Goal: Complete application form

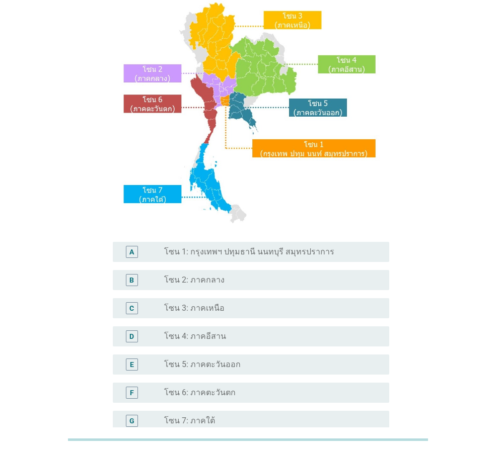
scroll to position [151, 0]
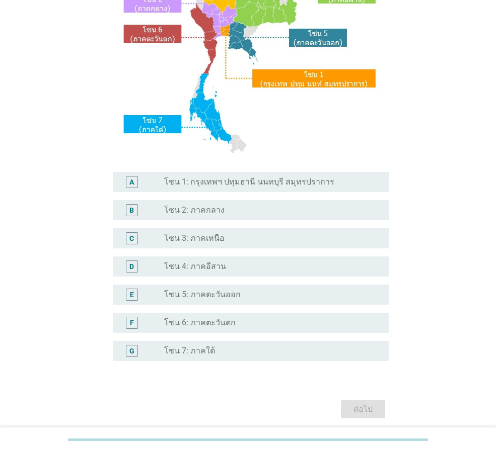
click at [209, 244] on div "radio_button_unchecked โซน 3: ภาคเหนือ" at bounding box center [272, 238] width 217 height 12
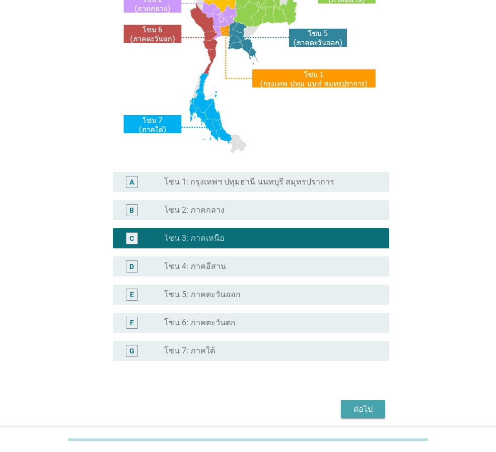
click at [359, 413] on div "ต่อไป" at bounding box center [363, 410] width 28 height 12
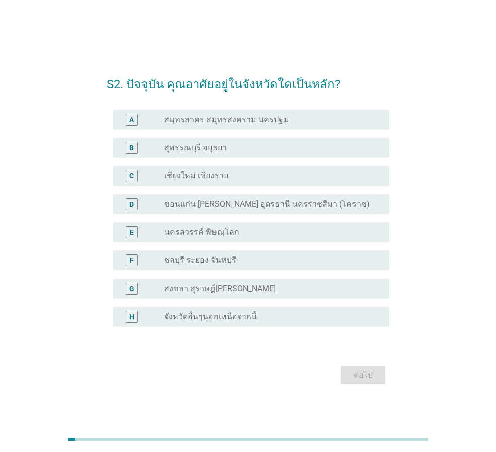
click at [205, 182] on div "radio_button_unchecked เชียงใหม่ เชียงราย" at bounding box center [272, 176] width 217 height 12
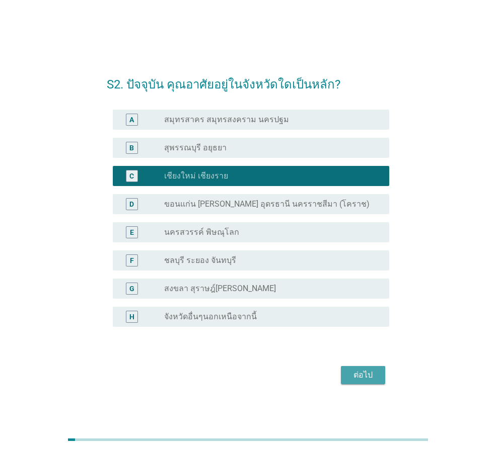
click at [345, 367] on button "ต่อไป" at bounding box center [363, 375] width 44 height 18
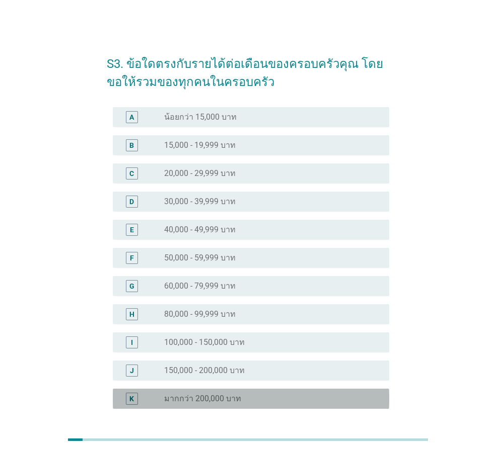
click at [224, 389] on div "K radio_button_unchecked มากกว่า 200,000 บาท" at bounding box center [251, 399] width 276 height 20
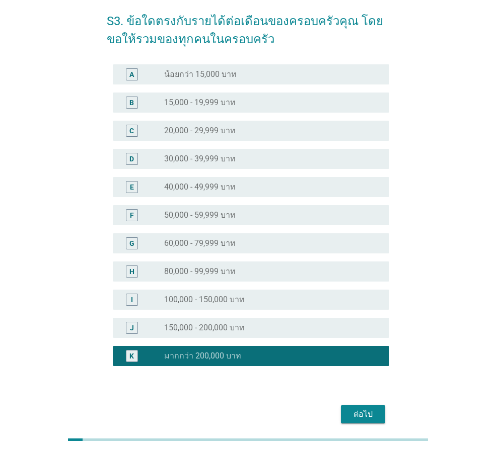
scroll to position [86, 0]
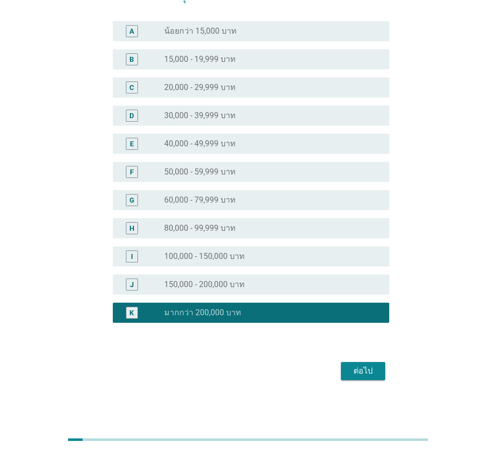
click at [374, 361] on div "ต่อไป" at bounding box center [248, 371] width 282 height 24
click at [380, 367] on button "ต่อไป" at bounding box center [363, 371] width 44 height 18
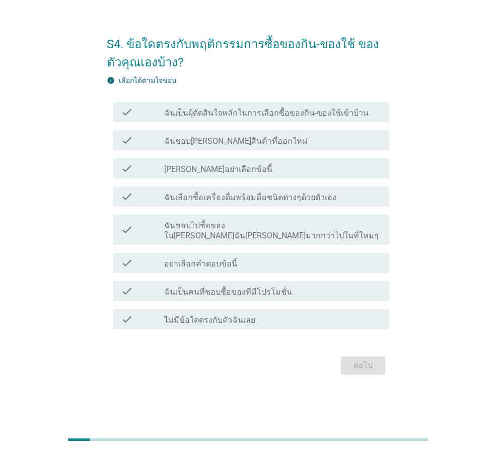
scroll to position [0, 0]
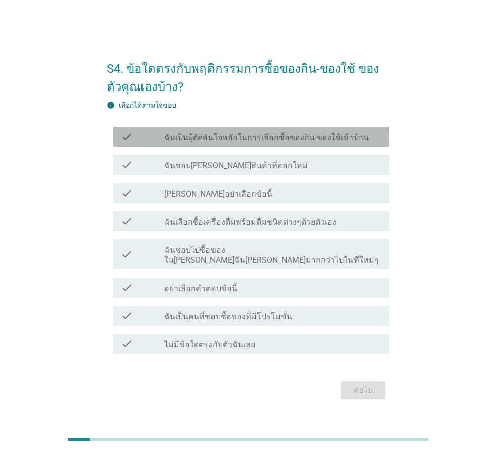
click at [269, 142] on label "ฉันเป็นผุ้ตัดสินใจหลักในการเลือกซื้อของกิน-ของใช้เข้าบ้าน" at bounding box center [266, 138] width 204 height 10
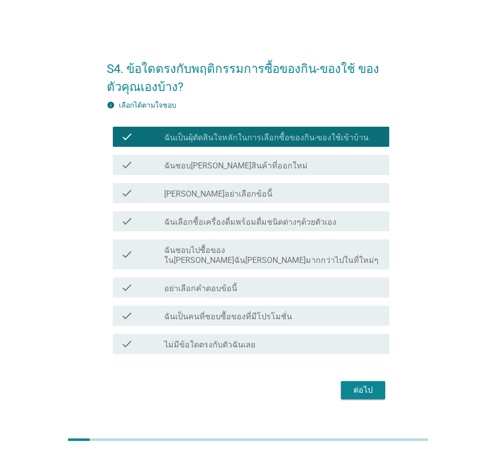
click at [272, 168] on div "check_box_outline_blank ฉันชอบ[PERSON_NAME]สินค้าที่ออกใหม่" at bounding box center [272, 165] width 217 height 12
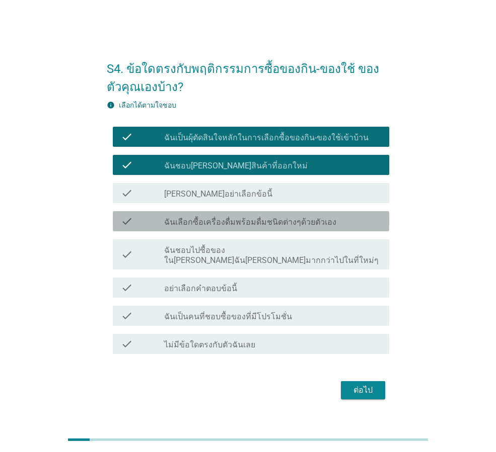
click at [250, 226] on label "ฉันเลือกซื้อเครื่องดื่มพร้อมดื่มชนิดต่างๆด้วยตัวเอง" at bounding box center [250, 222] width 172 height 10
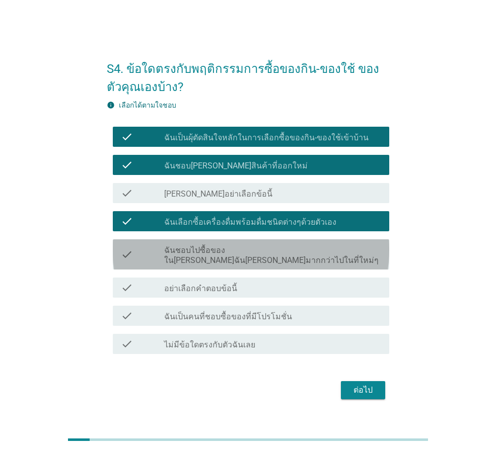
click at [235, 259] on label "ฉันชอบไปซื้อของใน[PERSON_NAME]ฉัน[PERSON_NAME]มากกว่าไปในที่ใหม่ๆ" at bounding box center [272, 256] width 217 height 20
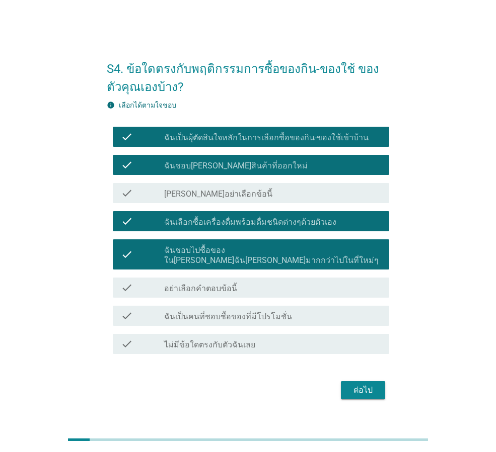
click at [239, 312] on label "ฉันเป็นคนที่ชอบซื้อของที่มีโปรโมชั่น" at bounding box center [228, 317] width 128 height 10
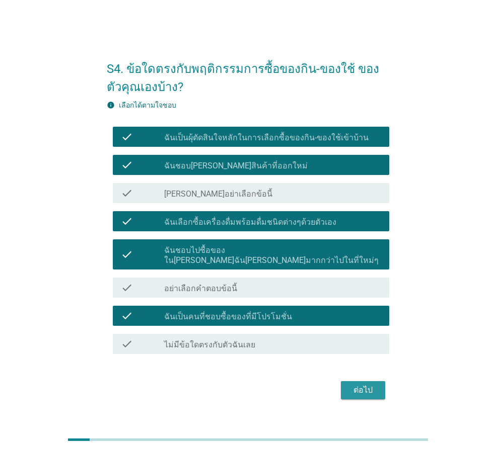
drag, startPoint x: 350, startPoint y: 383, endPoint x: 378, endPoint y: 371, distance: 30.7
click at [351, 384] on div "ต่อไป" at bounding box center [363, 390] width 28 height 12
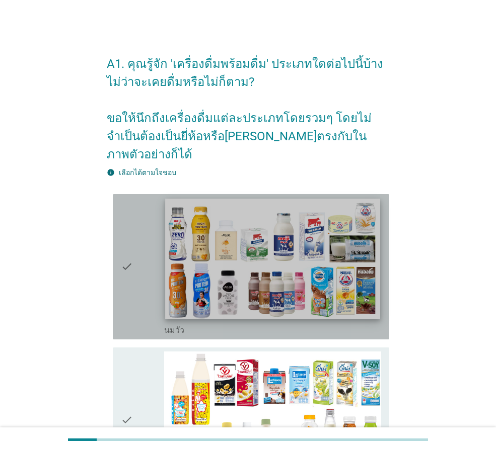
click at [227, 263] on img at bounding box center [272, 259] width 214 height 121
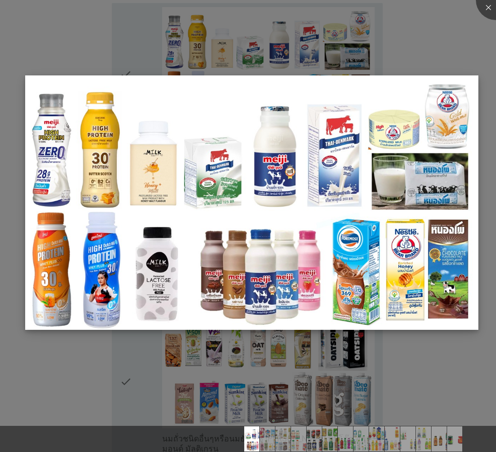
scroll to position [201, 0]
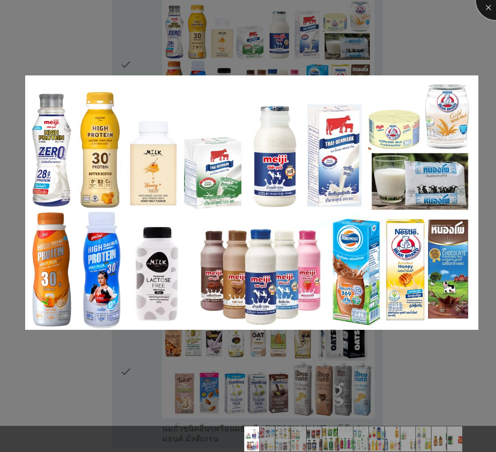
click at [492, 6] on div at bounding box center [496, 0] width 40 height 40
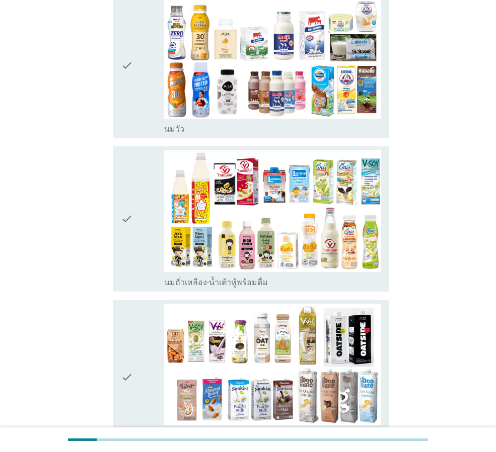
click at [130, 112] on icon "check" at bounding box center [127, 65] width 12 height 137
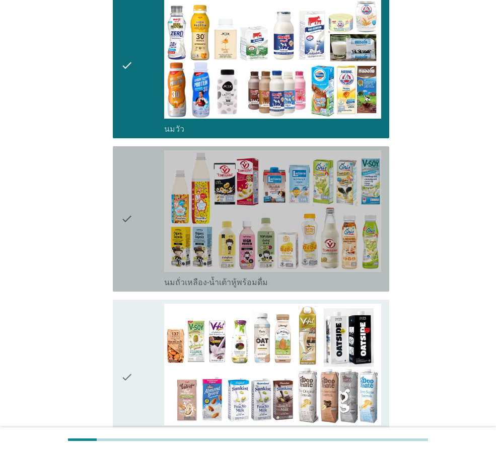
click at [129, 203] on icon "check" at bounding box center [127, 218] width 12 height 137
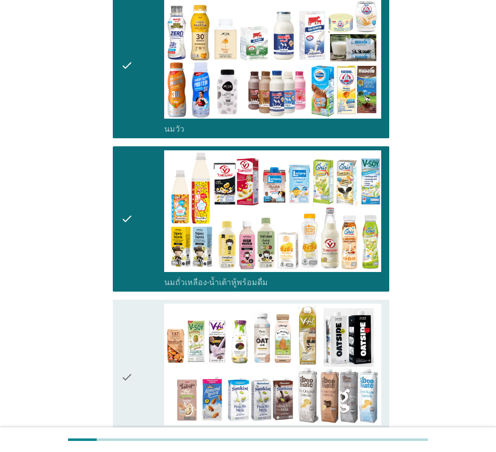
click at [130, 323] on icon "check" at bounding box center [127, 377] width 12 height 147
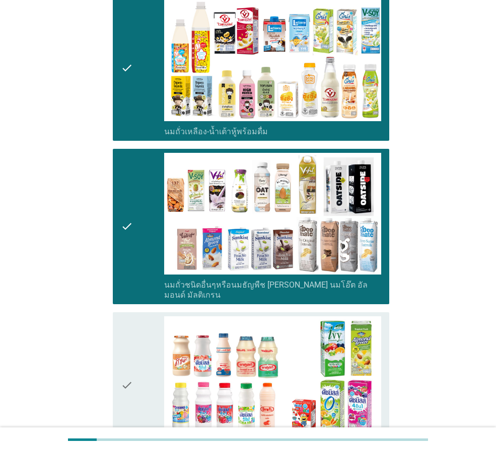
click at [144, 323] on div "check" at bounding box center [142, 385] width 43 height 137
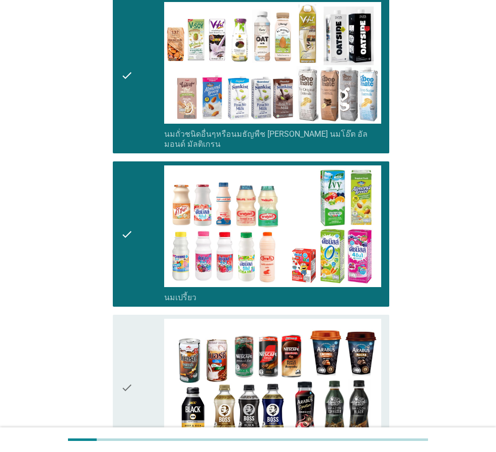
click at [147, 319] on div "check" at bounding box center [142, 387] width 43 height 137
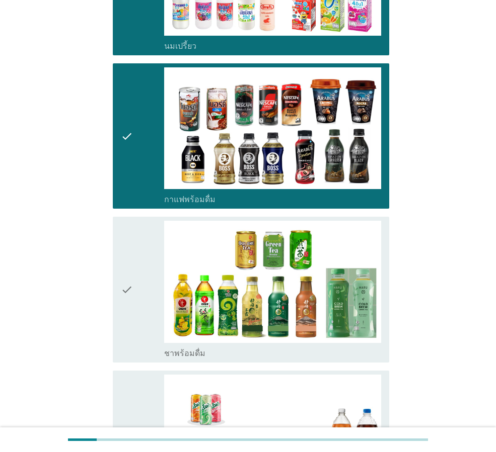
click at [134, 295] on div "check" at bounding box center [142, 289] width 43 height 137
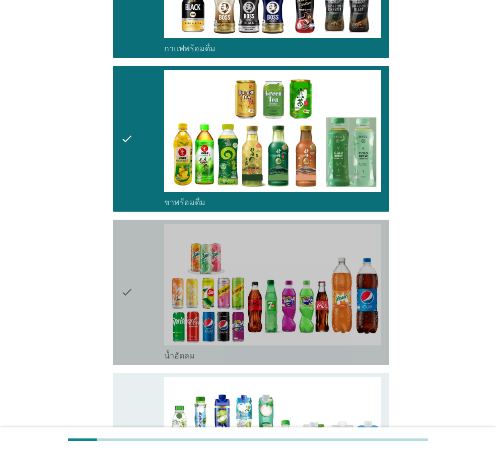
click at [133, 295] on icon "check" at bounding box center [127, 292] width 12 height 137
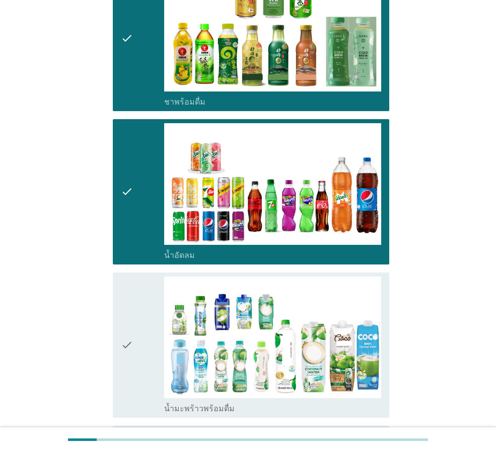
click at [133, 295] on icon "check" at bounding box center [127, 345] width 12 height 137
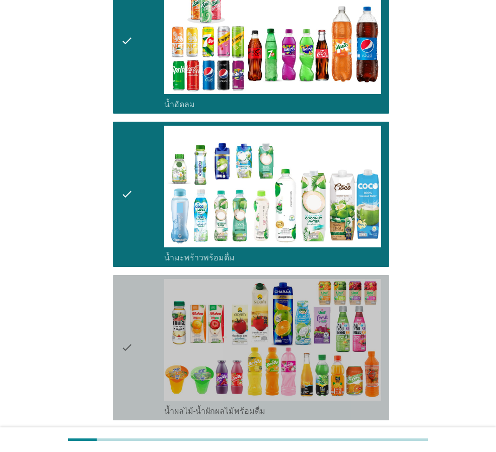
click at [133, 295] on icon "check" at bounding box center [127, 347] width 12 height 137
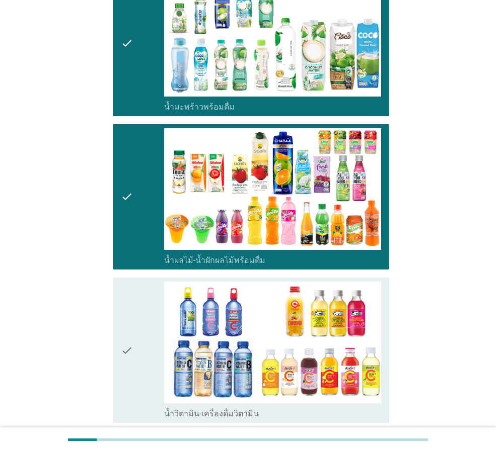
click at [133, 295] on icon "check" at bounding box center [127, 350] width 12 height 137
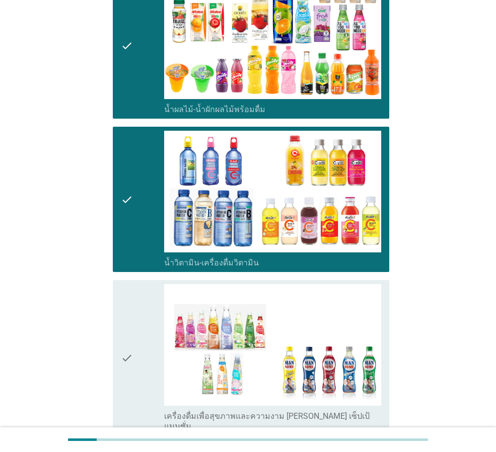
click at [136, 295] on div "check" at bounding box center [142, 357] width 43 height 147
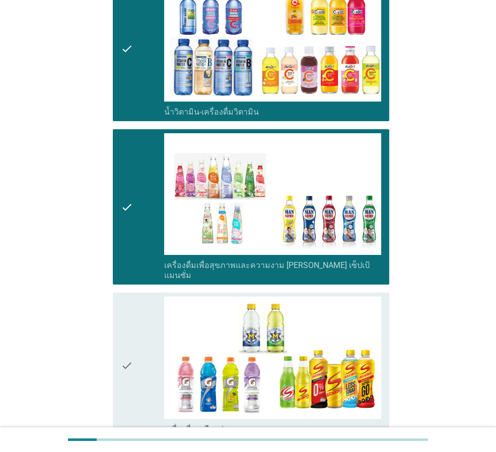
click at [138, 297] on div "check" at bounding box center [142, 365] width 43 height 137
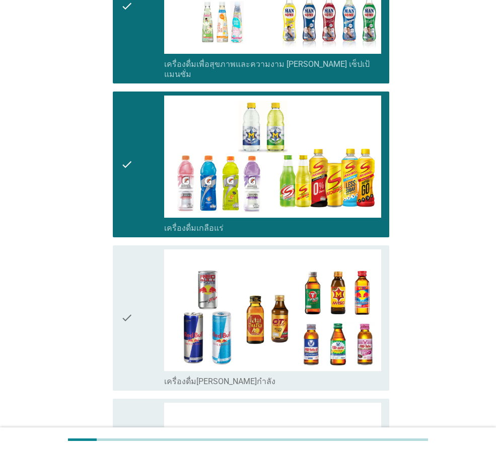
click at [140, 296] on div "check" at bounding box center [142, 318] width 43 height 137
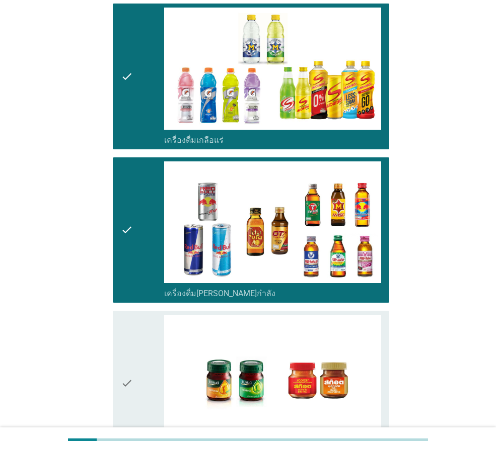
scroll to position [2011, 0]
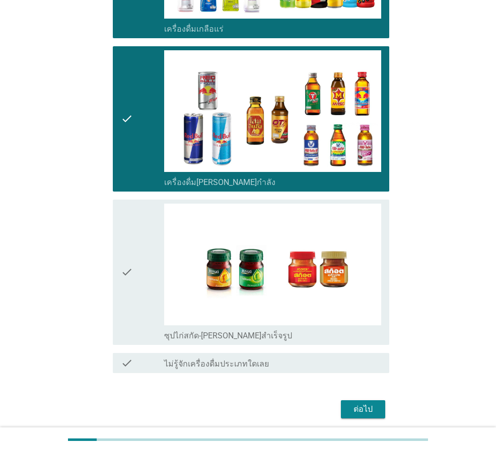
click at [140, 296] on div "check" at bounding box center [142, 272] width 43 height 137
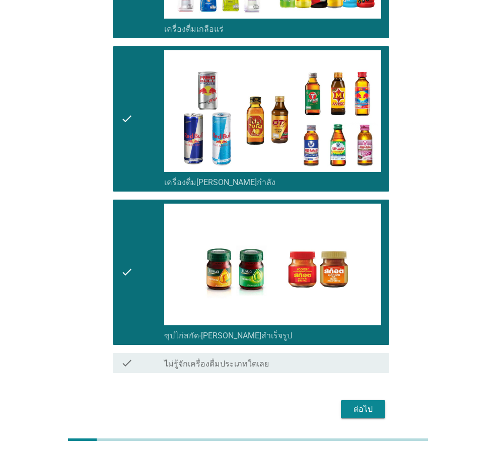
click at [359, 404] on div "ต่อไป" at bounding box center [363, 410] width 28 height 12
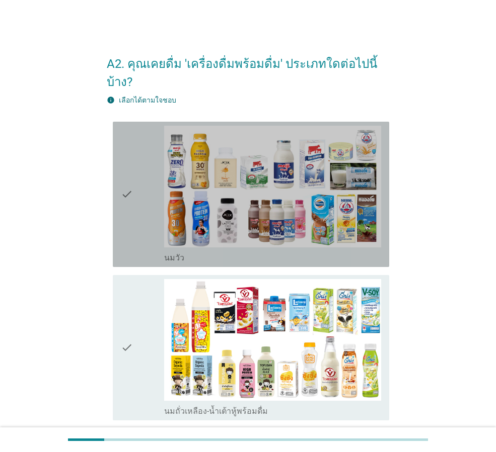
click at [164, 162] on div "check" at bounding box center [142, 194] width 43 height 137
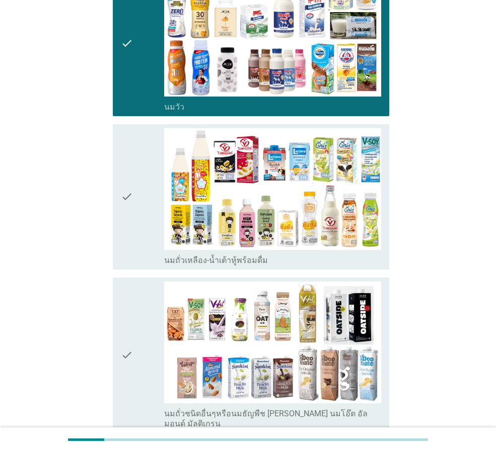
click at [164, 229] on div "check" at bounding box center [142, 196] width 43 height 137
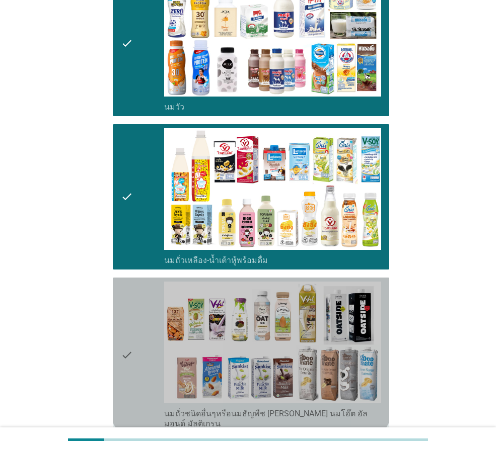
click at [137, 282] on div "check" at bounding box center [142, 355] width 43 height 147
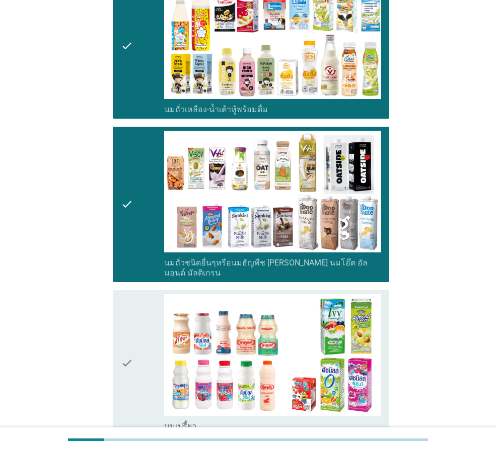
click at [138, 309] on div "check" at bounding box center [142, 362] width 43 height 137
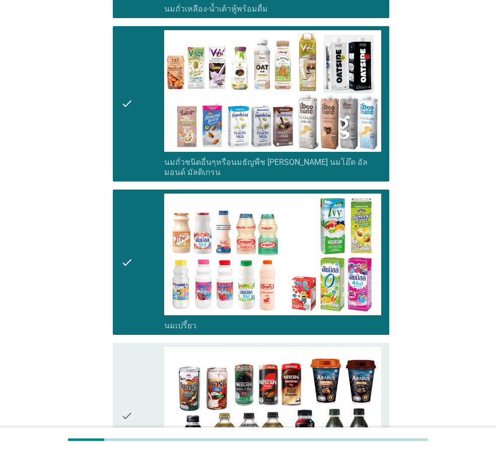
click at [140, 347] on div "check" at bounding box center [142, 415] width 43 height 137
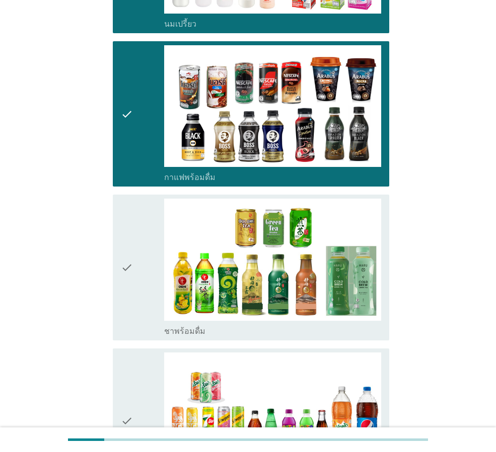
click at [125, 258] on icon "check" at bounding box center [127, 267] width 12 height 137
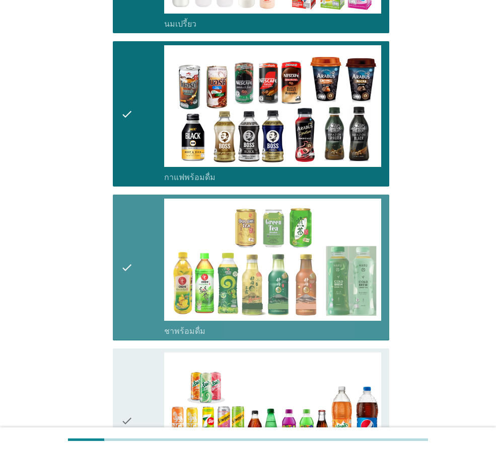
click at [147, 359] on div "check" at bounding box center [142, 421] width 43 height 137
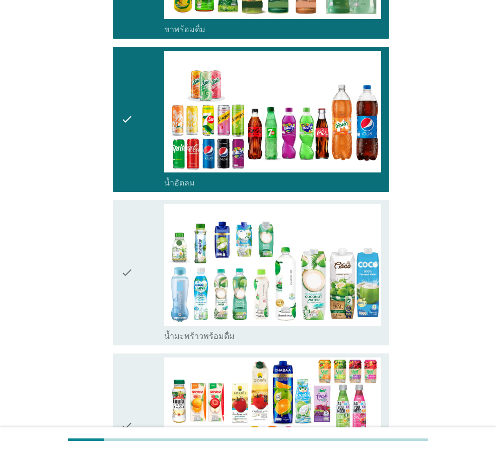
click at [135, 289] on div "check" at bounding box center [142, 272] width 43 height 137
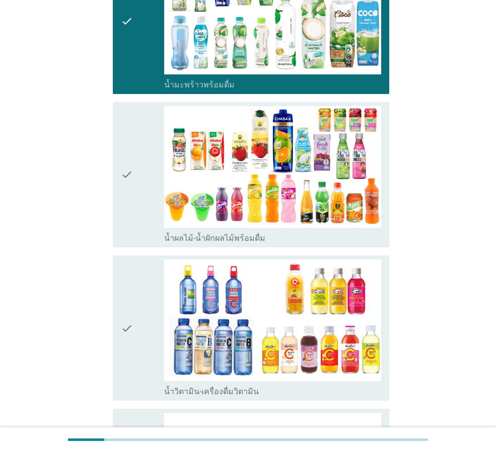
click at [132, 325] on icon "check" at bounding box center [127, 328] width 12 height 137
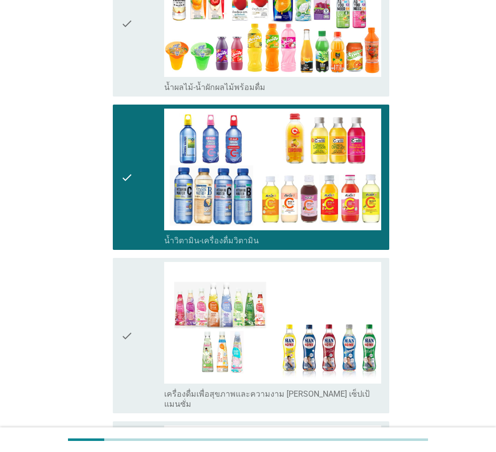
click at [139, 310] on div "check" at bounding box center [142, 335] width 43 height 147
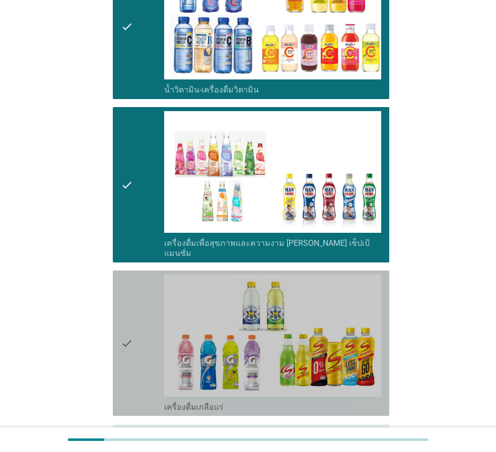
click at [148, 348] on div "check" at bounding box center [142, 343] width 43 height 137
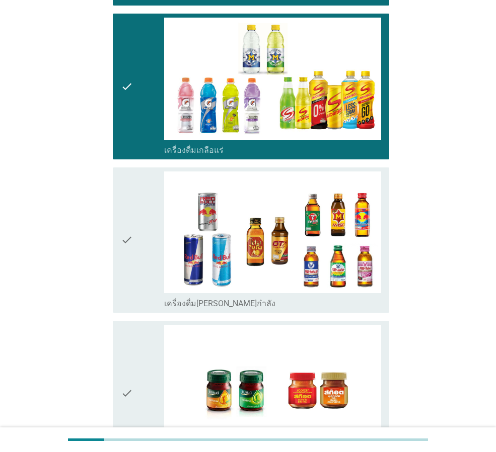
scroll to position [1912, 0]
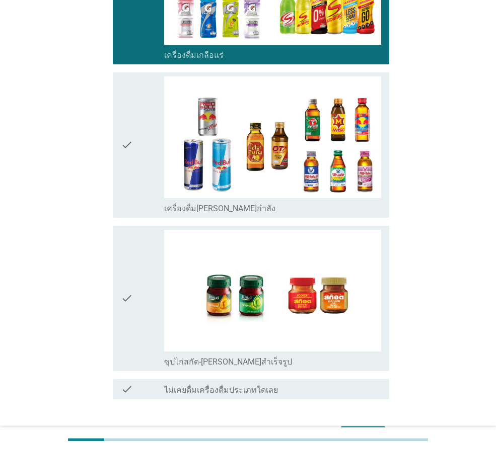
click at [128, 285] on icon "check" at bounding box center [127, 298] width 12 height 137
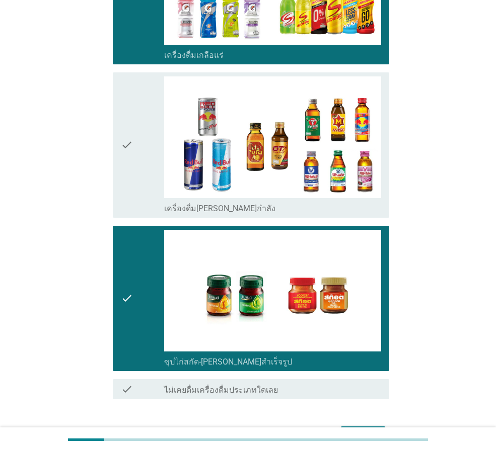
click at [349, 430] on div "ต่อไป" at bounding box center [363, 436] width 28 height 12
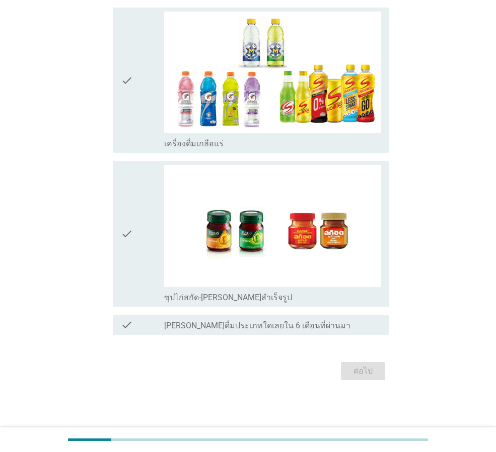
scroll to position [0, 0]
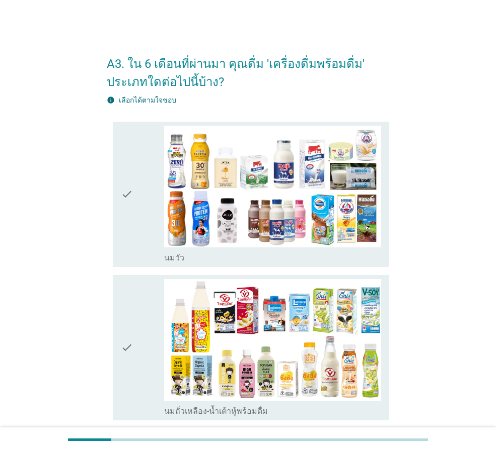
click at [154, 214] on div "check" at bounding box center [142, 194] width 43 height 137
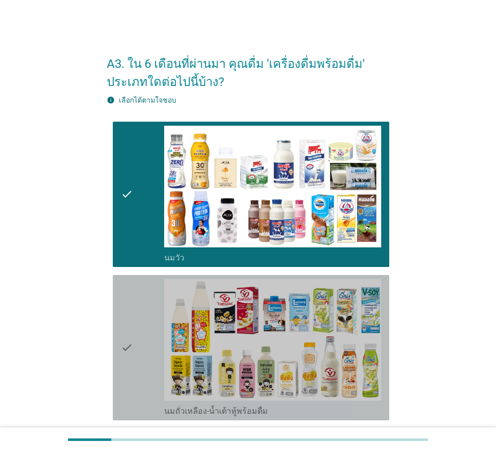
click at [155, 314] on div "check" at bounding box center [142, 347] width 43 height 137
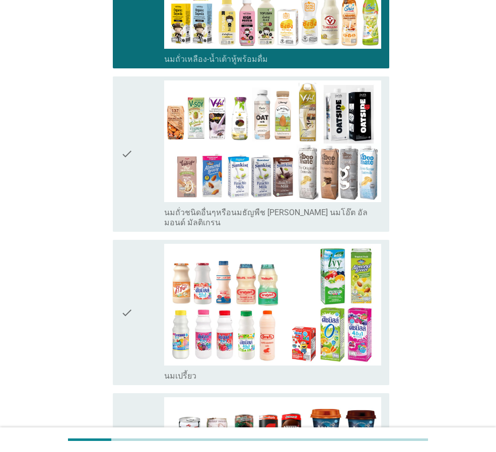
click at [138, 203] on div "check" at bounding box center [142, 154] width 43 height 147
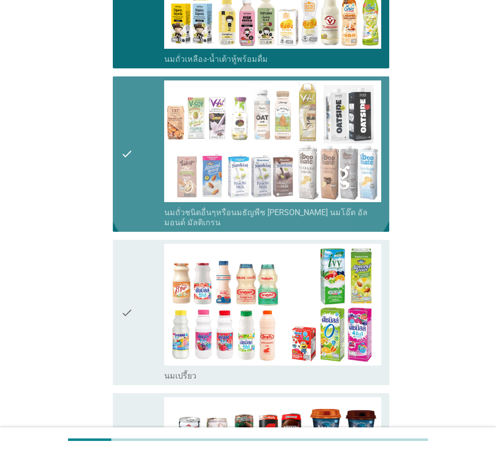
click at [133, 264] on div "check" at bounding box center [142, 312] width 43 height 137
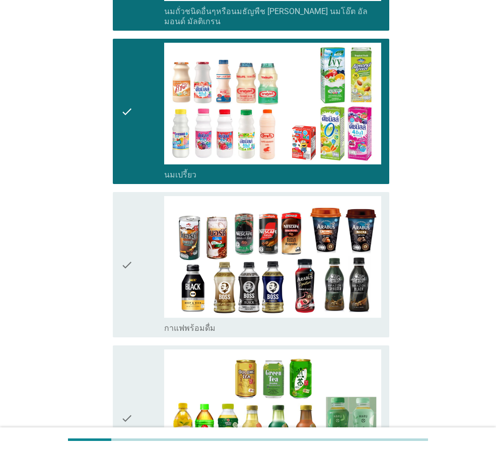
click at [138, 276] on div "check" at bounding box center [142, 264] width 43 height 137
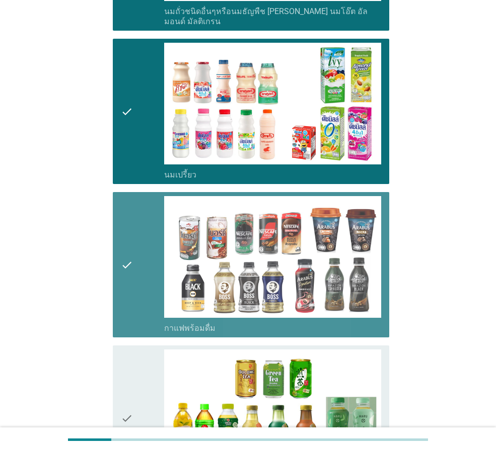
click at [140, 354] on div "check" at bounding box center [142, 418] width 43 height 137
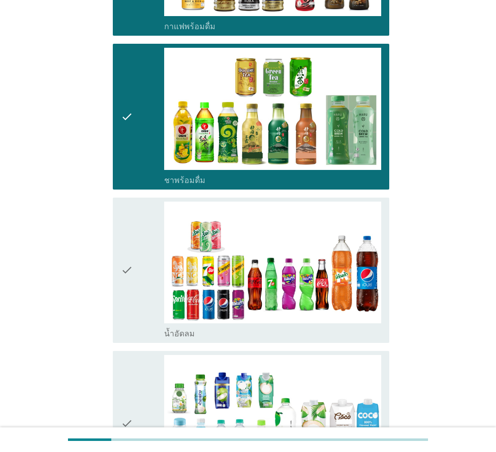
click at [140, 351] on div "check check_box_outline_blank น้ำมะพร้าวพร้อมดื่ม" at bounding box center [251, 423] width 276 height 145
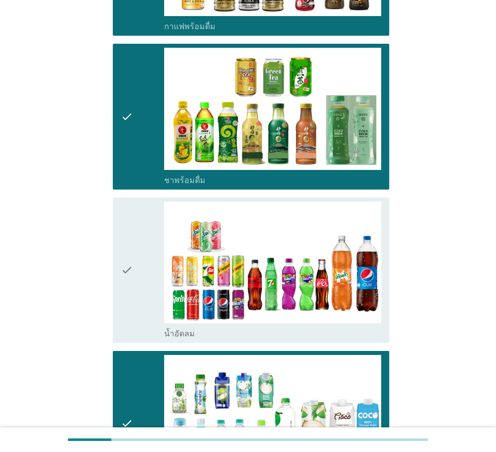
click at [125, 281] on icon "check" at bounding box center [127, 270] width 12 height 137
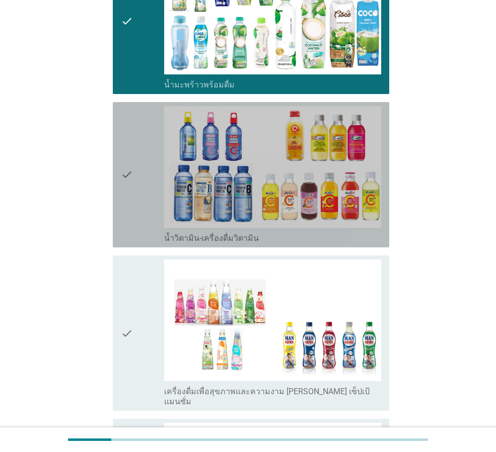
click at [121, 203] on icon "check" at bounding box center [127, 174] width 12 height 137
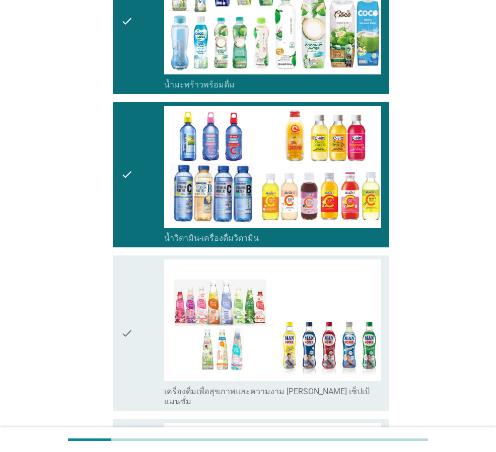
click at [129, 275] on icon "check" at bounding box center [127, 333] width 12 height 147
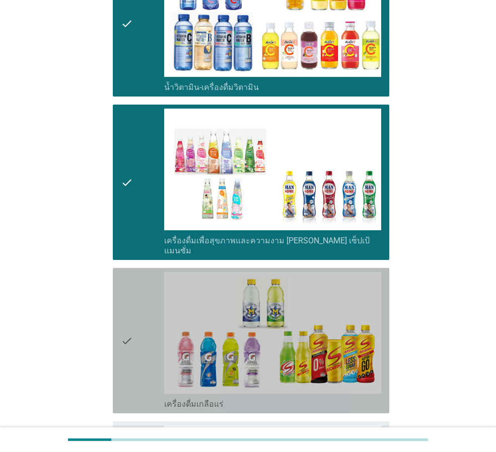
click at [136, 284] on div "check" at bounding box center [142, 340] width 43 height 137
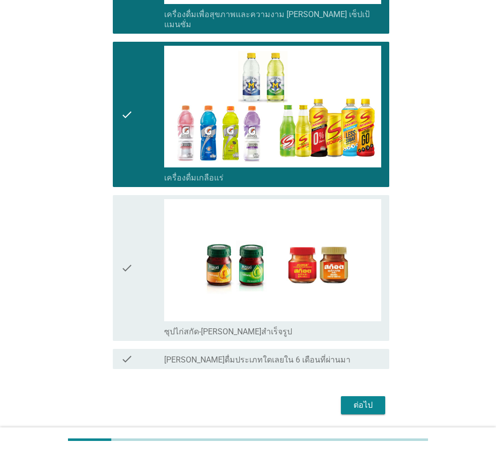
scroll to position [1650, 0]
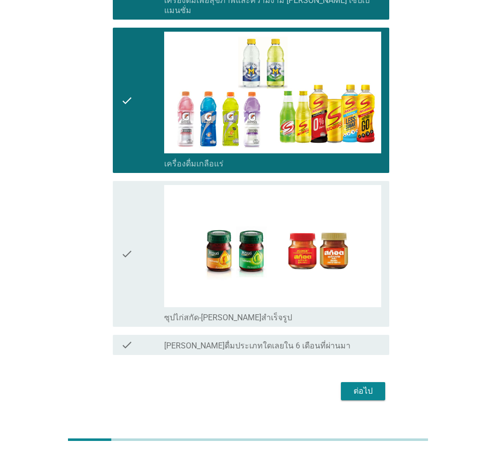
click at [138, 254] on div "check" at bounding box center [142, 253] width 43 height 137
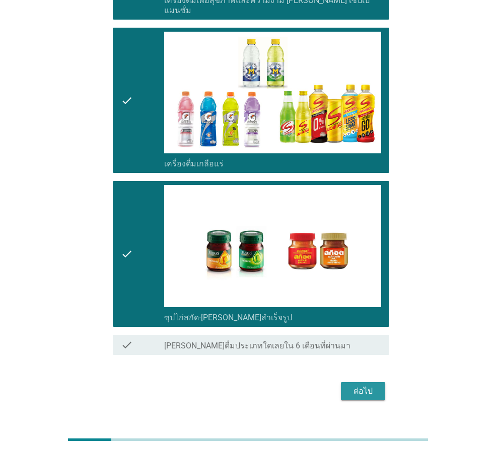
click at [364, 385] on div "ต่อไป" at bounding box center [363, 391] width 28 height 12
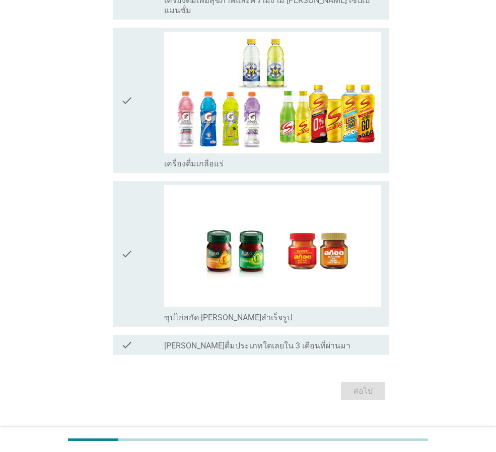
scroll to position [0, 0]
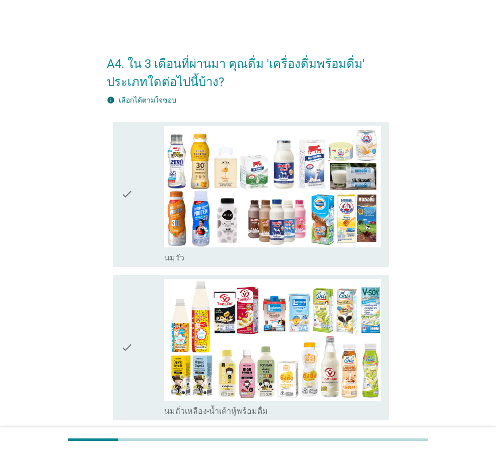
click at [153, 219] on div "check" at bounding box center [142, 194] width 43 height 137
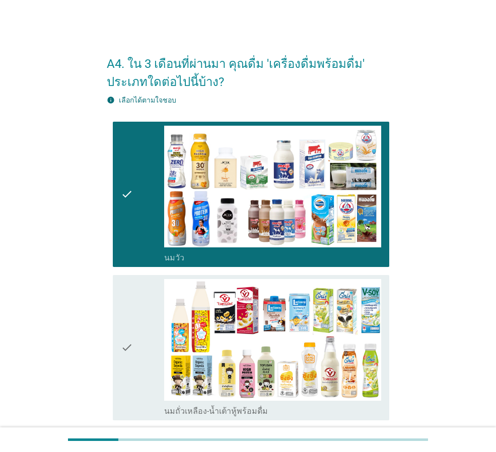
click at [150, 319] on div "check" at bounding box center [142, 347] width 43 height 137
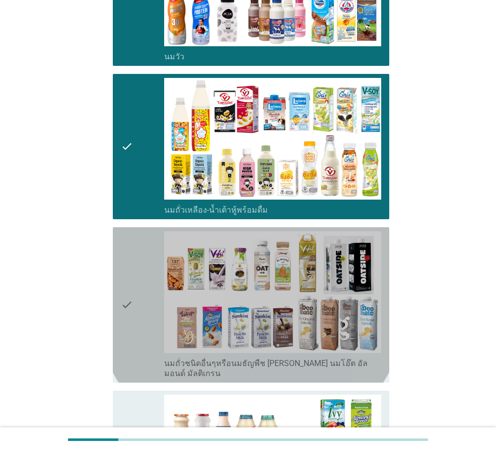
click at [144, 334] on div "check" at bounding box center [142, 304] width 43 height 147
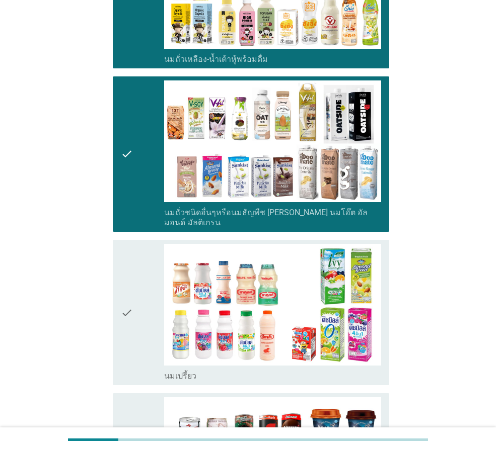
click at [141, 322] on div "check" at bounding box center [142, 312] width 43 height 137
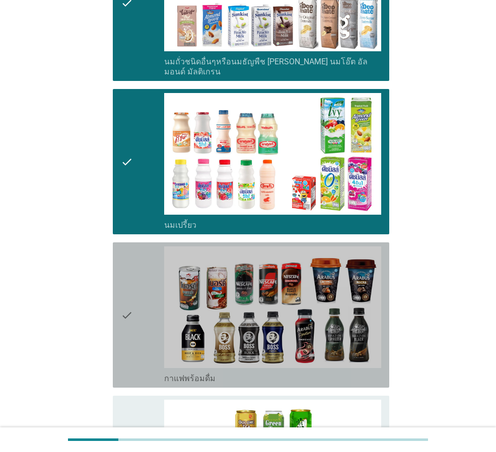
click at [146, 336] on div "check" at bounding box center [142, 315] width 43 height 137
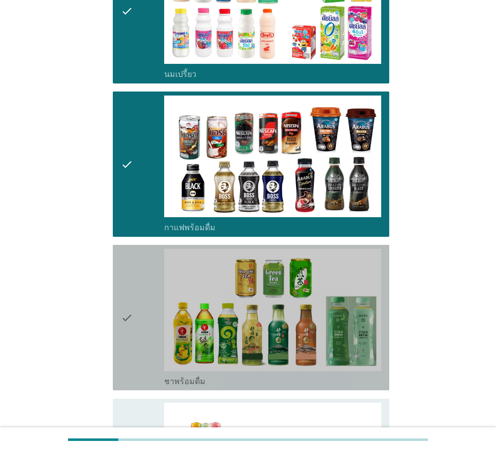
click at [143, 315] on div "check" at bounding box center [142, 317] width 43 height 137
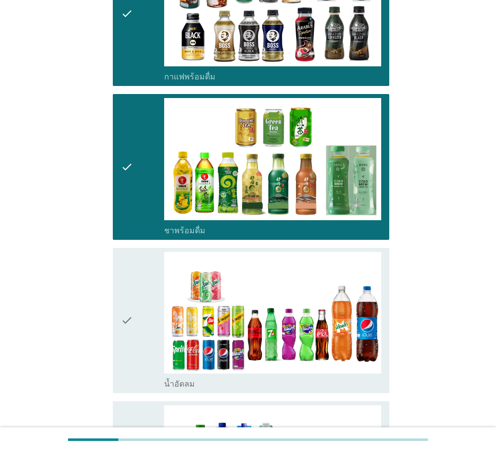
click at [143, 319] on div "check" at bounding box center [142, 320] width 43 height 137
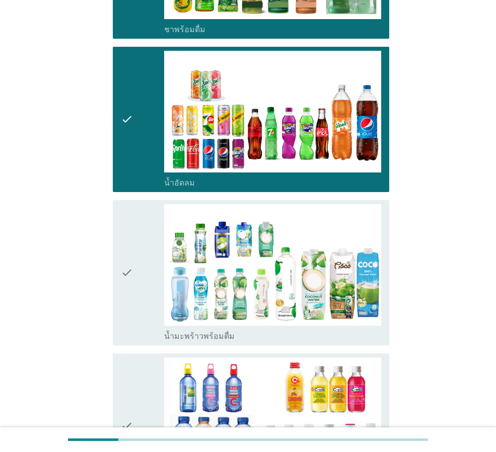
click at [135, 316] on div "check" at bounding box center [142, 272] width 43 height 137
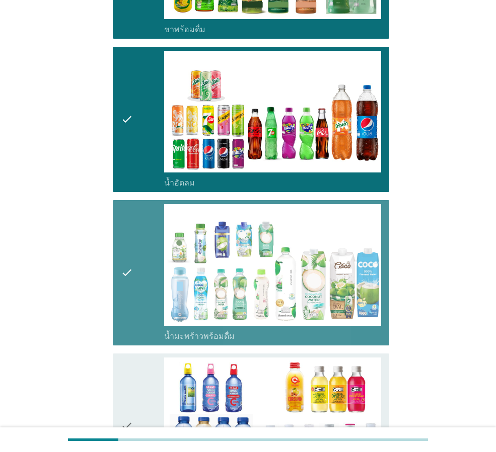
click at [135, 364] on div "check" at bounding box center [142, 426] width 43 height 137
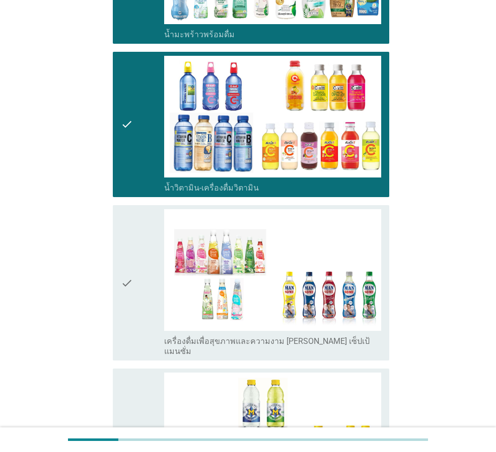
click at [149, 381] on div "check" at bounding box center [142, 441] width 43 height 137
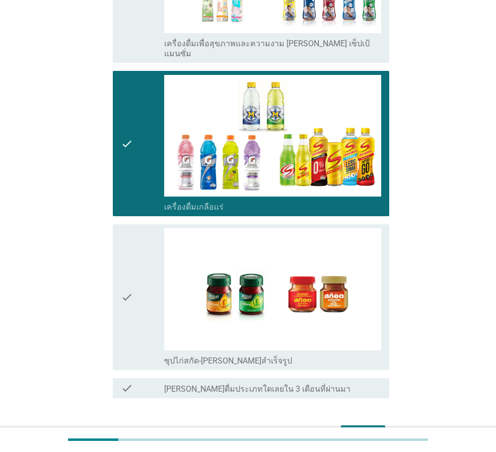
scroll to position [1610, 0]
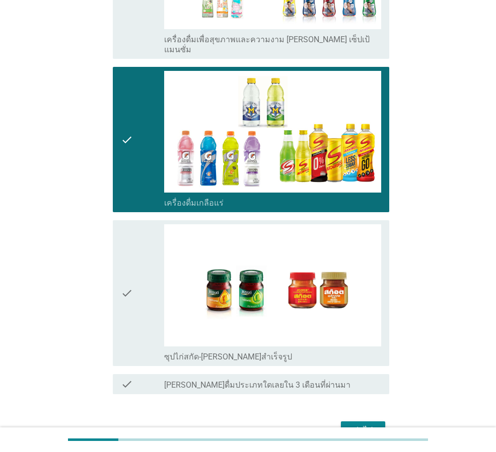
click at [141, 315] on div "check" at bounding box center [142, 292] width 43 height 137
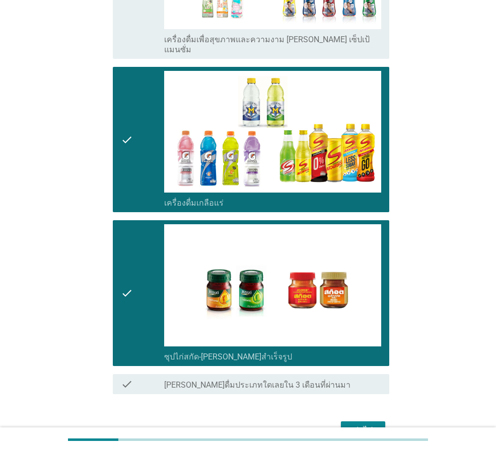
drag, startPoint x: 355, startPoint y: 406, endPoint x: 482, endPoint y: 369, distance: 132.0
click at [356, 425] on div "ต่อไป" at bounding box center [363, 431] width 28 height 12
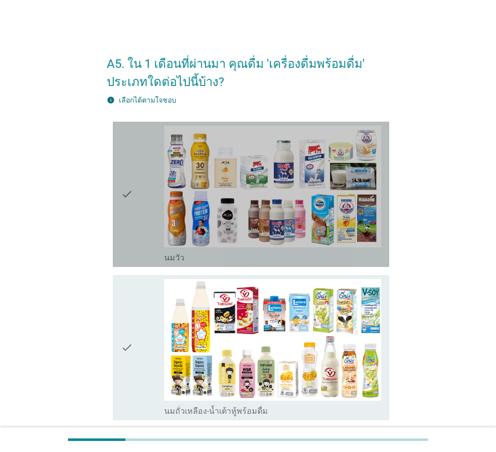
click at [146, 190] on div "check" at bounding box center [142, 194] width 43 height 137
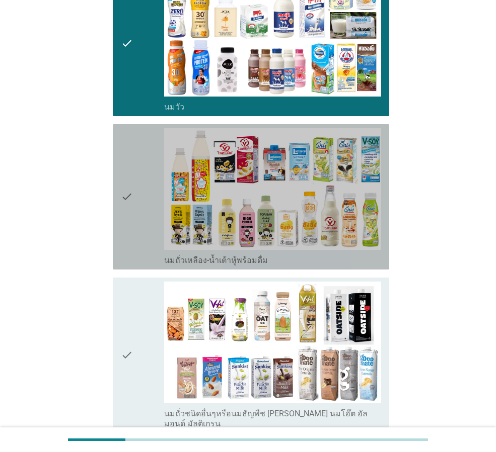
click at [140, 247] on div "check" at bounding box center [142, 196] width 43 height 137
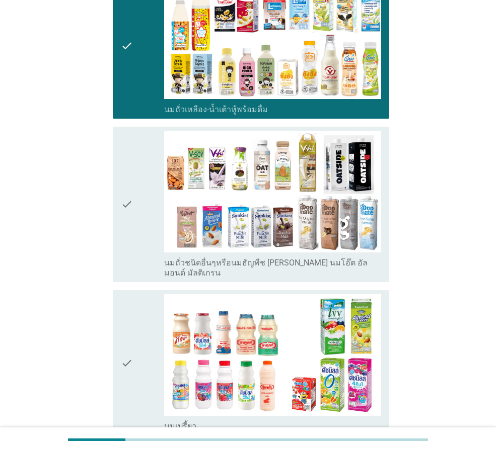
click at [147, 329] on div "check" at bounding box center [142, 362] width 43 height 137
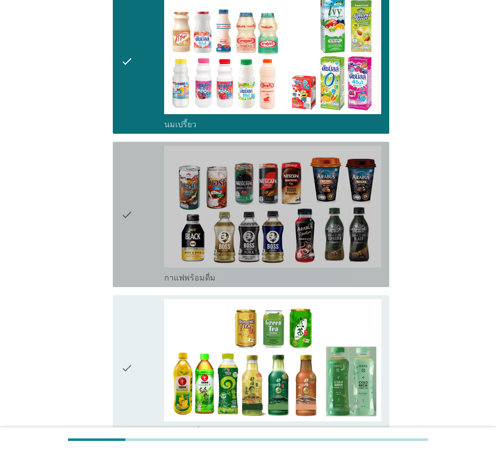
click at [137, 272] on div "check" at bounding box center [142, 214] width 43 height 137
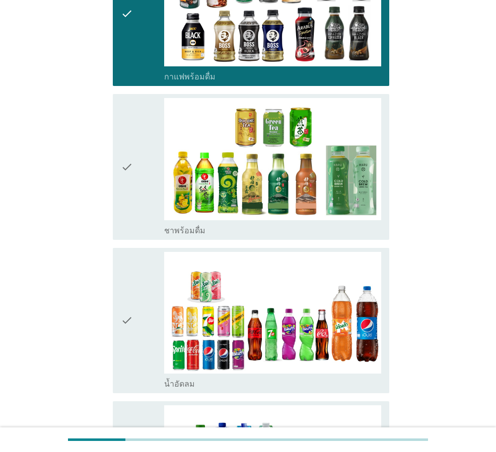
click at [148, 329] on div "check" at bounding box center [142, 320] width 43 height 137
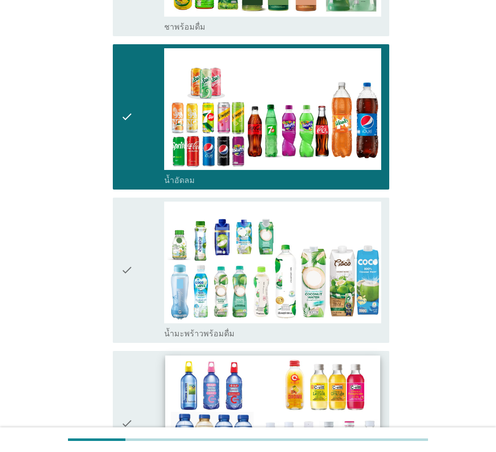
scroll to position [1107, 0]
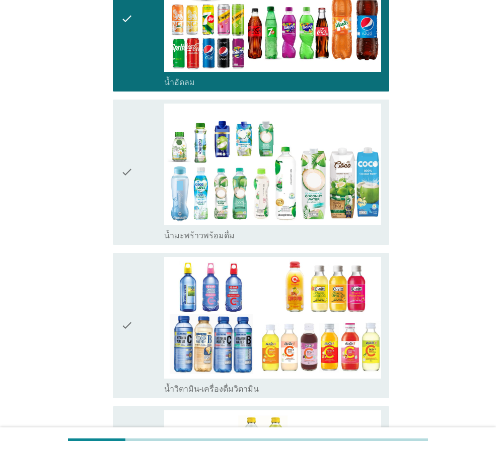
click at [147, 213] on div "check" at bounding box center [142, 172] width 43 height 137
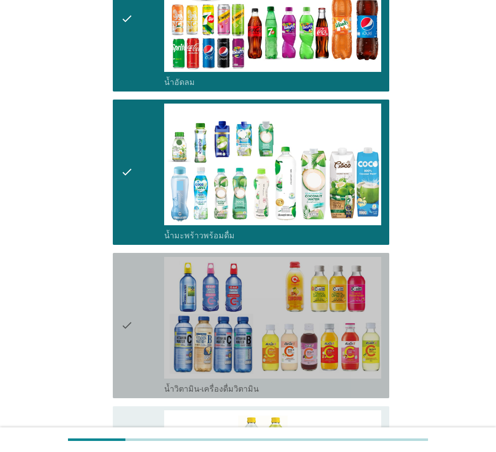
click at [145, 317] on div "check" at bounding box center [142, 325] width 43 height 137
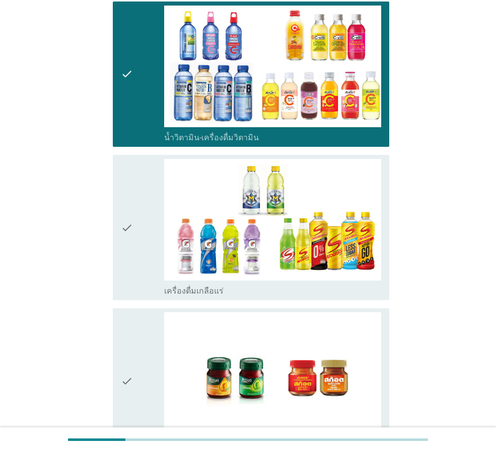
scroll to position [1496, 0]
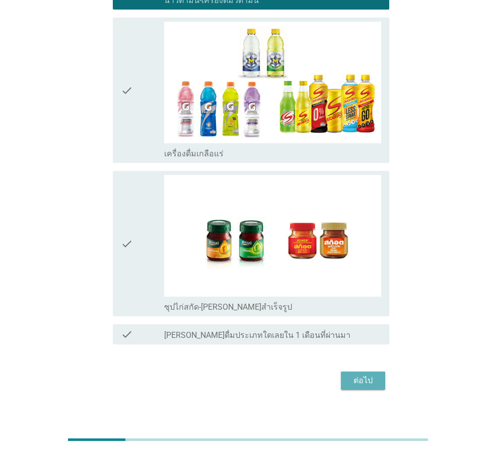
drag, startPoint x: 363, startPoint y: 369, endPoint x: 392, endPoint y: 368, distance: 28.2
click at [365, 375] on div "ต่อไป" at bounding box center [363, 381] width 28 height 12
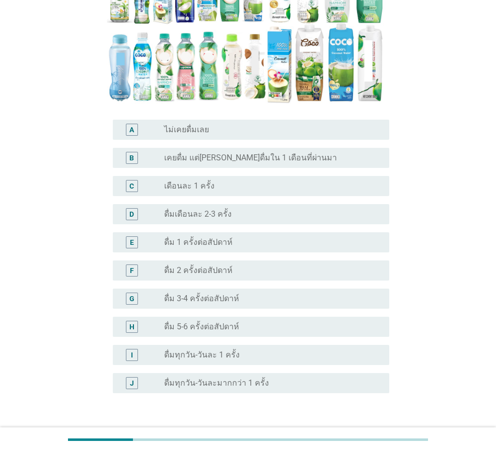
scroll to position [261, 0]
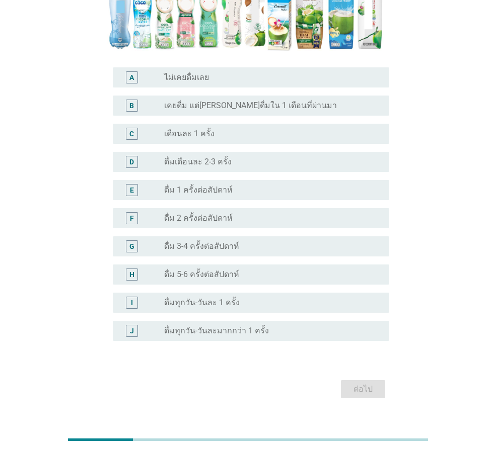
click at [210, 270] on label "ดื่ม 5-6 ครั้งต่อสัปดาห์" at bounding box center [201, 275] width 75 height 10
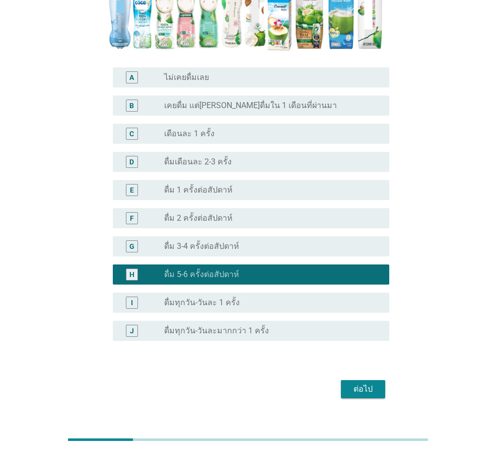
click at [360, 383] on div "ต่อไป" at bounding box center [363, 389] width 28 height 12
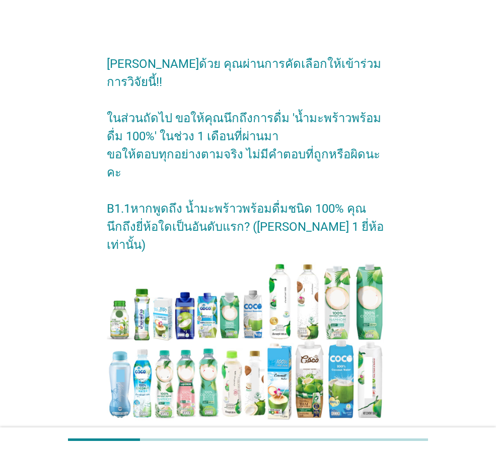
scroll to position [118, 0]
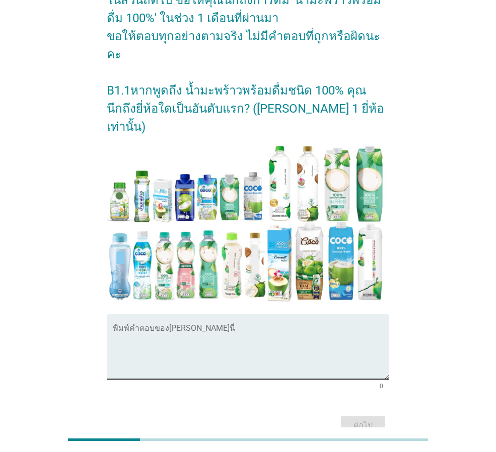
click at [164, 327] on textarea "พิมพ์คำตอบของคุณ ที่นี่" at bounding box center [251, 353] width 276 height 53
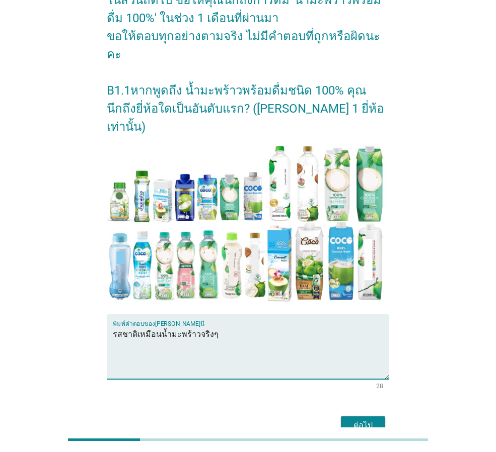
type textarea "รสชาติเหมือนน้ำมะพร้าวจริงๆ"
click at [365, 420] on div "ต่อไป" at bounding box center [363, 426] width 28 height 12
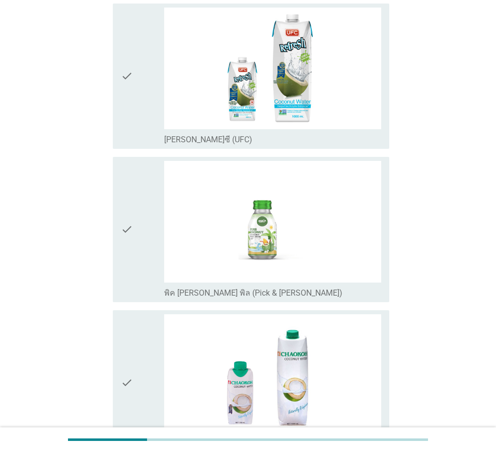
scroll to position [0, 0]
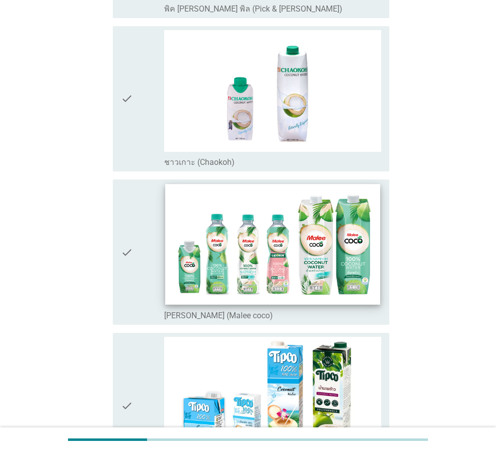
click at [173, 245] on img at bounding box center [272, 244] width 214 height 121
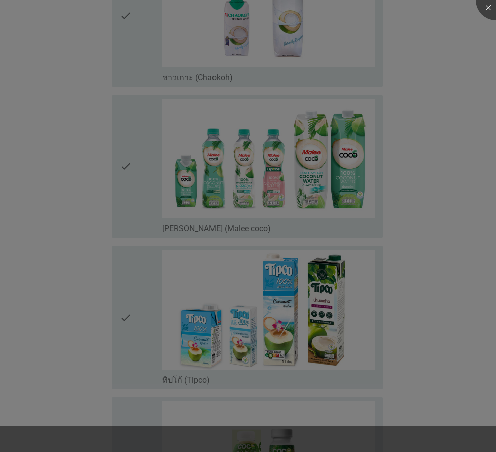
scroll to position [604, 0]
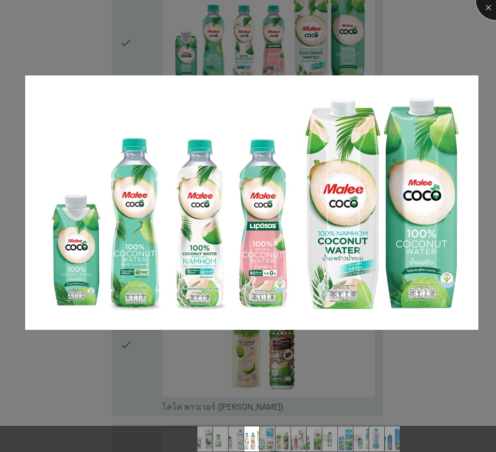
click at [493, 7] on div at bounding box center [496, 0] width 40 height 40
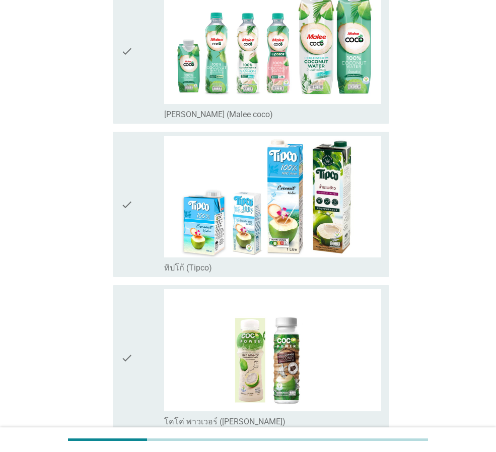
click at [131, 84] on icon "check" at bounding box center [127, 50] width 12 height 137
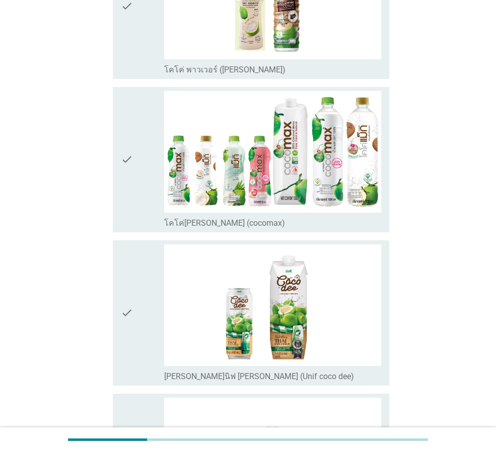
click at [147, 208] on div "check" at bounding box center [142, 159] width 43 height 137
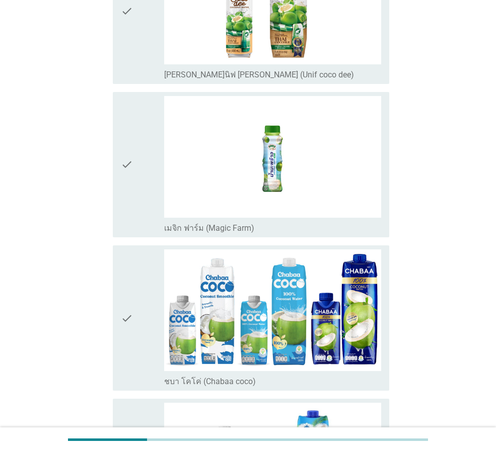
scroll to position [1459, 0]
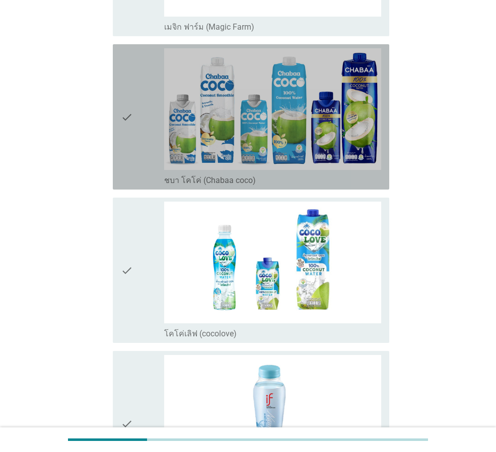
click at [136, 152] on div "check" at bounding box center [142, 116] width 43 height 137
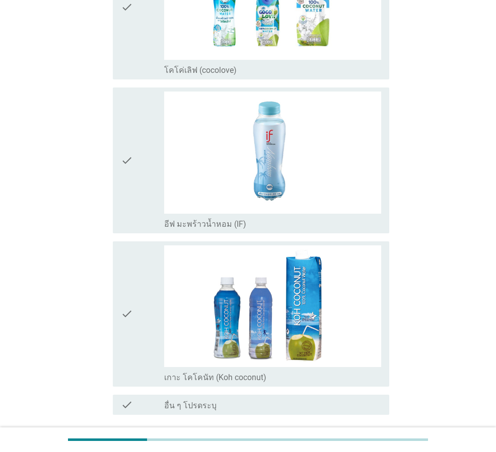
scroll to position [1803, 0]
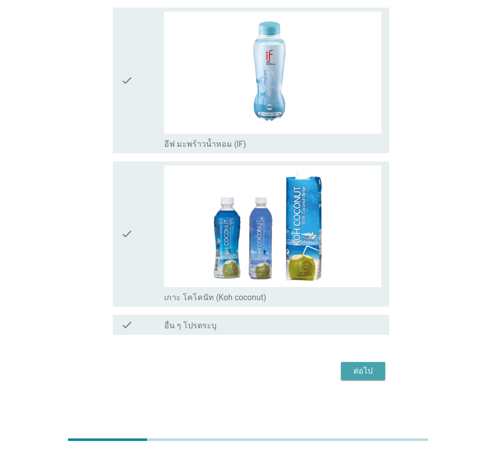
click at [366, 369] on div "ต่อไป" at bounding box center [363, 371] width 28 height 12
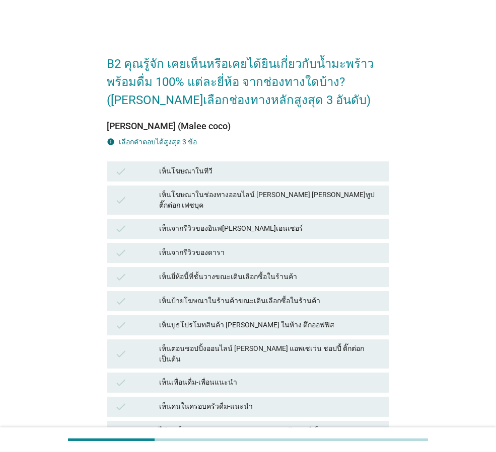
click at [207, 340] on div "check เห็นตอนชอปปิ้งออนไลน์ [PERSON_NAME] แอพเซเว่น ชอปปี้ ติ๊กต่อก เป็นต้น" at bounding box center [248, 354] width 282 height 29
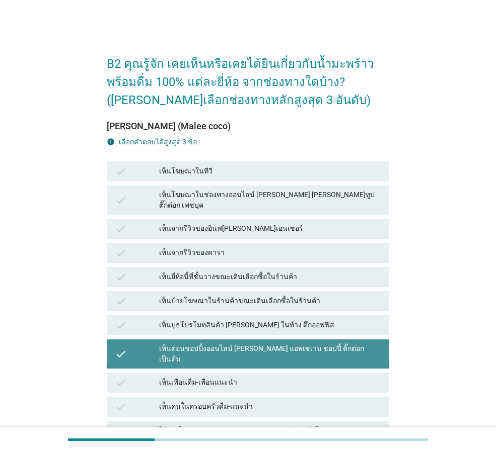
drag, startPoint x: 194, startPoint y: 242, endPoint x: 188, endPoint y: 197, distance: 45.2
click at [194, 247] on div "เห็นจากรีวิวของดารา" at bounding box center [270, 253] width 222 height 12
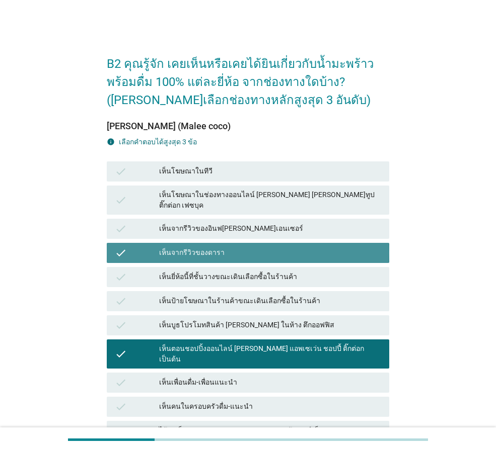
drag, startPoint x: 187, startPoint y: 196, endPoint x: 187, endPoint y: 177, distance: 19.1
click at [187, 196] on div "เห็นโฆษณาในช่องทางออนไลน์ [PERSON_NAME] [PERSON_NAME]ทูป ติ๊กต่อก เฟซบุค" at bounding box center [270, 200] width 222 height 21
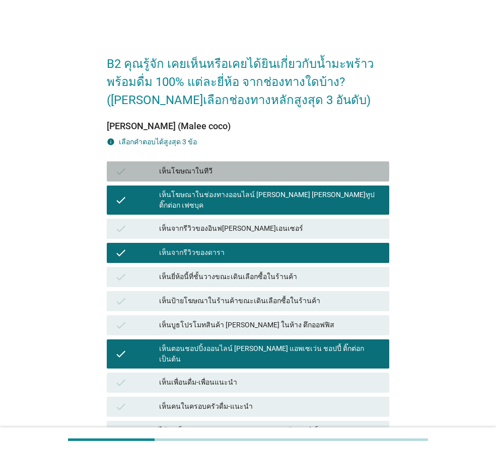
click at [187, 173] on div "เห็นโฆษณาในทีวี" at bounding box center [270, 172] width 222 height 12
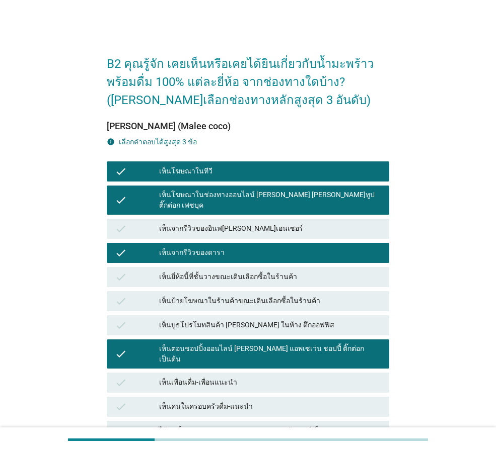
click at [224, 247] on div "เห็นจากรีวิวของดารา" at bounding box center [270, 253] width 222 height 12
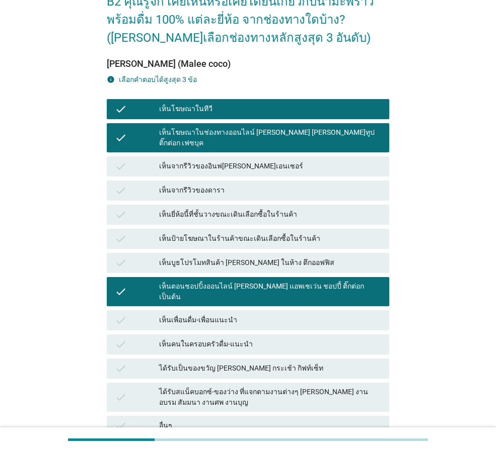
scroll to position [151, 0]
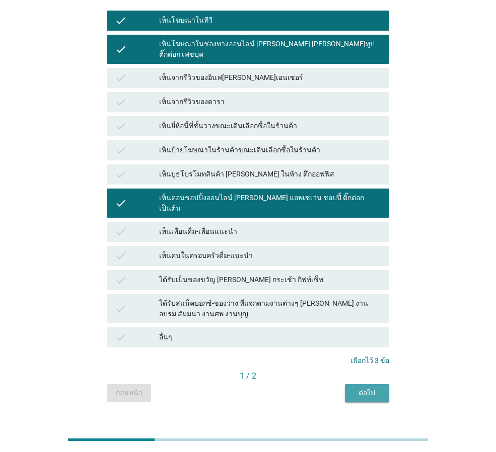
click at [366, 388] on div "ต่อไป" at bounding box center [367, 393] width 28 height 11
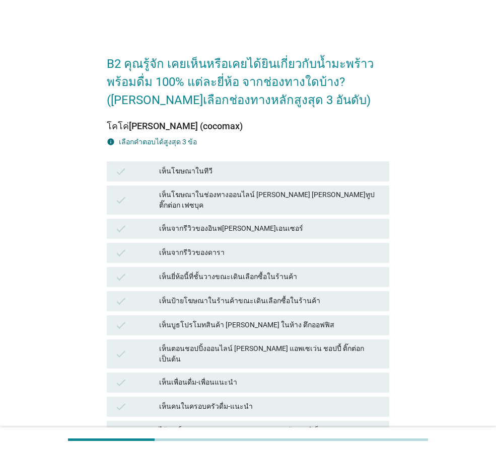
drag, startPoint x: 208, startPoint y: 307, endPoint x: 206, endPoint y: 300, distance: 8.0
click at [208, 316] on div "check เห็นบูธโปรโมทสินค้า [PERSON_NAME] ในห้าง ตึกออฟฟิส" at bounding box center [248, 326] width 282 height 20
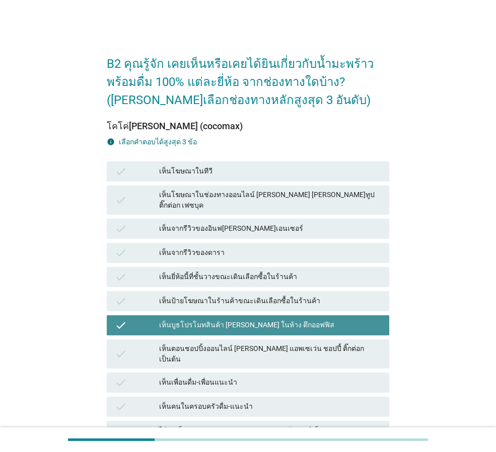
click at [194, 247] on div "เห็นจากรีวิวของดารา" at bounding box center [270, 253] width 222 height 12
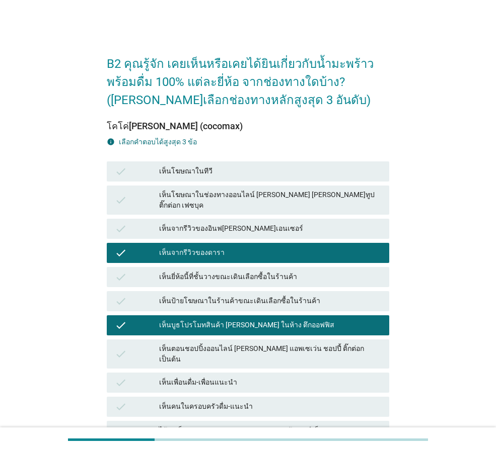
click at [193, 200] on div "เห็นโฆษณาในช่องทางออนไลน์ [PERSON_NAME] [PERSON_NAME]ทูป ติ๊กต่อก เฟซบุค" at bounding box center [270, 200] width 222 height 21
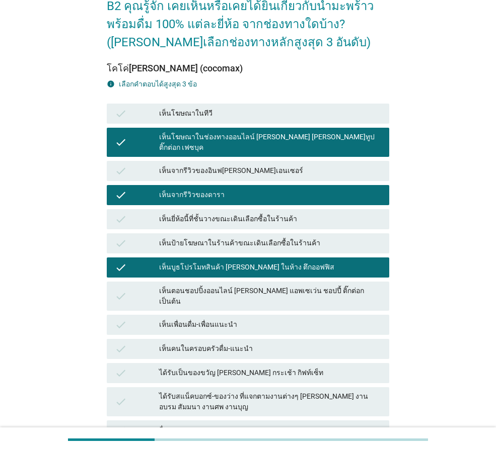
scroll to position [101, 0]
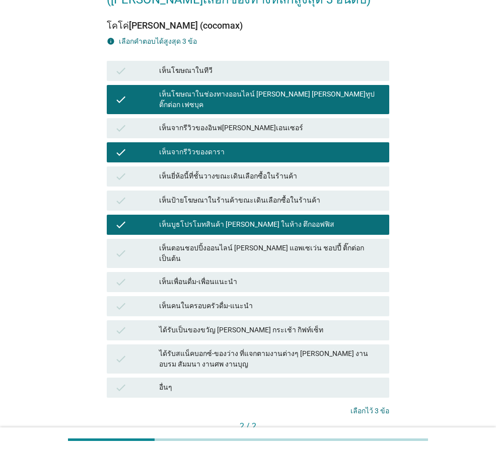
click at [379, 435] on button "คำถามต่อไป" at bounding box center [362, 444] width 54 height 18
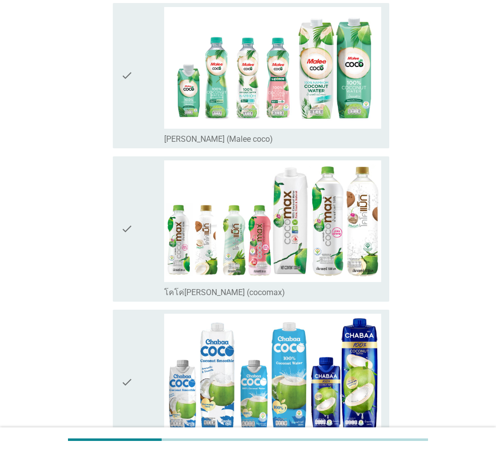
scroll to position [0, 0]
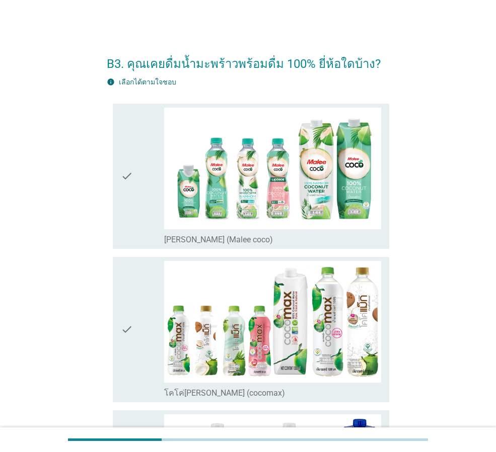
drag, startPoint x: 110, startPoint y: 169, endPoint x: 117, endPoint y: 173, distance: 8.1
click at [112, 171] on div "check check_box_outline_blank [PERSON_NAME] (Malee coco)" at bounding box center [248, 176] width 282 height 153
click at [139, 228] on div "check" at bounding box center [142, 176] width 43 height 137
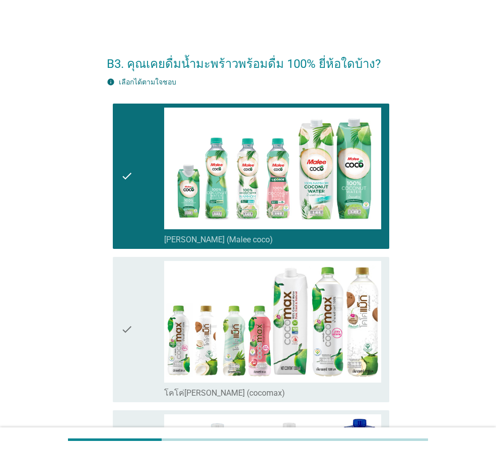
click at [145, 318] on div "check" at bounding box center [142, 329] width 43 height 137
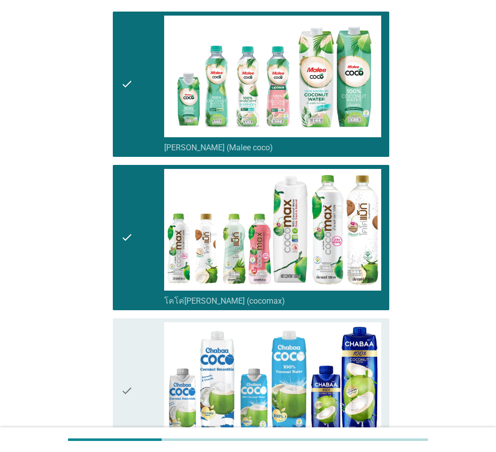
scroll to position [201, 0]
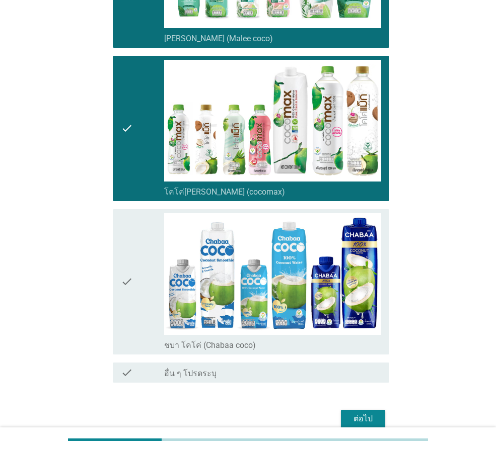
click at [149, 298] on div "check" at bounding box center [142, 281] width 43 height 137
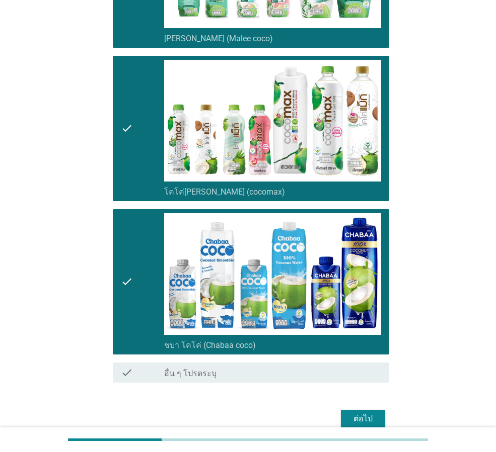
click at [365, 414] on div "ต่อไป" at bounding box center [363, 419] width 28 height 12
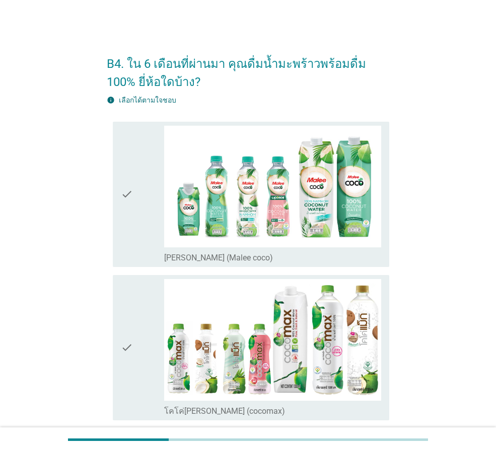
click at [119, 245] on div "check check_box_outline_blank [PERSON_NAME] (Malee coco)" at bounding box center [251, 194] width 276 height 145
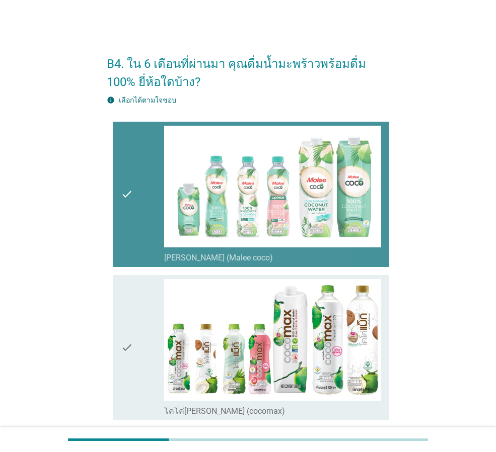
click at [131, 328] on icon "check" at bounding box center [127, 347] width 12 height 137
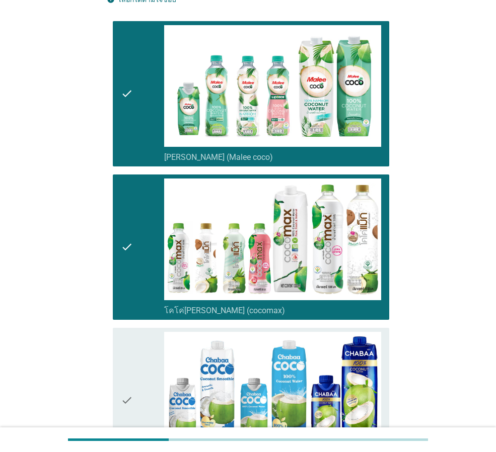
drag, startPoint x: 143, startPoint y: 367, endPoint x: 151, endPoint y: 369, distance: 7.7
click at [145, 368] on div "check" at bounding box center [142, 400] width 43 height 137
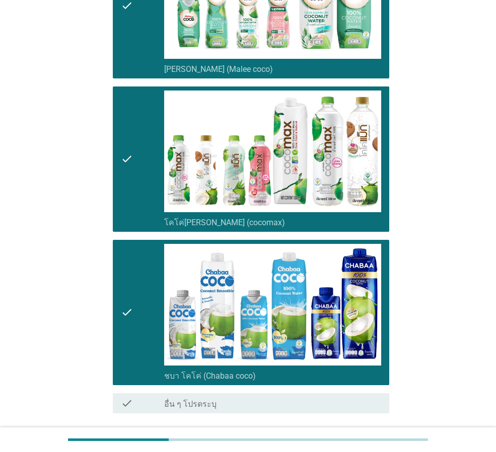
scroll to position [268, 0]
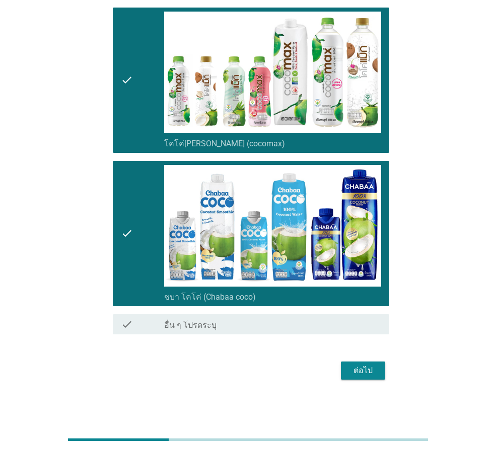
click at [364, 368] on div "ต่อไป" at bounding box center [363, 371] width 28 height 12
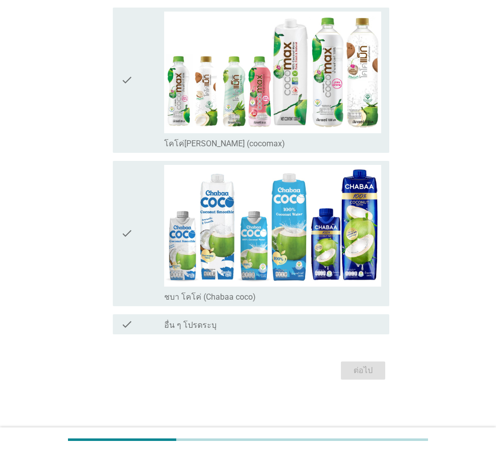
scroll to position [0, 0]
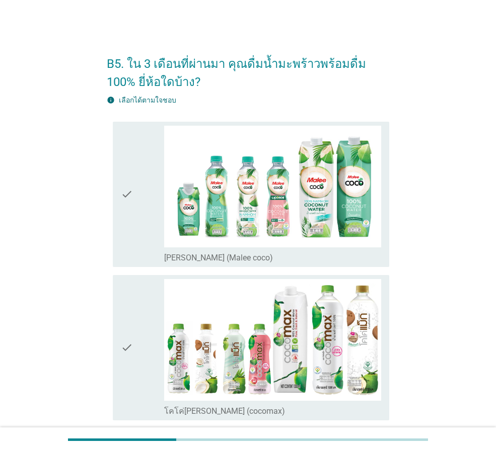
click at [123, 344] on icon "check" at bounding box center [127, 347] width 12 height 137
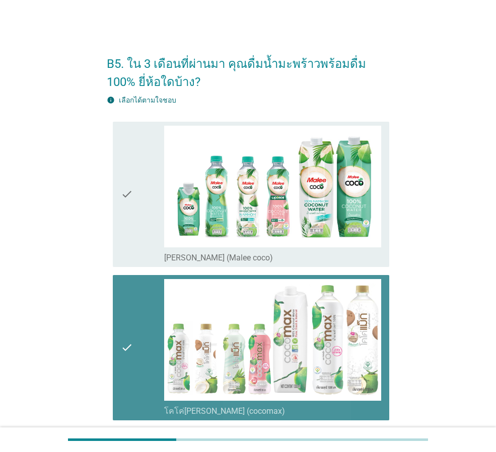
click at [137, 229] on div "check" at bounding box center [142, 194] width 43 height 137
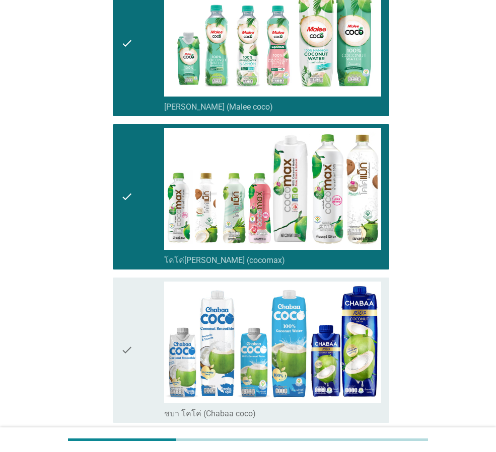
click at [133, 316] on icon "check" at bounding box center [127, 350] width 12 height 137
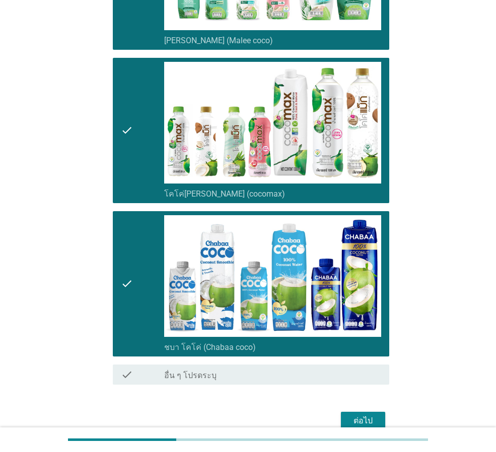
scroll to position [268, 0]
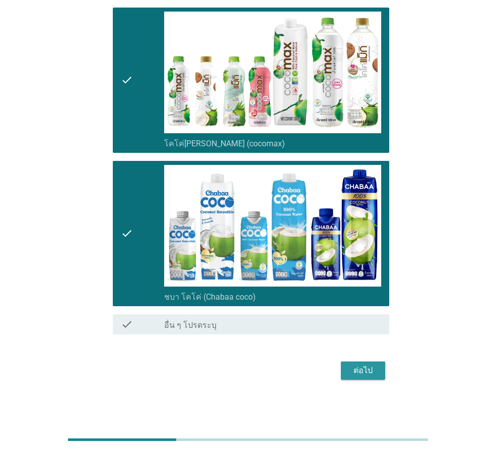
click at [366, 369] on div "ต่อไป" at bounding box center [363, 371] width 28 height 12
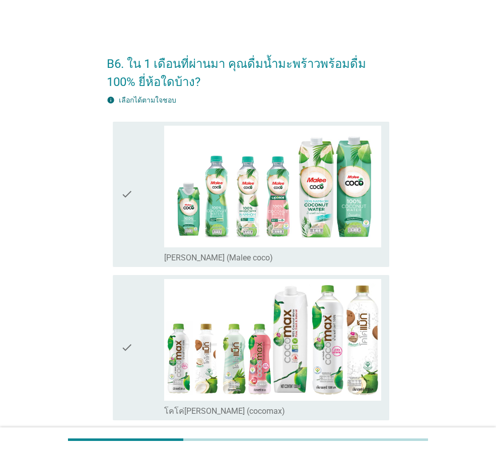
click at [150, 231] on div "check" at bounding box center [142, 194] width 43 height 137
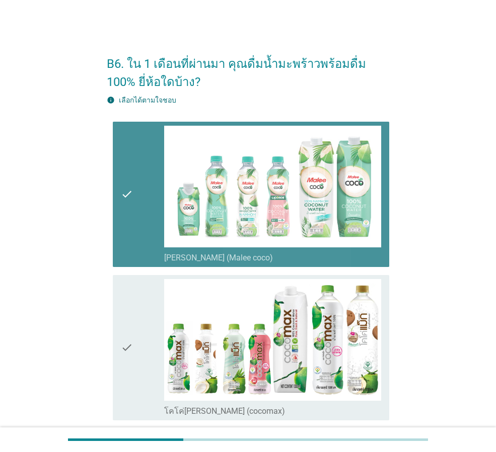
click at [144, 304] on div "check" at bounding box center [142, 347] width 43 height 137
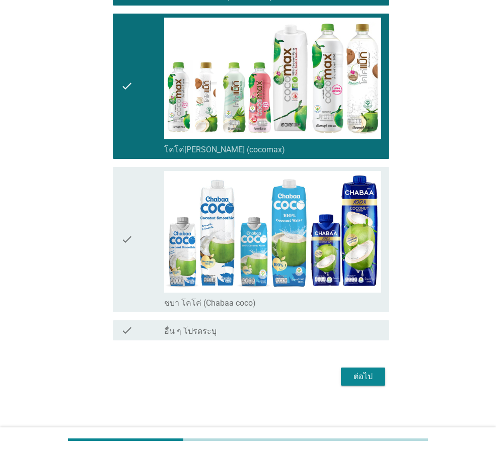
scroll to position [268, 0]
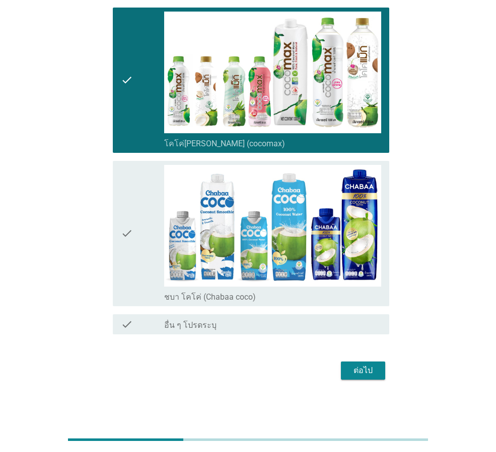
click at [363, 374] on div "ต่อไป" at bounding box center [363, 371] width 28 height 12
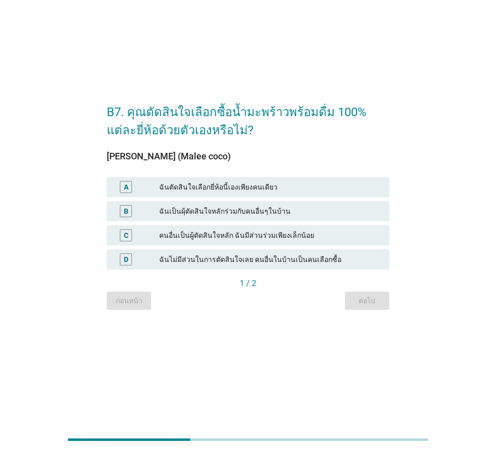
scroll to position [0, 0]
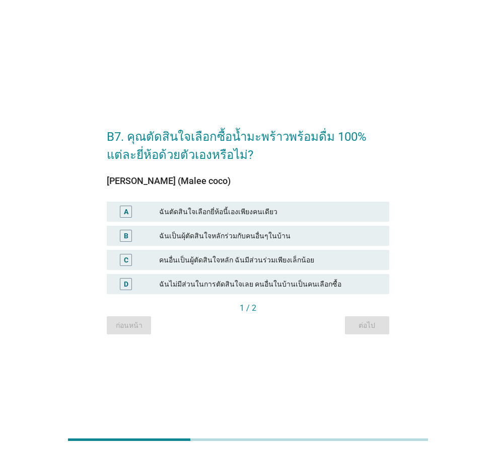
click at [191, 209] on div "ฉันตัดสินใจเลือกยี่ห้อนี้เองเพียงคนเดียว" at bounding box center [270, 212] width 222 height 12
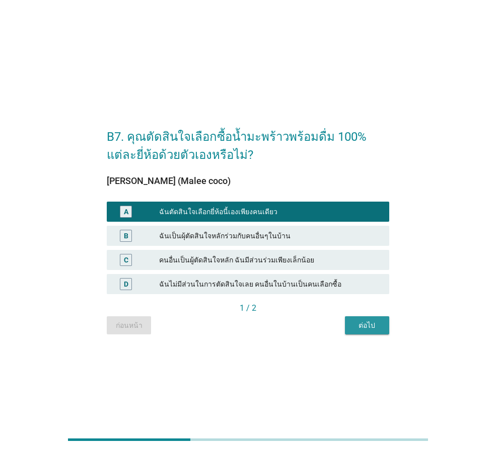
click at [369, 319] on button "ต่อไป" at bounding box center [367, 326] width 44 height 18
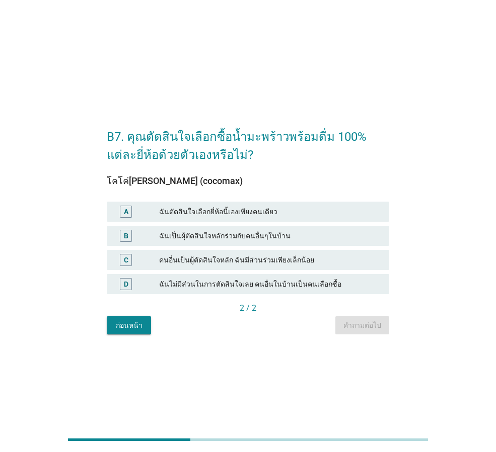
click at [298, 215] on div "ฉันตัดสินใจเลือกยี่ห้อนี้เองเพียงคนเดียว" at bounding box center [270, 212] width 222 height 12
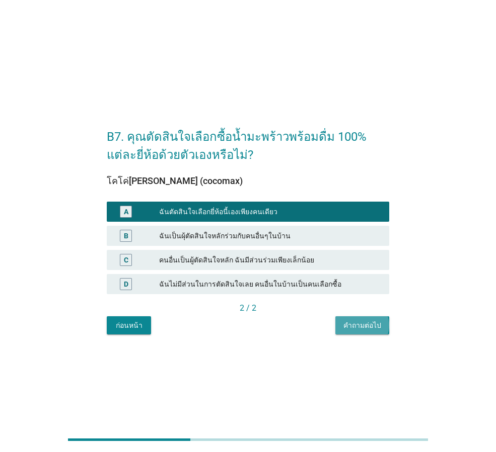
click at [381, 325] on button "คำถามต่อไป" at bounding box center [362, 326] width 54 height 18
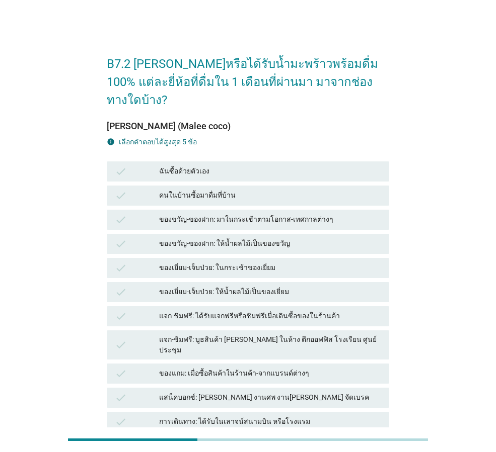
click at [176, 166] on div "ฉันซื้อด้วยตัวเอง" at bounding box center [270, 172] width 222 height 12
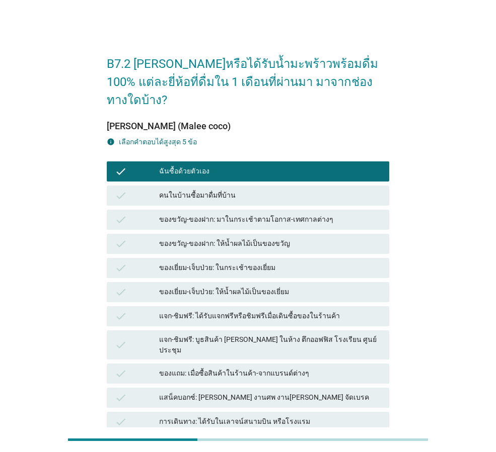
click at [186, 190] on div "คนในบ้านซื้อมาดื่มที่บ้าน" at bounding box center [270, 196] width 222 height 12
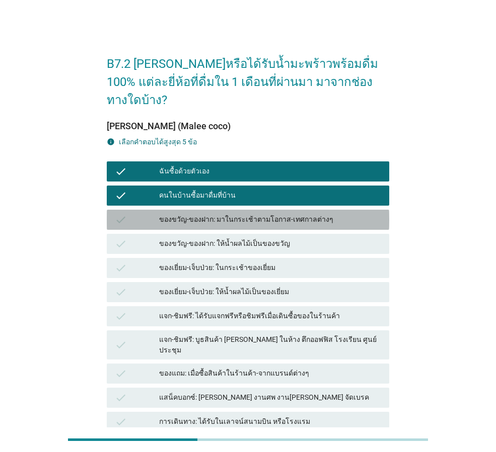
click at [193, 210] on div "check ของขวัญ-ของฝาก: มาในกระเช้าตามโอกาส-เทศกาลต่างๆ" at bounding box center [248, 220] width 282 height 20
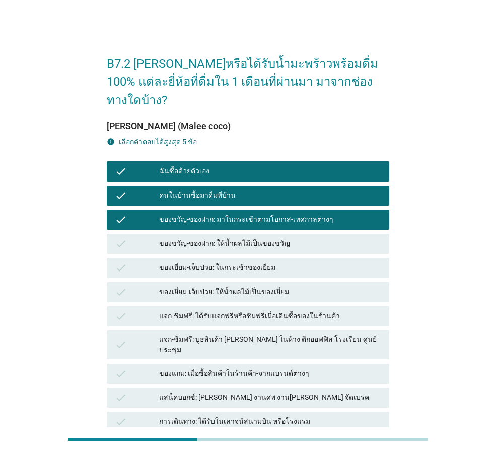
click at [247, 283] on div "check ของเยี่ยม-เจ็บป่วย: ให้น้ำผลไม้เป็นของเยี่ยม" at bounding box center [248, 292] width 282 height 20
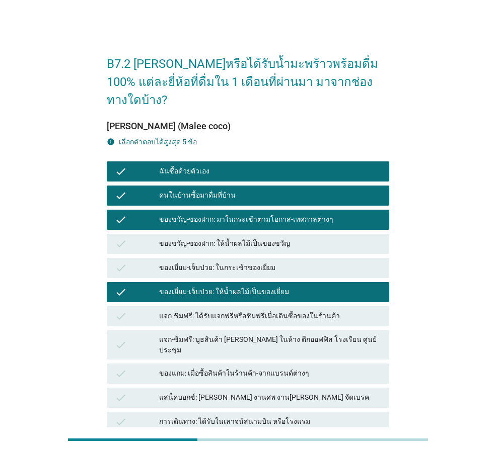
click at [243, 258] on div "check ของเยี่ยม-เจ็บป่วย: ในกระเช้าของเยี่ยม" at bounding box center [248, 268] width 282 height 20
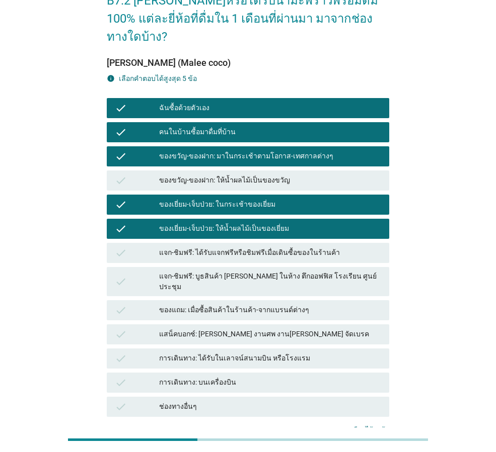
scroll to position [125, 0]
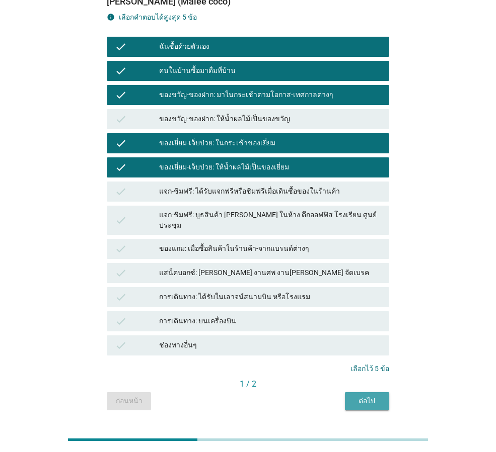
click at [366, 396] on div "ต่อไป" at bounding box center [367, 401] width 28 height 11
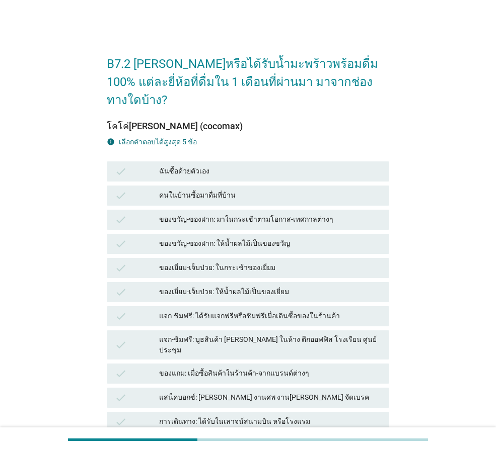
click at [155, 190] on div "check" at bounding box center [137, 196] width 44 height 12
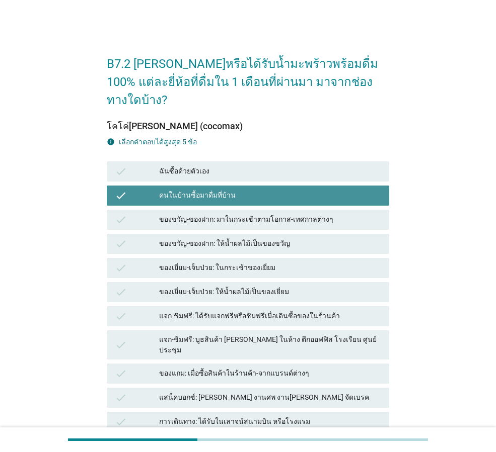
click at [169, 166] on div "ฉันซื้อด้วยตัวเอง" at bounding box center [270, 172] width 222 height 12
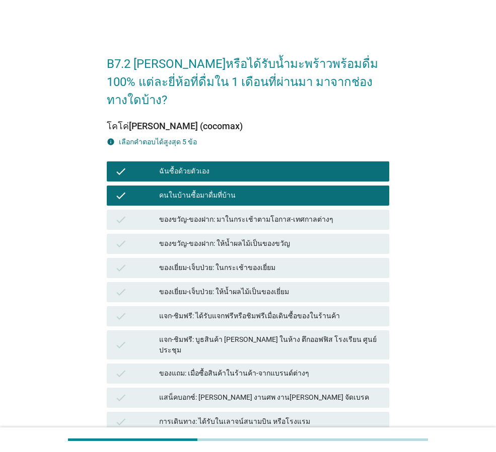
click at [191, 258] on div "check ของเยี่ยม-เจ็บป่วย: ในกระเช้าของเยี่ยม" at bounding box center [248, 268] width 282 height 20
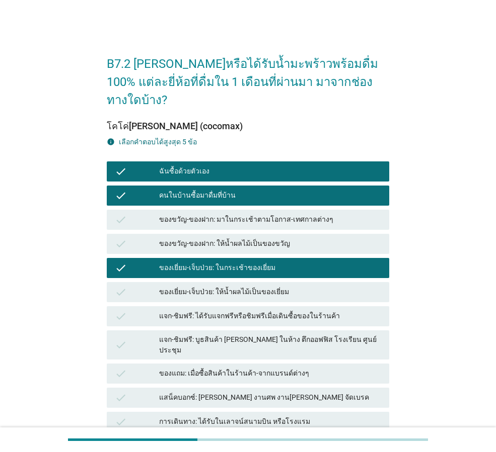
click at [184, 214] on div "ของขวัญ-ของฝาก: มาในกระเช้าตามโอกาส-เทศกาลต่างๆ" at bounding box center [270, 220] width 222 height 12
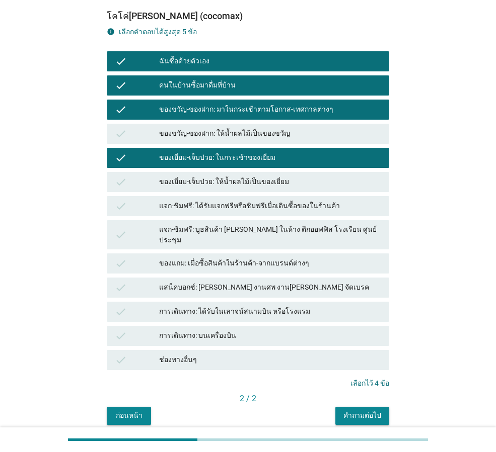
scroll to position [125, 0]
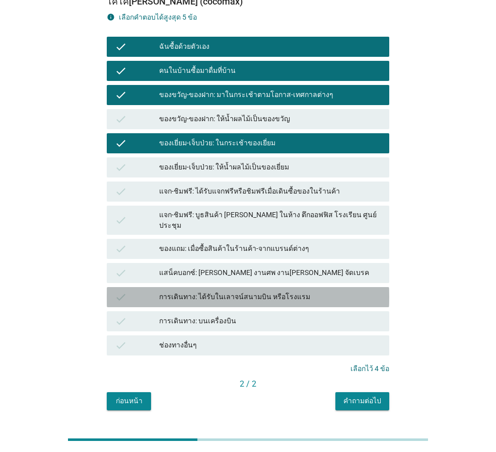
click at [297, 291] on div "การเดินทาง: ได้รับในเลาจน์สนามบิน หรือโรงแรม" at bounding box center [270, 297] width 222 height 12
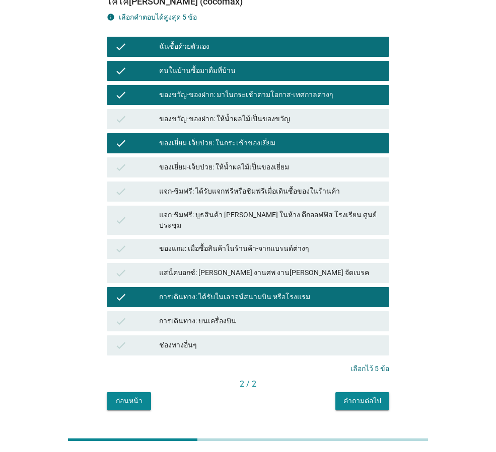
click at [367, 393] on button "คำถามต่อไป" at bounding box center [362, 402] width 54 height 18
click at [367, 393] on div "ก่อนหน้า คำถามต่อไป" at bounding box center [248, 402] width 282 height 18
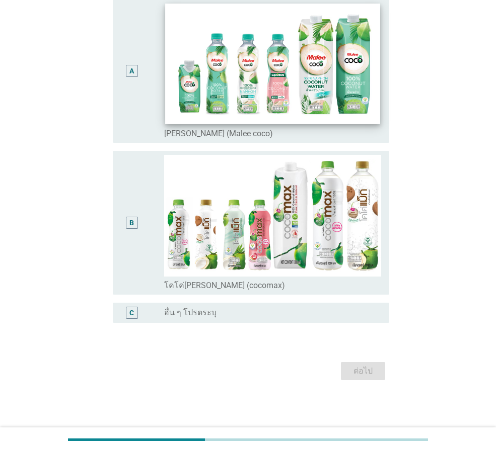
scroll to position [0, 0]
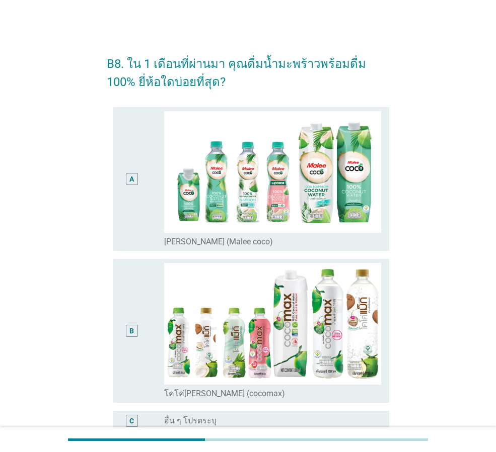
click at [135, 228] on div "A" at bounding box center [132, 179] width 22 height 136
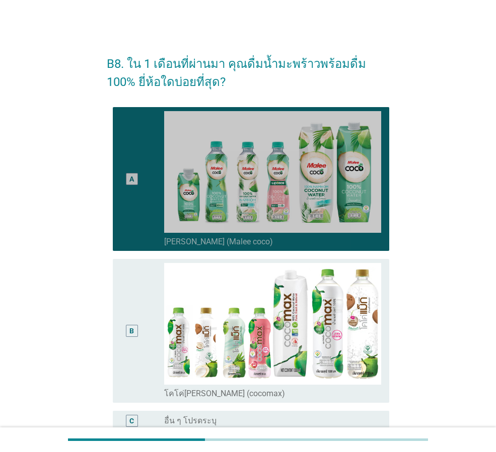
click at [152, 324] on div "B" at bounding box center [142, 331] width 43 height 136
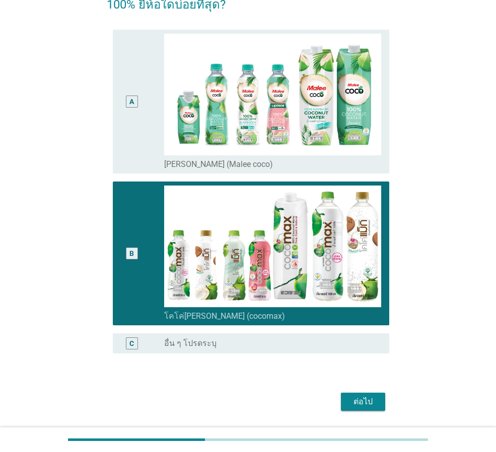
scroll to position [108, 0]
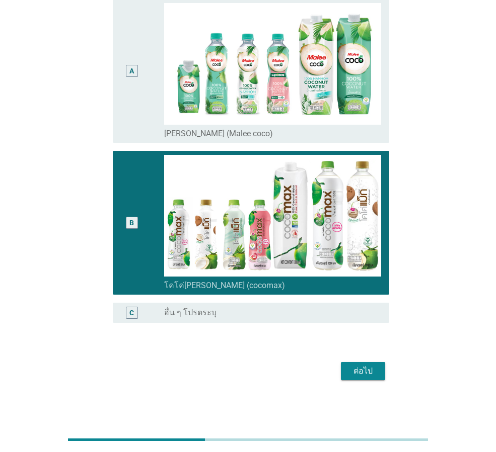
click at [127, 116] on div "A" at bounding box center [132, 71] width 22 height 136
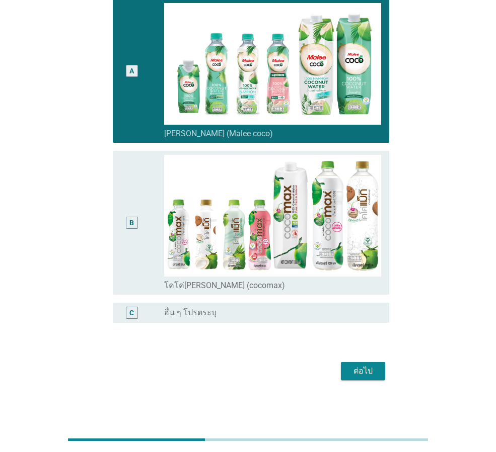
click at [149, 263] on div "B" at bounding box center [142, 223] width 43 height 136
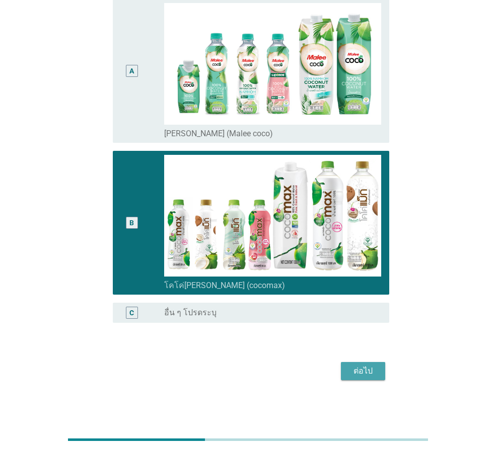
click at [350, 373] on div "ต่อไป" at bounding box center [363, 371] width 28 height 12
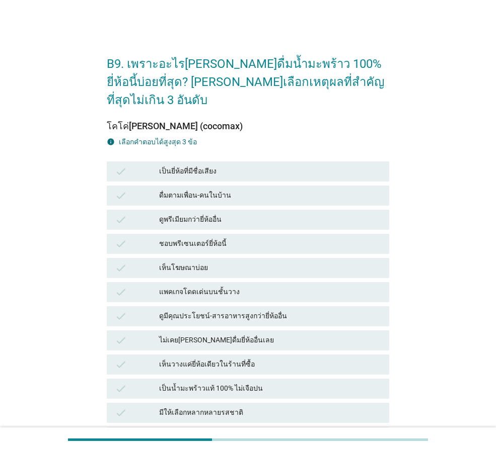
click at [181, 166] on div "เป็นยี่ห้อที่มีชื่อเสียง" at bounding box center [270, 172] width 222 height 12
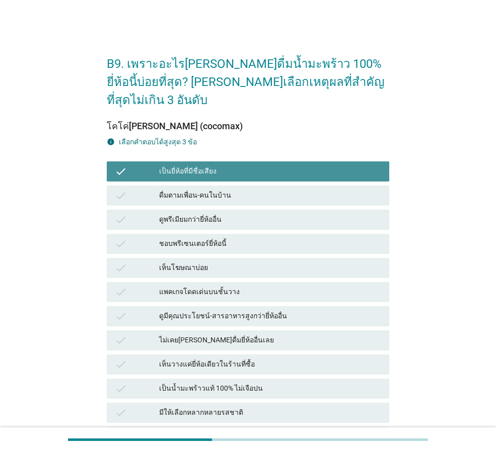
click at [200, 214] on div "ดูพรีเมียมกว่ายี่ห้ออื่น" at bounding box center [270, 220] width 222 height 12
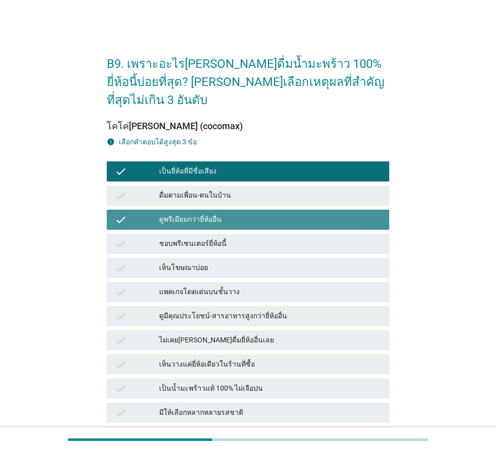
click at [198, 286] on div "แพคเกจโดดเด่นบนชั้นวาง" at bounding box center [270, 292] width 222 height 12
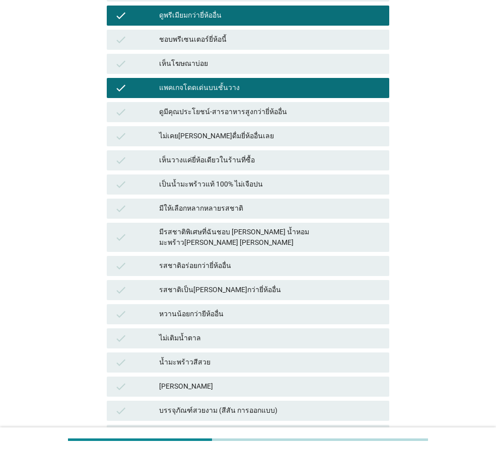
scroll to position [352, 0]
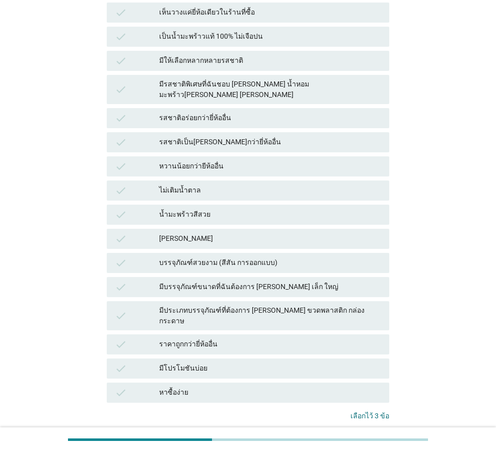
click at [366, 443] on div "คำถามต่อไป" at bounding box center [362, 448] width 38 height 11
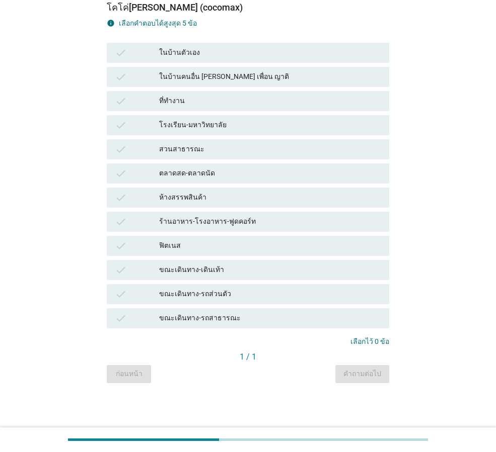
scroll to position [0, 0]
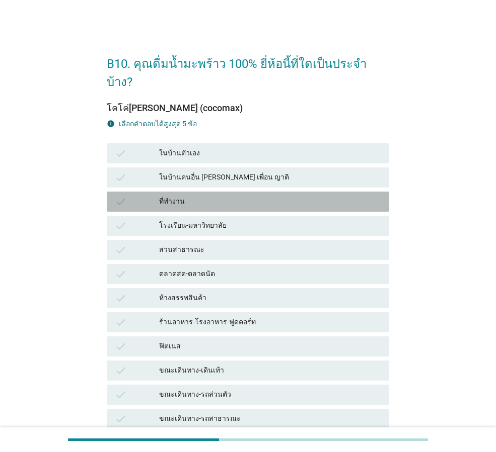
click at [172, 196] on div "ที่ทำงาน" at bounding box center [270, 202] width 222 height 12
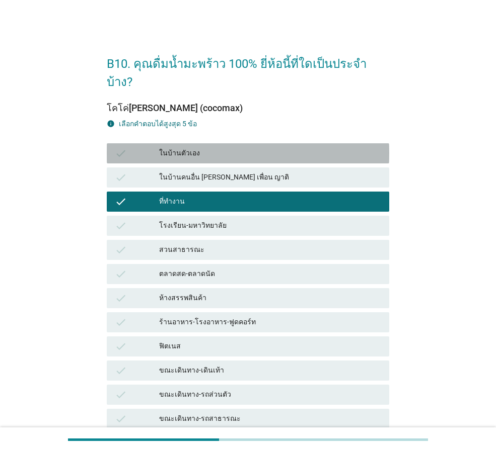
click at [187, 147] on div "ในบ้านตัวเอง" at bounding box center [270, 153] width 222 height 12
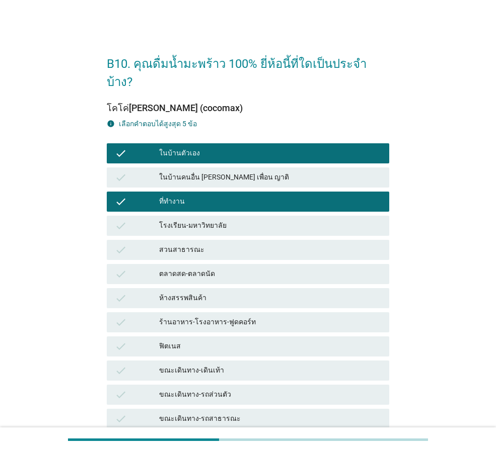
click at [212, 292] on div "ห้างสรรพสินค้า" at bounding box center [270, 298] width 222 height 12
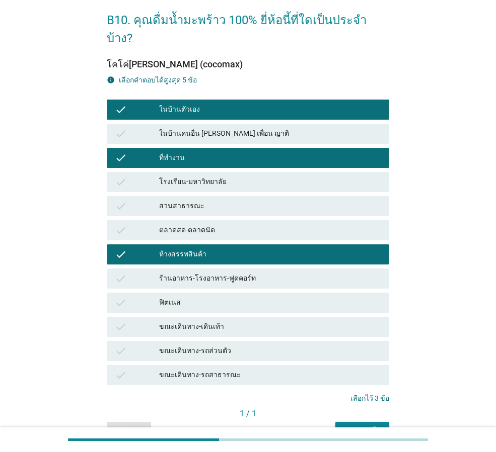
scroll to position [83, 0]
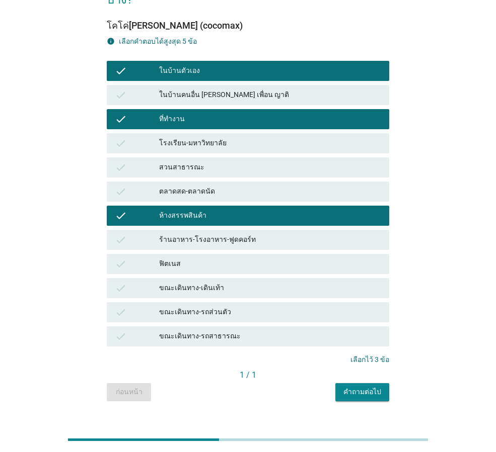
click at [370, 387] on div "คำถามต่อไป" at bounding box center [362, 392] width 38 height 11
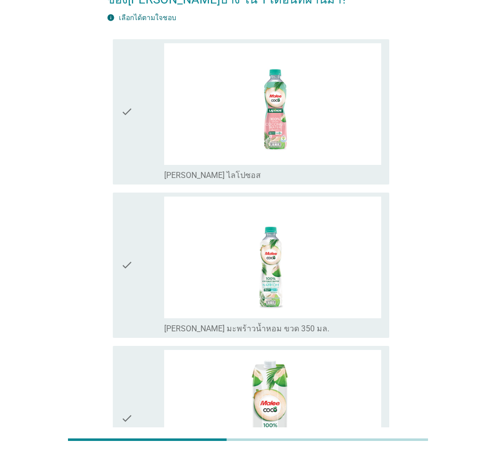
scroll to position [0, 0]
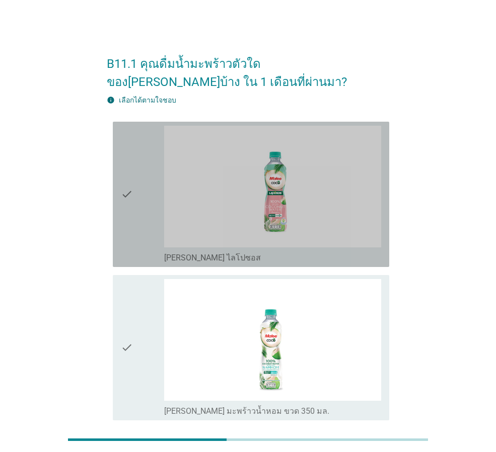
click at [153, 224] on div "check" at bounding box center [142, 194] width 43 height 137
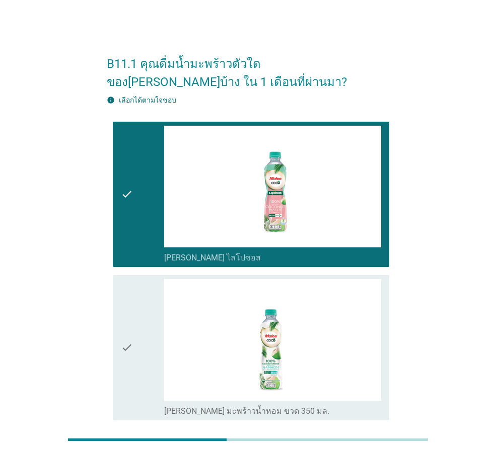
click at [153, 328] on div "check" at bounding box center [142, 347] width 43 height 137
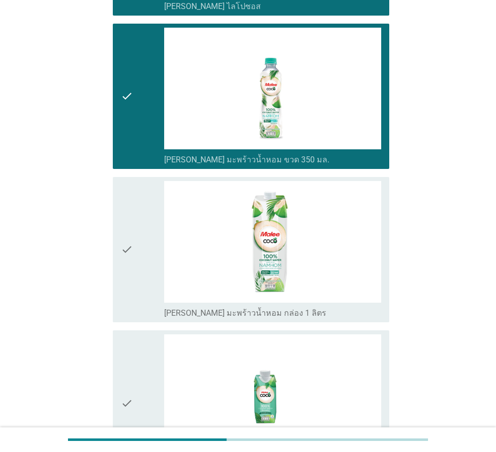
click at [144, 294] on div "check" at bounding box center [142, 249] width 43 height 137
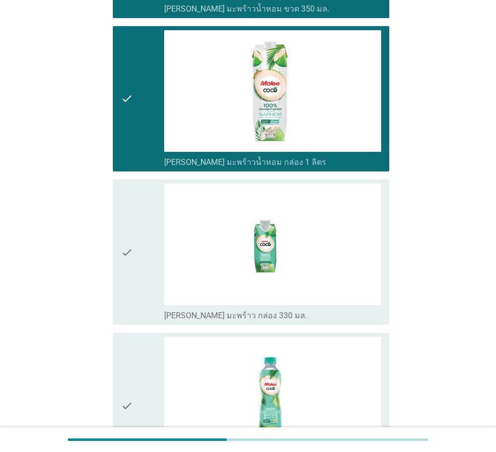
click at [137, 268] on div "check" at bounding box center [142, 252] width 43 height 137
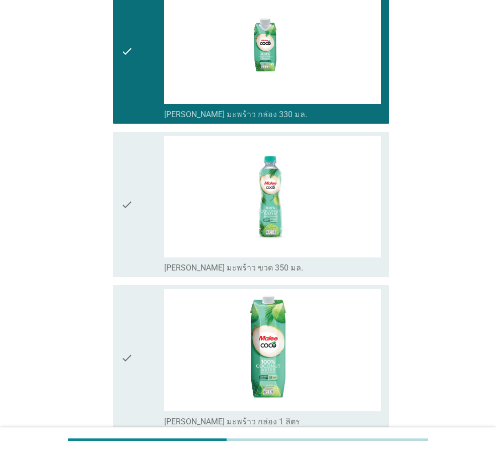
click at [135, 234] on div "check" at bounding box center [142, 204] width 43 height 137
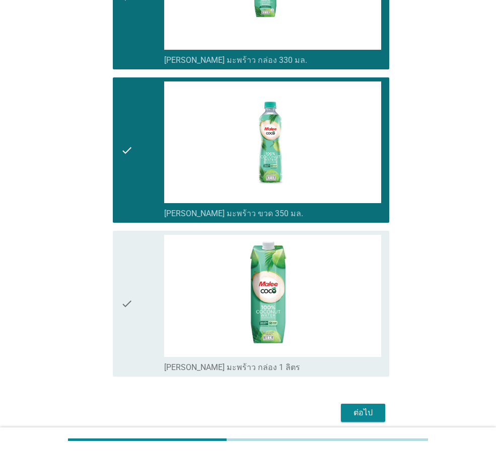
scroll to position [700, 0]
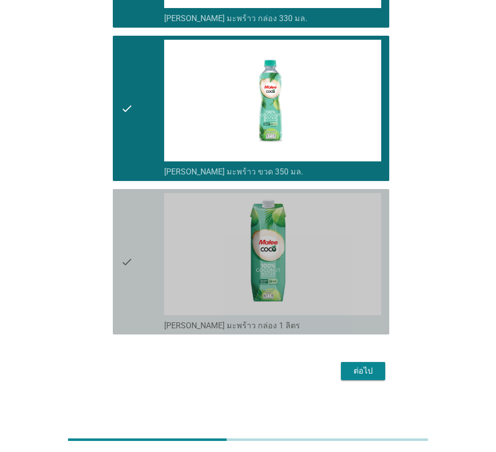
click at [134, 298] on div "check" at bounding box center [142, 261] width 43 height 137
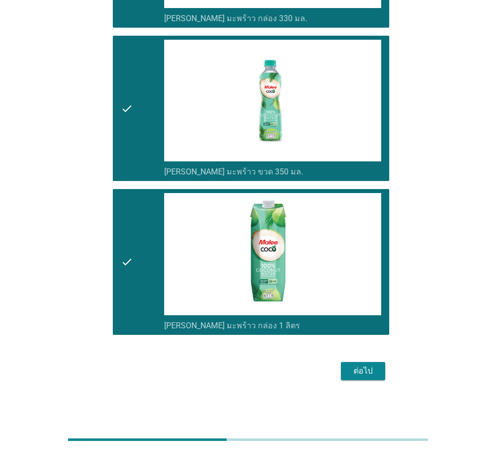
click at [353, 367] on div "ต่อไป" at bounding box center [363, 371] width 28 height 12
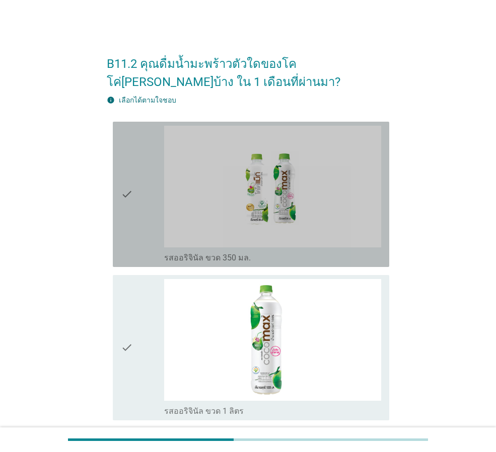
drag, startPoint x: 126, startPoint y: 182, endPoint x: 120, endPoint y: 193, distance: 11.9
click at [125, 182] on icon "check" at bounding box center [127, 194] width 12 height 137
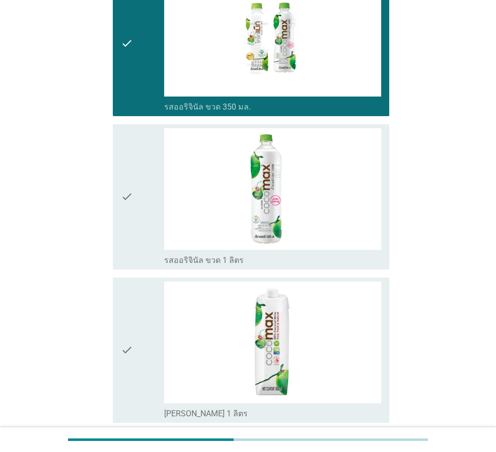
click at [139, 229] on div "check" at bounding box center [142, 196] width 43 height 137
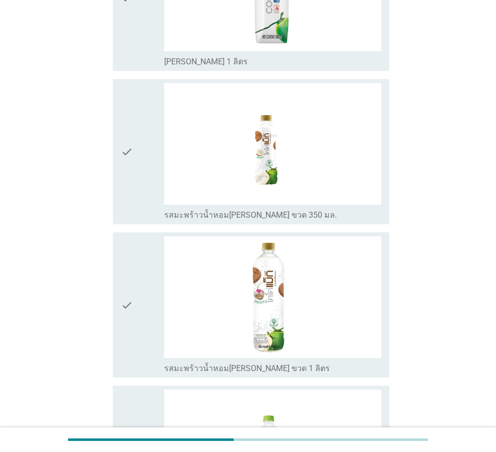
click at [142, 188] on div "check" at bounding box center [142, 151] width 43 height 137
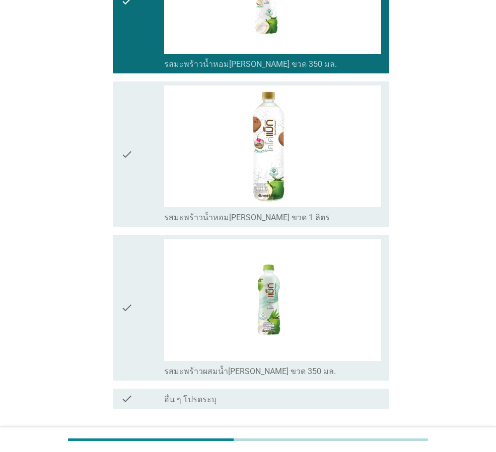
click at [138, 187] on div "check" at bounding box center [142, 154] width 43 height 137
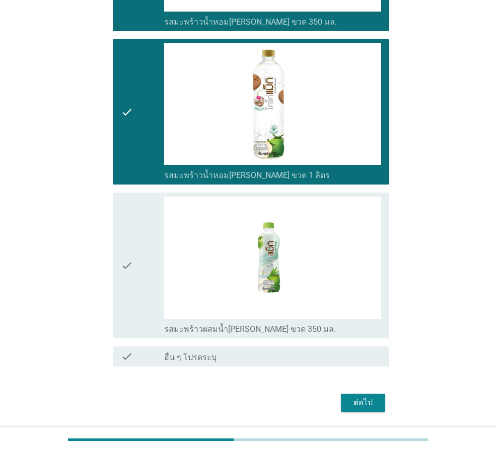
scroll to position [728, 0]
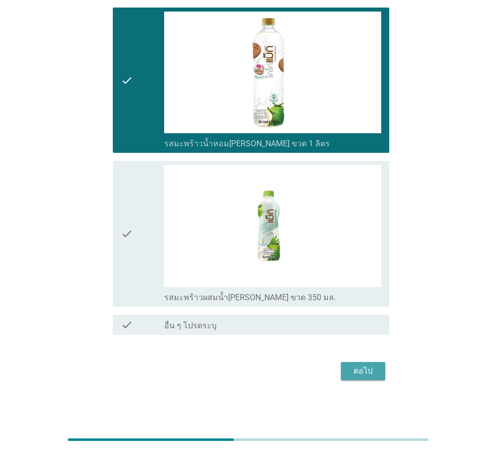
click at [374, 364] on button "ต่อไป" at bounding box center [363, 371] width 44 height 18
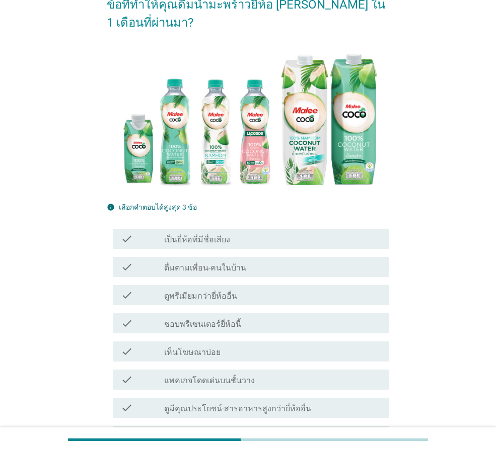
scroll to position [151, 0]
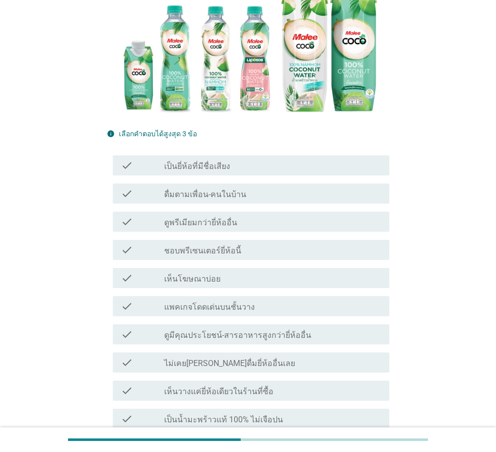
click at [183, 162] on label "เป็นยี่ห้อที่มีชื่อเสียง" at bounding box center [197, 167] width 66 height 10
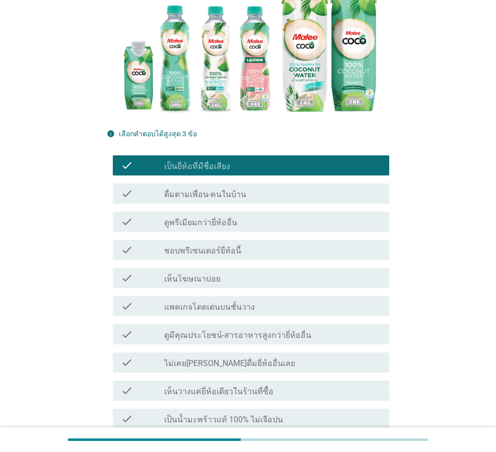
click at [196, 218] on label "ดูพรีเมียมกว่ายี่ห้ออื่น" at bounding box center [200, 223] width 73 height 10
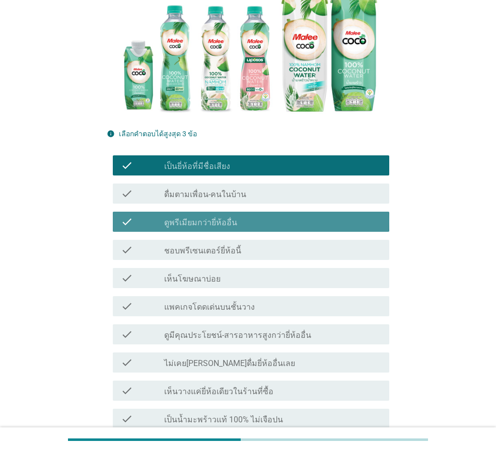
click at [190, 236] on div "check check_box_outline_blank ชอบพรีเซนเตอร์ยี่ห้อนี้" at bounding box center [248, 250] width 282 height 28
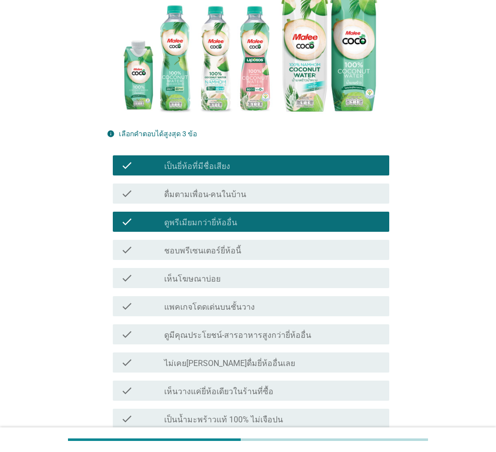
click at [235, 240] on div "check check_box_outline_blank ชอบพรีเซนเตอร์ยี่ห้อนี้" at bounding box center [251, 250] width 276 height 20
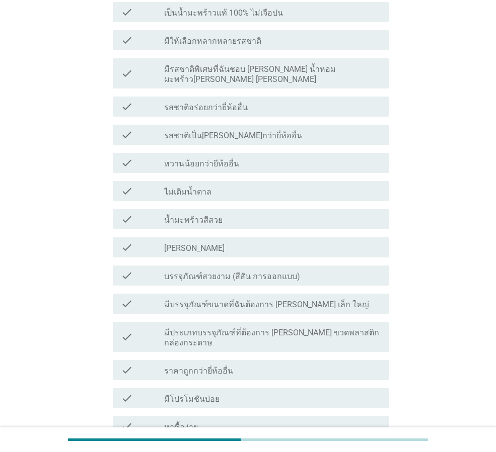
scroll to position [654, 0]
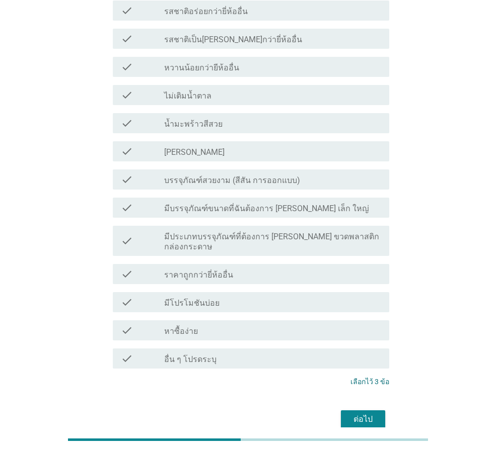
click at [360, 411] on button "ต่อไป" at bounding box center [363, 420] width 44 height 18
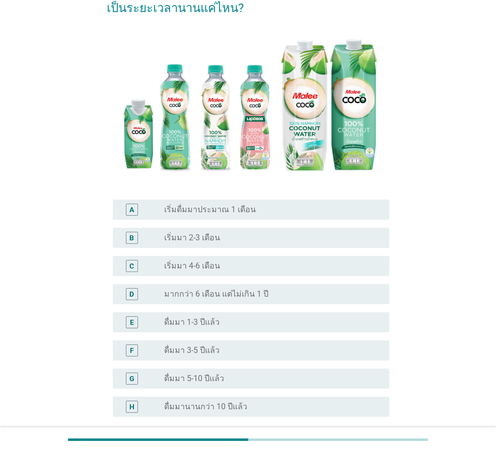
scroll to position [151, 0]
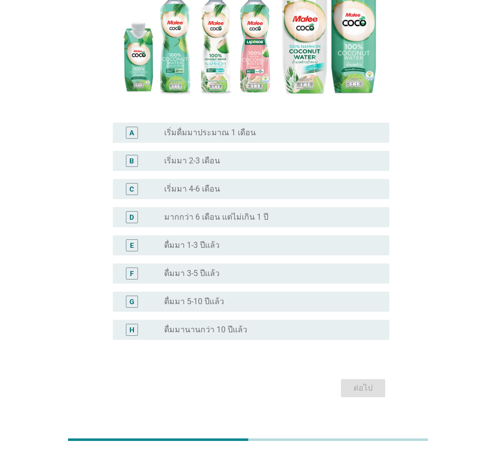
click at [204, 161] on label "เริ่มมา 2-3 เดือน" at bounding box center [192, 161] width 56 height 10
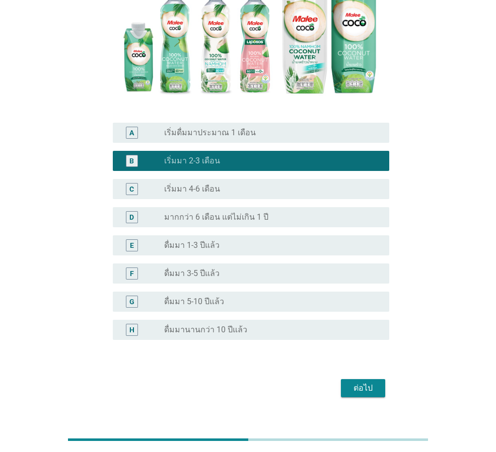
click at [362, 386] on div "ต่อไป" at bounding box center [363, 388] width 28 height 12
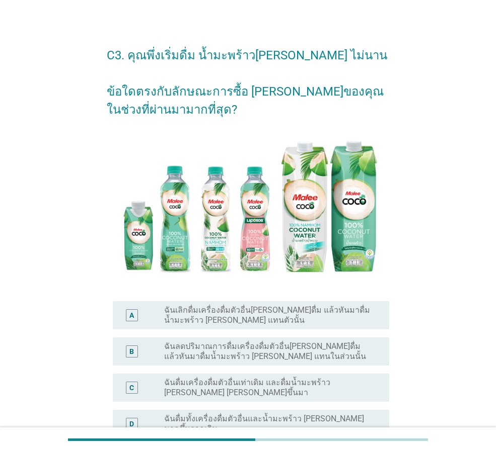
scroll to position [124, 0]
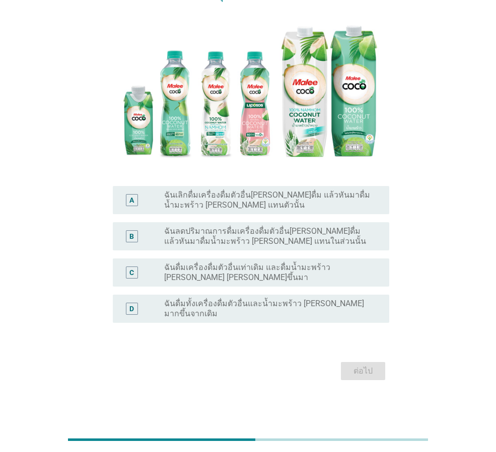
click at [228, 202] on label "ฉันเลิกดื่มเครื่องดื่มตัวอื่น[PERSON_NAME]ดื่ม แล้วหันมาดื่มน้ำมะพร้าว [PERSON_…" at bounding box center [268, 200] width 209 height 20
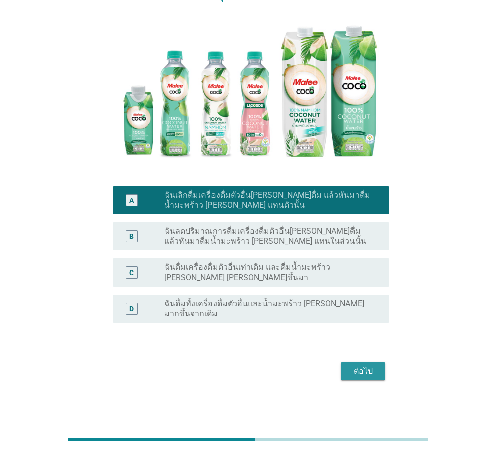
click at [370, 375] on div "ต่อไป" at bounding box center [363, 371] width 28 height 12
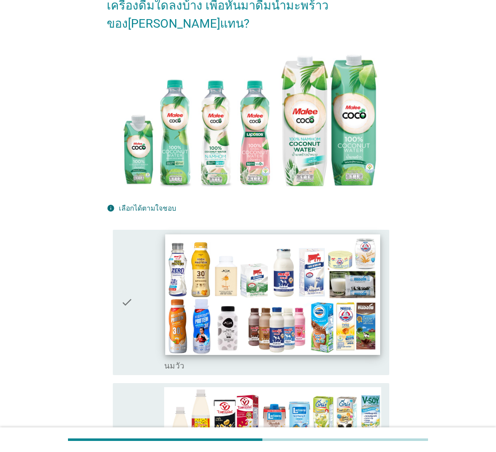
scroll to position [201, 0]
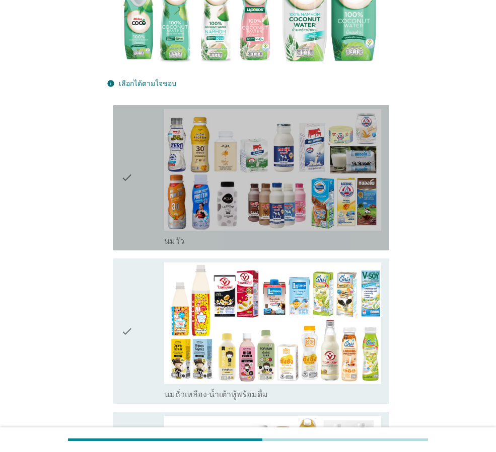
click at [140, 227] on div "check" at bounding box center [142, 177] width 43 height 137
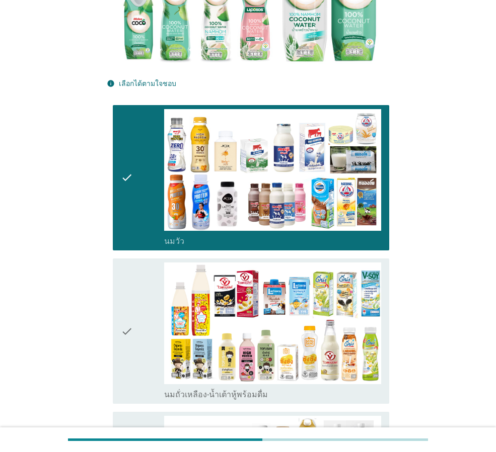
click at [147, 299] on div "check" at bounding box center [142, 331] width 43 height 137
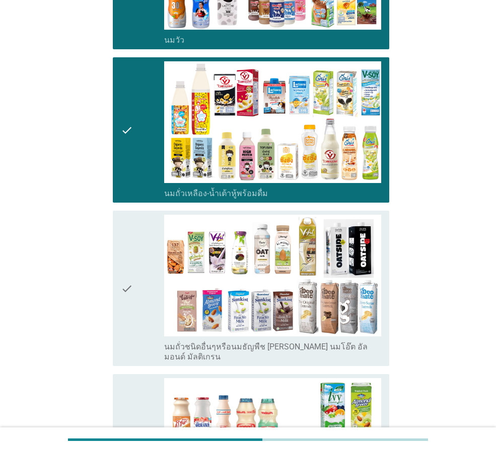
click at [127, 310] on icon "check" at bounding box center [127, 288] width 12 height 147
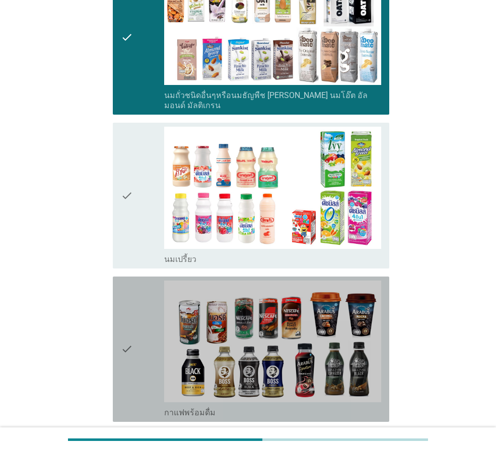
click at [132, 303] on icon "check" at bounding box center [127, 349] width 12 height 137
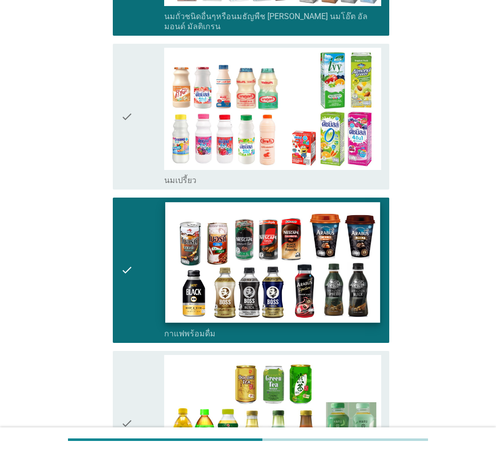
scroll to position [855, 0]
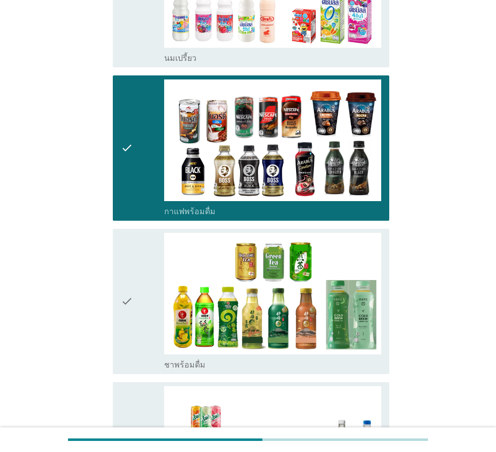
click at [147, 302] on div "check" at bounding box center [142, 301] width 43 height 137
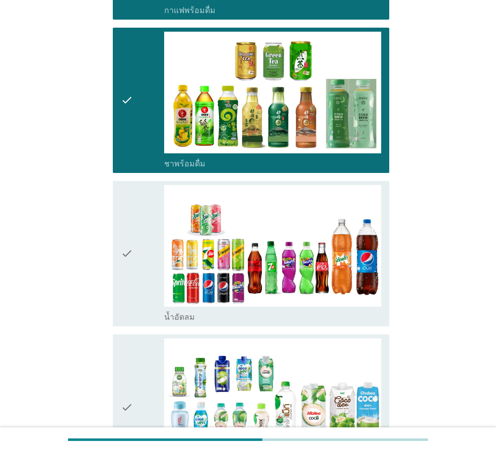
click at [138, 281] on div "check" at bounding box center [142, 253] width 43 height 137
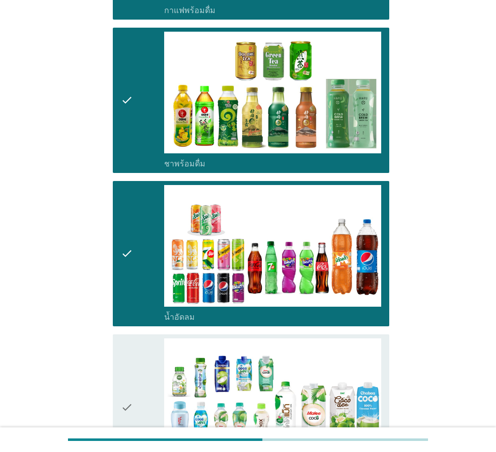
click at [135, 339] on div "check" at bounding box center [142, 407] width 43 height 137
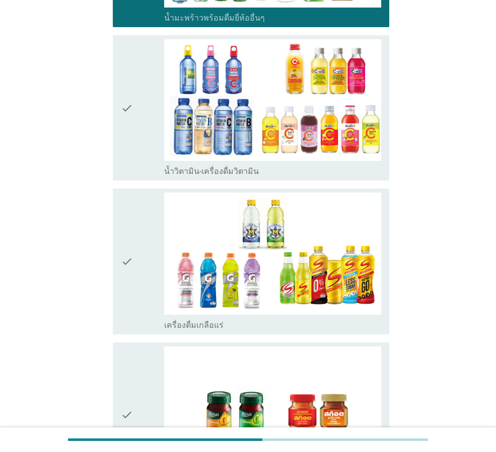
click at [134, 277] on div "check" at bounding box center [142, 261] width 43 height 137
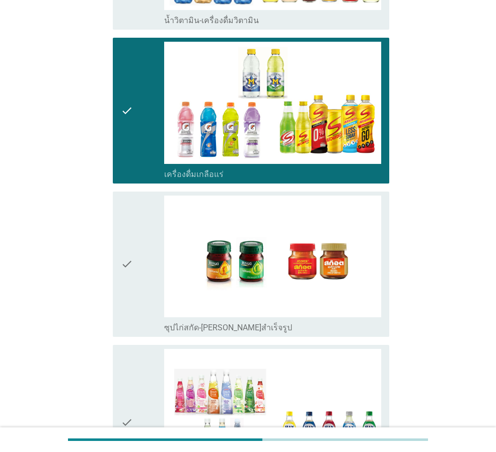
click at [138, 287] on div "check" at bounding box center [142, 264] width 43 height 137
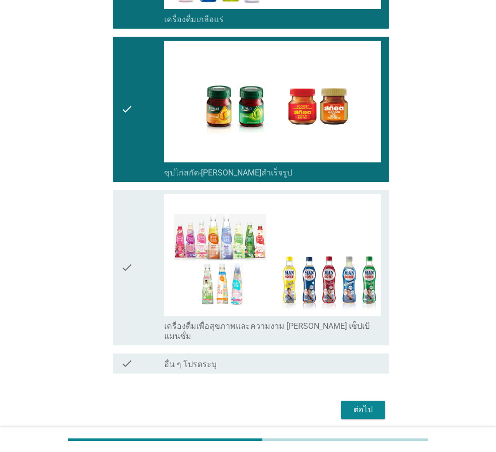
scroll to position [1816, 0]
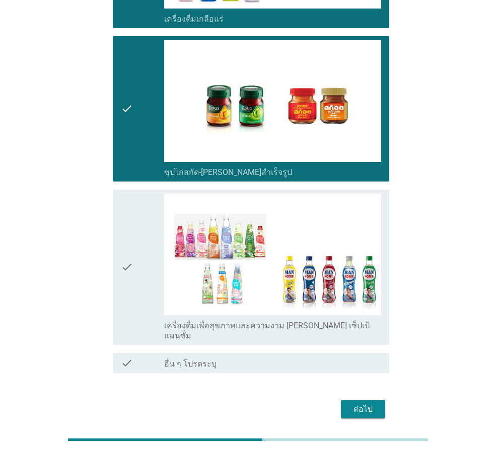
click at [382, 401] on button "ต่อไป" at bounding box center [363, 410] width 44 height 18
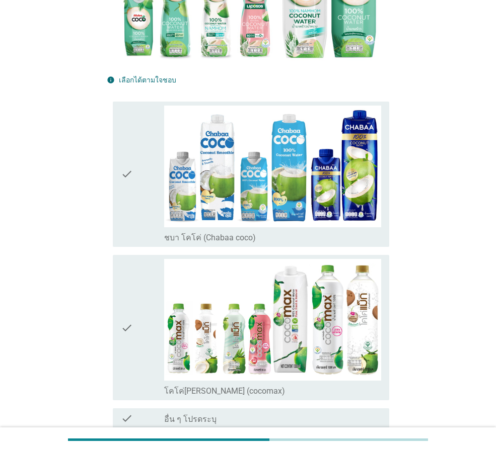
scroll to position [281, 0]
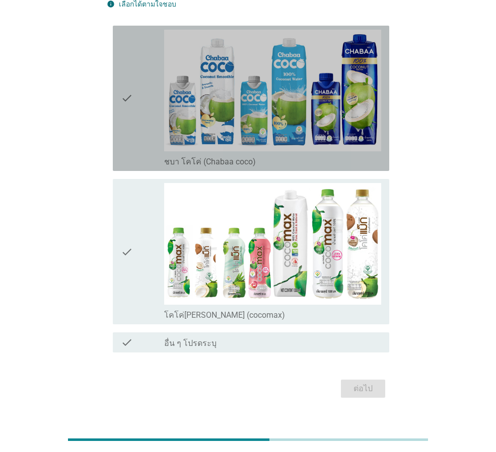
click at [163, 138] on div "check" at bounding box center [142, 98] width 43 height 137
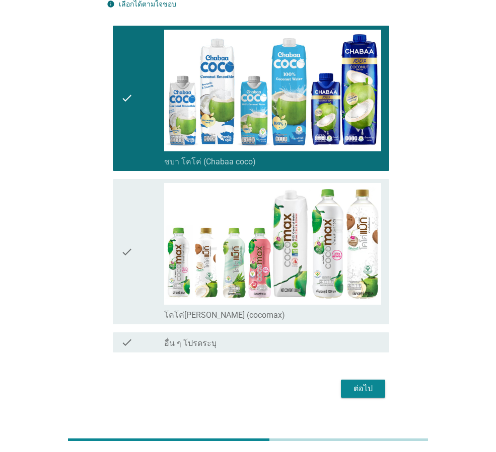
click at [163, 209] on div "check" at bounding box center [142, 251] width 43 height 137
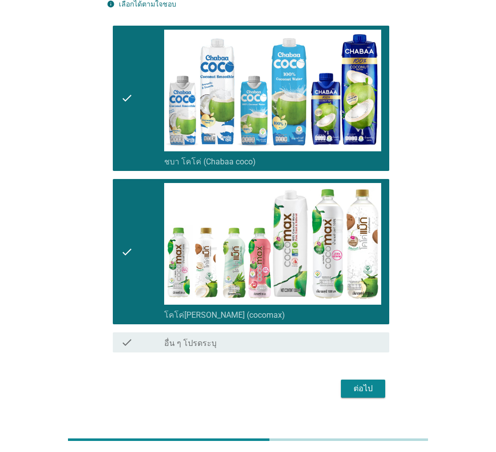
click at [352, 383] on div "ต่อไป" at bounding box center [363, 389] width 28 height 12
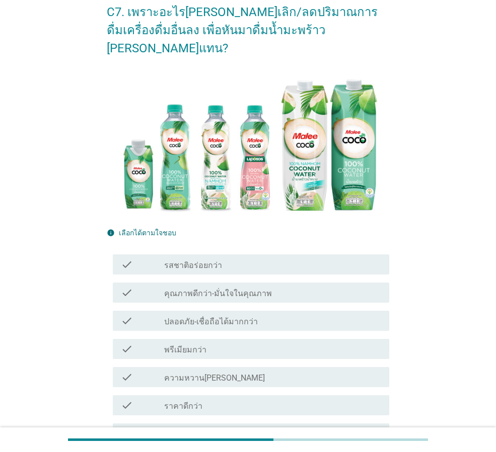
scroll to position [101, 0]
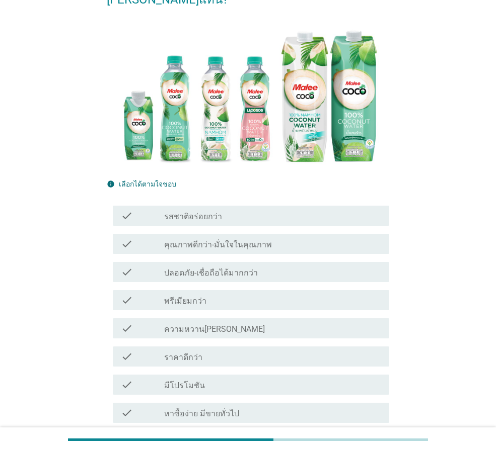
click at [175, 212] on label "รสชาติอร่อยกว่า" at bounding box center [193, 217] width 58 height 10
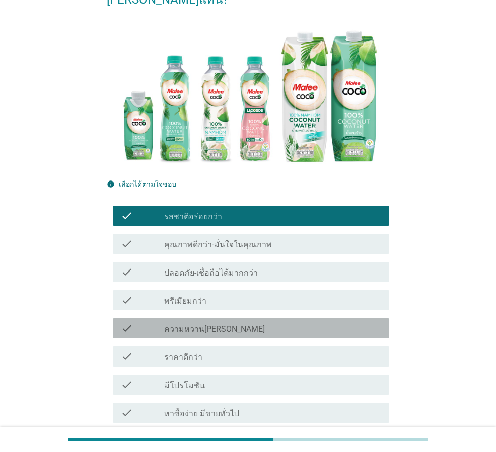
click at [167, 319] on div "check check_box_outline_blank ความหวาน[PERSON_NAME]" at bounding box center [251, 329] width 276 height 20
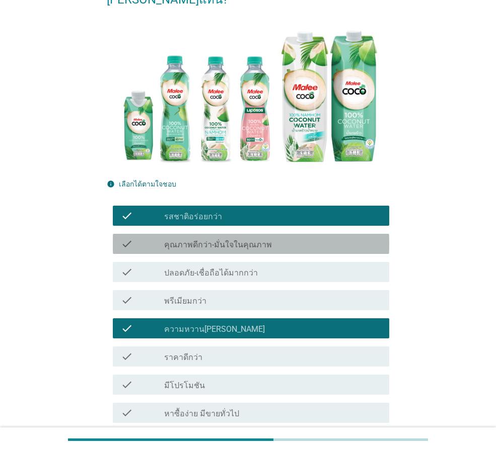
click at [185, 240] on label "คุณภาพดีกว่า-มั่นใจในคุณภาพ" at bounding box center [218, 245] width 108 height 10
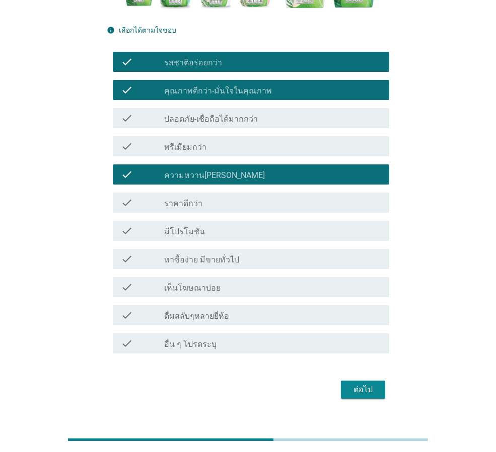
scroll to position [255, 0]
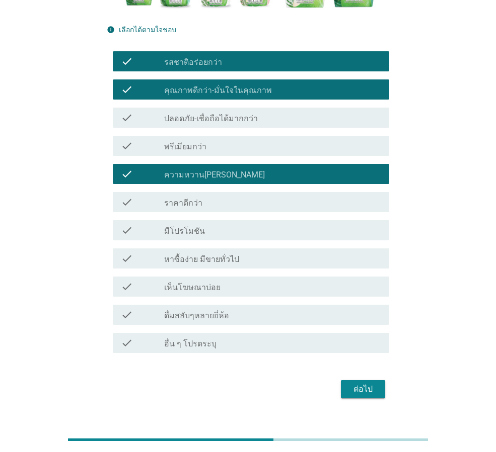
click at [195, 255] on label "หาซื้อง่าย มีขายทั่วไป" at bounding box center [201, 260] width 75 height 10
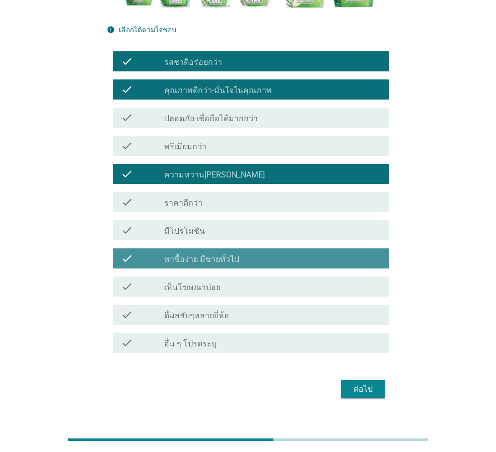
click at [191, 223] on div "check check_box_outline_blank มีโปรโมชัน" at bounding box center [248, 230] width 282 height 28
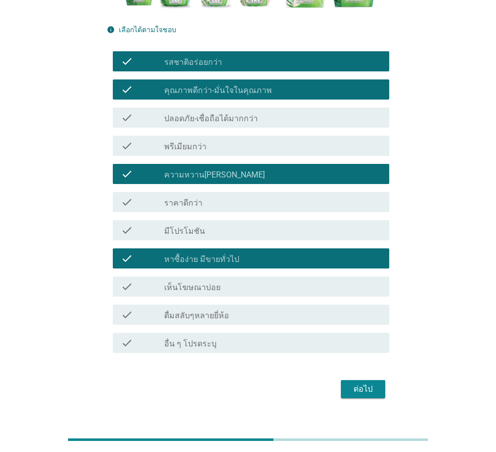
click at [321, 224] on div "check_box_outline_blank มีโปรโมชัน" at bounding box center [272, 230] width 217 height 12
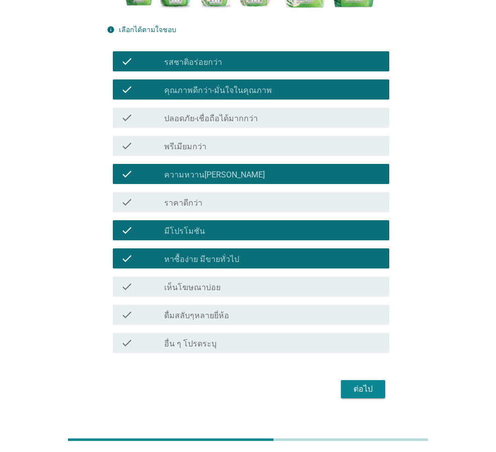
click at [375, 383] on div "ต่อไป" at bounding box center [363, 389] width 28 height 12
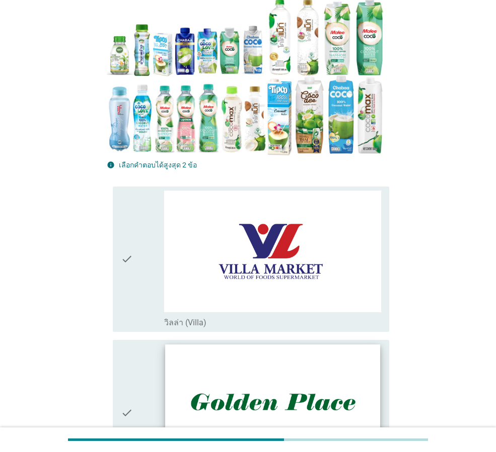
scroll to position [201, 0]
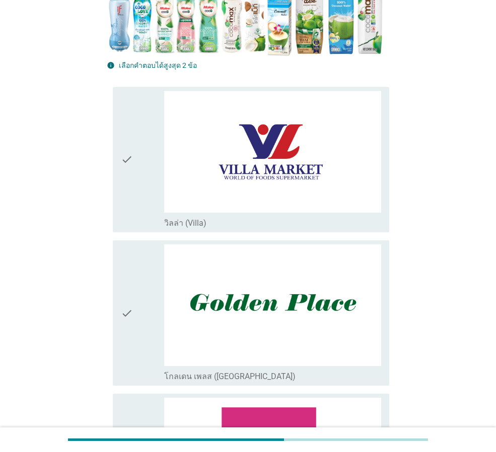
click at [154, 164] on div "check" at bounding box center [142, 159] width 43 height 137
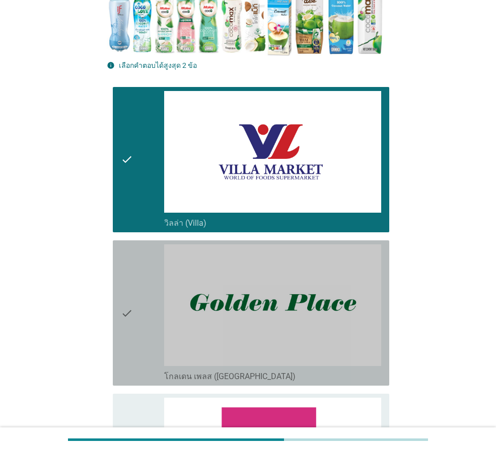
click at [151, 256] on div "check" at bounding box center [142, 313] width 43 height 137
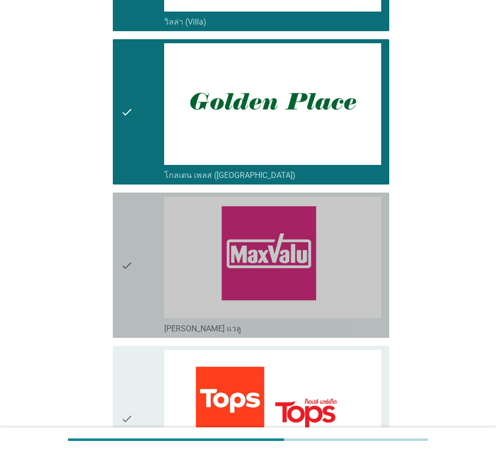
click at [143, 292] on div "check" at bounding box center [142, 265] width 43 height 137
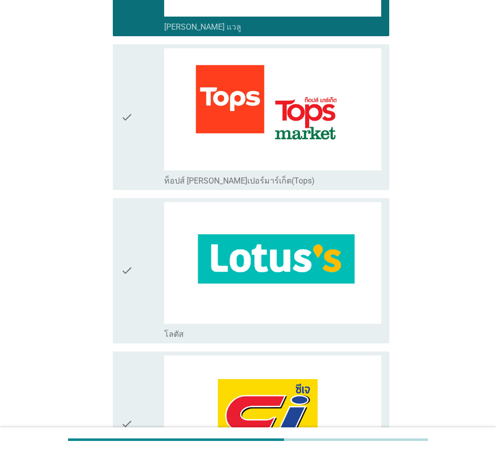
click at [140, 284] on div "check" at bounding box center [142, 270] width 43 height 137
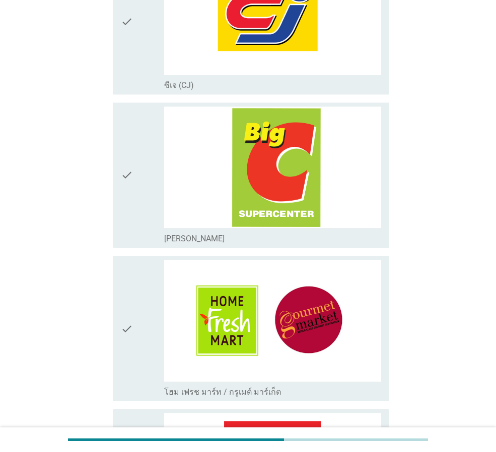
click at [123, 194] on icon "check" at bounding box center [127, 175] width 12 height 137
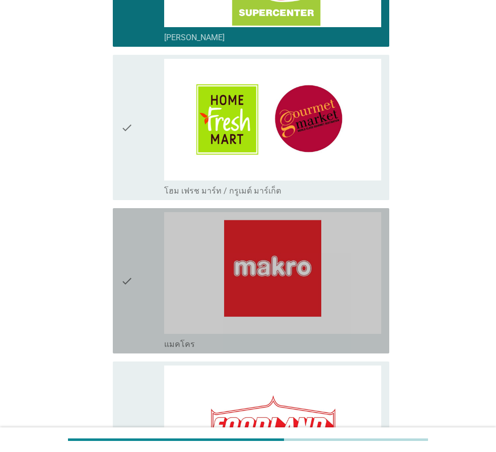
click at [146, 276] on div "check" at bounding box center [142, 280] width 43 height 137
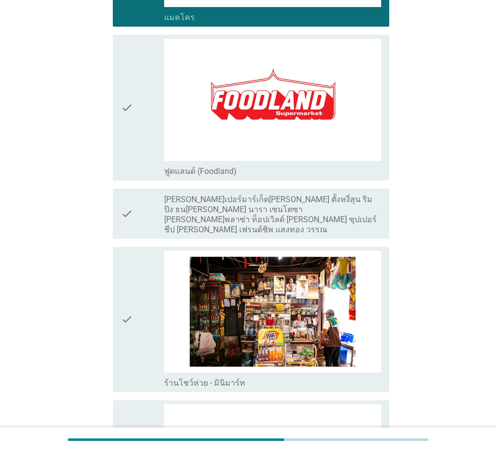
scroll to position [1711, 0]
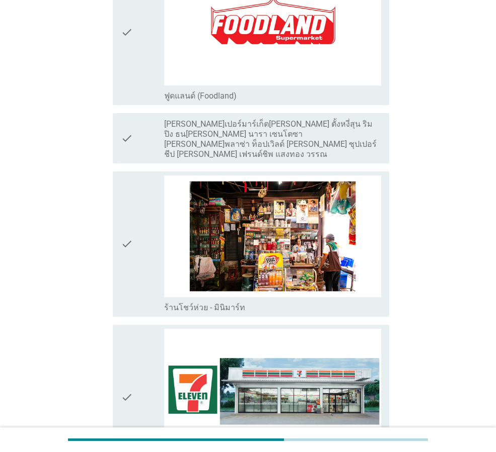
click at [126, 353] on icon "check" at bounding box center [127, 397] width 12 height 137
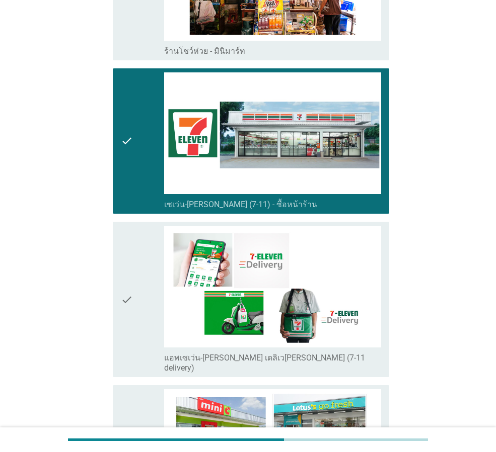
scroll to position [2063, 0]
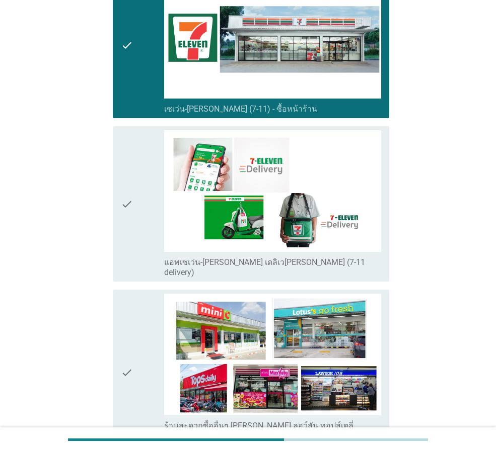
click at [146, 243] on div "check" at bounding box center [142, 203] width 43 height 147
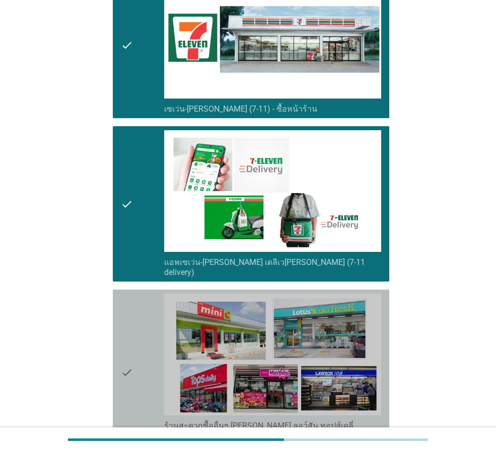
click at [141, 311] on div "check" at bounding box center [142, 373] width 43 height 158
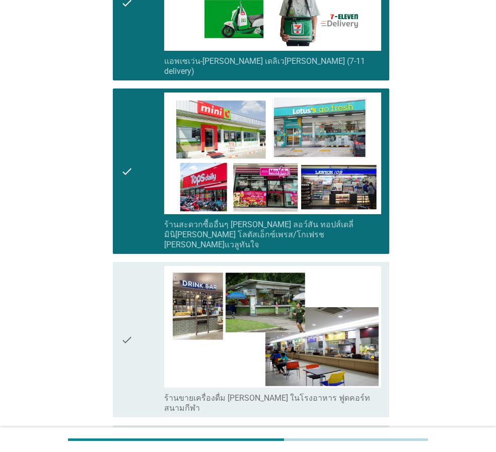
scroll to position [2466, 0]
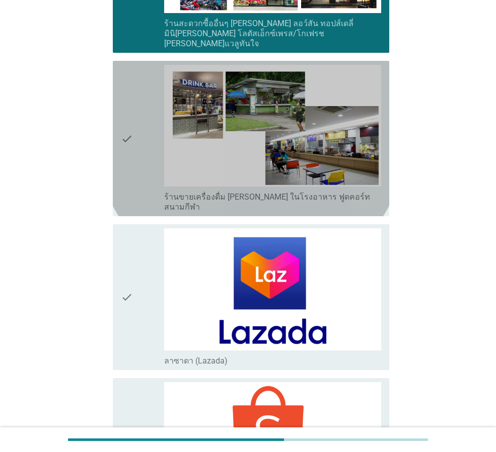
click at [137, 129] on div "check" at bounding box center [142, 138] width 43 height 147
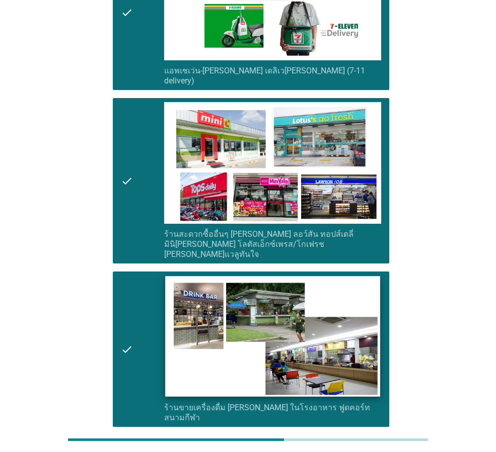
scroll to position [2178, 0]
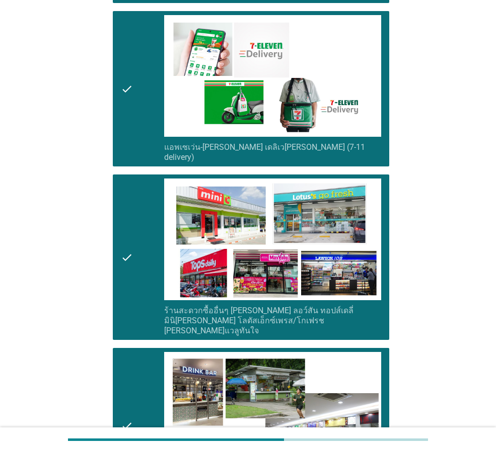
click at [146, 356] on div "check" at bounding box center [142, 425] width 43 height 147
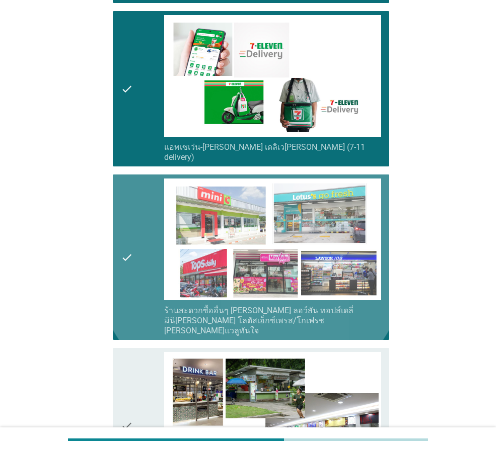
drag, startPoint x: 126, startPoint y: 277, endPoint x: 137, endPoint y: 165, distance: 112.2
click at [128, 275] on icon "check" at bounding box center [127, 258] width 12 height 158
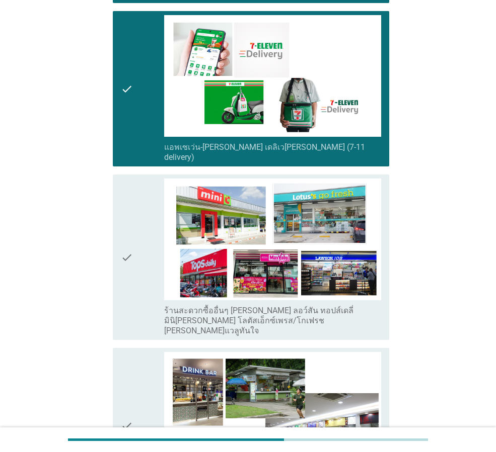
click at [128, 123] on icon "check" at bounding box center [127, 88] width 12 height 147
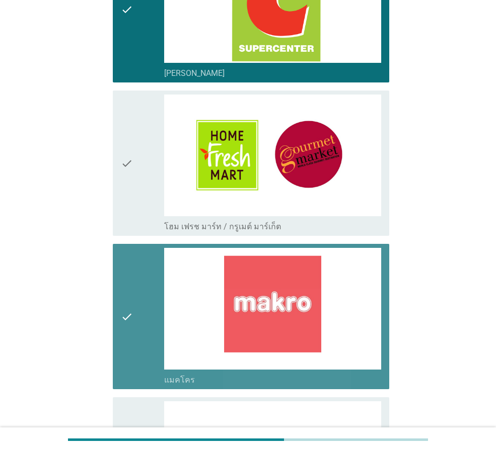
click at [129, 282] on icon "check" at bounding box center [127, 316] width 12 height 137
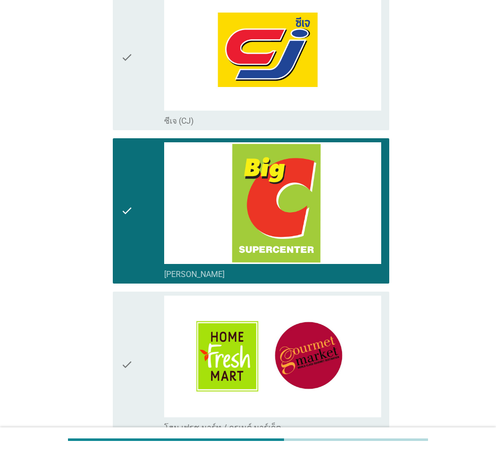
click at [153, 191] on div "check" at bounding box center [142, 210] width 43 height 137
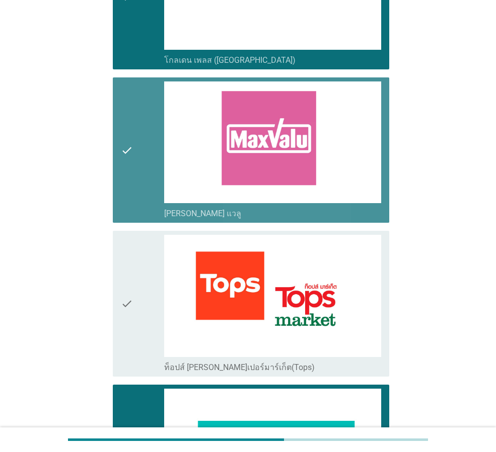
click at [149, 155] on div "check" at bounding box center [142, 150] width 43 height 137
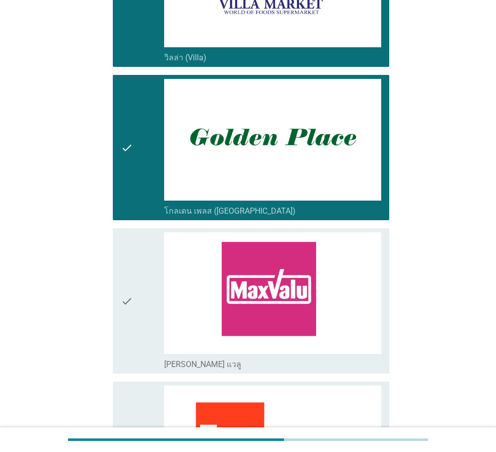
click at [143, 148] on div "check" at bounding box center [142, 147] width 43 height 137
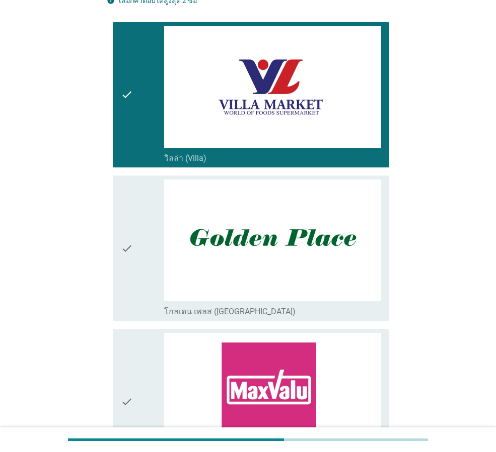
click at [139, 107] on div "check" at bounding box center [142, 94] width 43 height 137
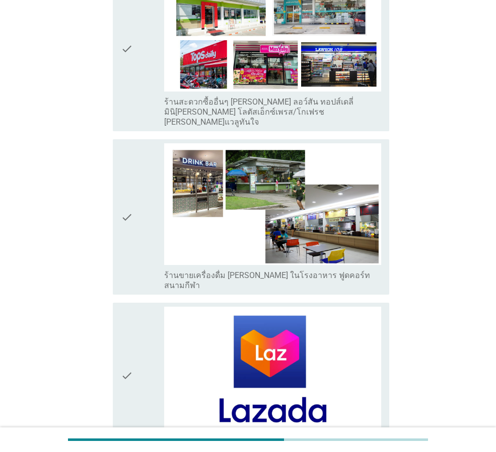
scroll to position [2782, 0]
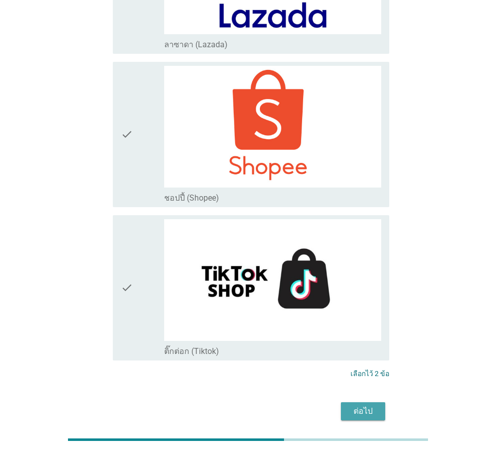
drag, startPoint x: 378, startPoint y: 375, endPoint x: 414, endPoint y: 354, distance: 41.8
click at [378, 403] on button "ต่อไป" at bounding box center [363, 412] width 44 height 18
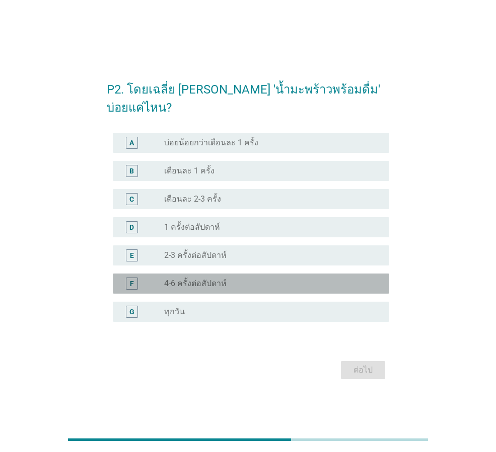
click at [202, 279] on label "4-6 ครั้งต่อสัปดาห์" at bounding box center [195, 284] width 62 height 10
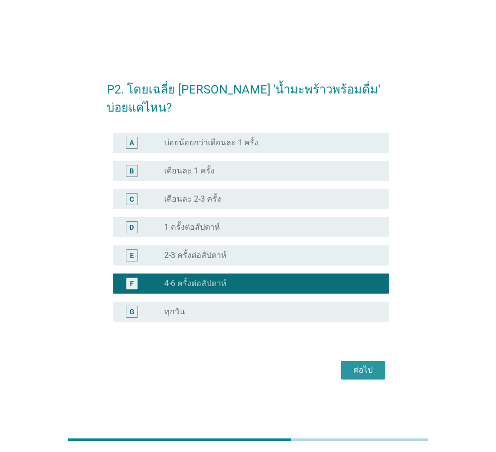
drag, startPoint x: 379, startPoint y: 363, endPoint x: 399, endPoint y: 355, distance: 21.4
click at [379, 364] on button "ต่อไป" at bounding box center [363, 370] width 44 height 18
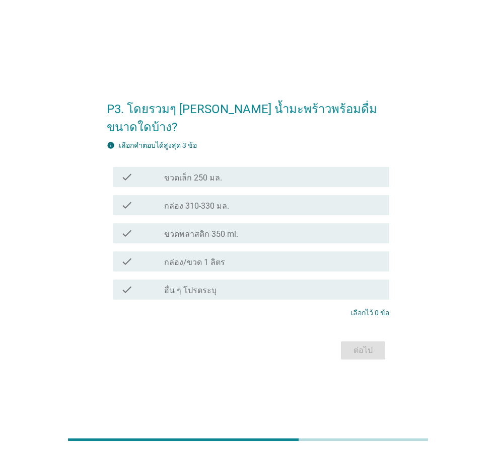
click at [225, 171] on div "check_box_outline_blank ขวดเล็ก 250 มล." at bounding box center [272, 177] width 217 height 12
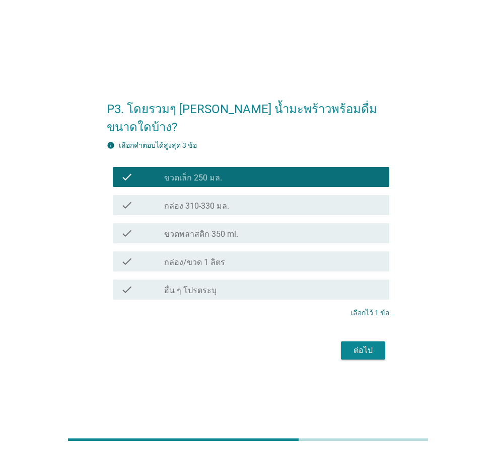
click at [239, 204] on div "check check_box_outline_blank กล่อง 310-330 มล." at bounding box center [251, 205] width 276 height 20
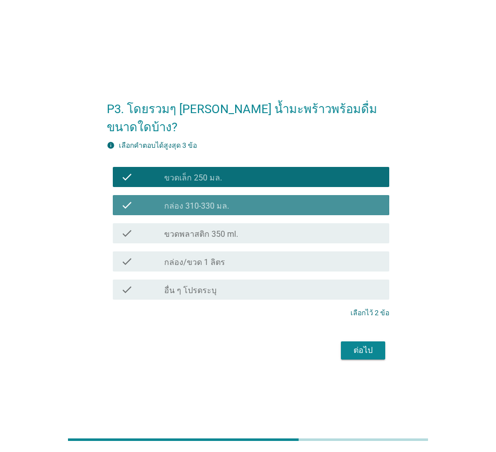
click at [247, 227] on div "check_box_outline_blank ขวดพลาสติก 350 ml." at bounding box center [272, 233] width 217 height 12
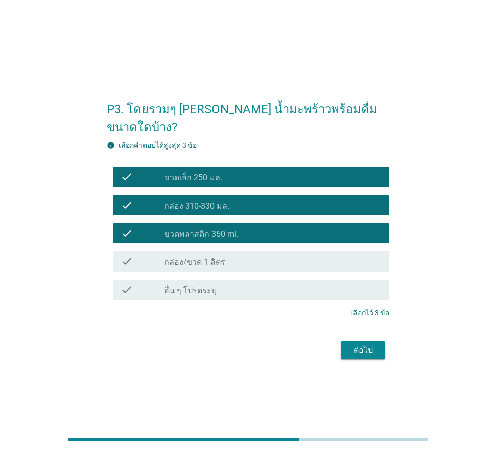
click at [383, 345] on button "ต่อไป" at bounding box center [363, 351] width 44 height 18
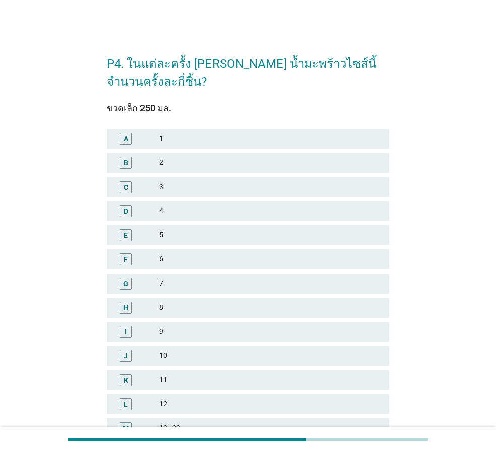
drag, startPoint x: 236, startPoint y: 254, endPoint x: 228, endPoint y: 251, distance: 8.1
click at [236, 254] on div "6" at bounding box center [270, 260] width 222 height 12
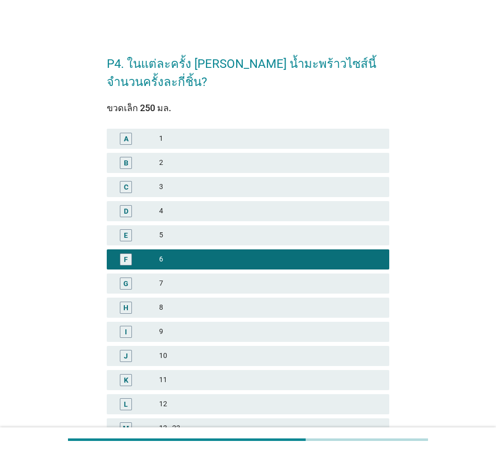
scroll to position [144, 0]
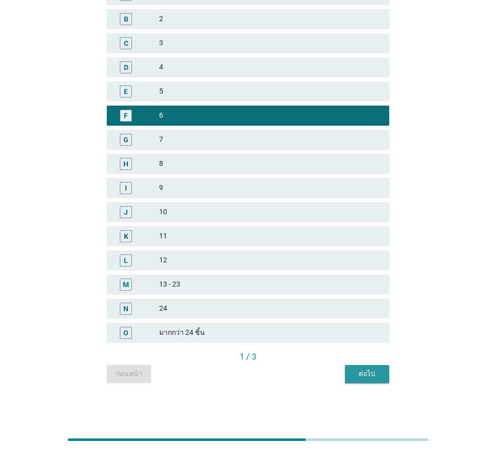
drag, startPoint x: 386, startPoint y: 375, endPoint x: 370, endPoint y: 369, distance: 17.2
click at [383, 374] on button "ต่อไป" at bounding box center [367, 374] width 44 height 18
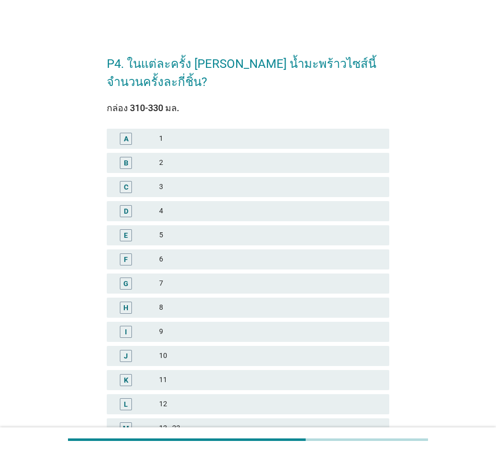
click at [370, 369] on div "K 11" at bounding box center [248, 380] width 286 height 24
click at [190, 254] on div "6" at bounding box center [270, 260] width 222 height 12
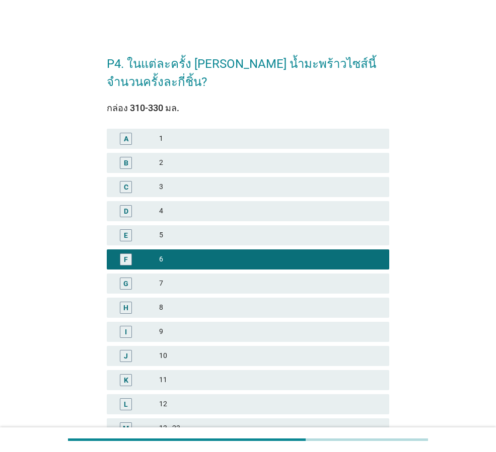
scroll to position [144, 0]
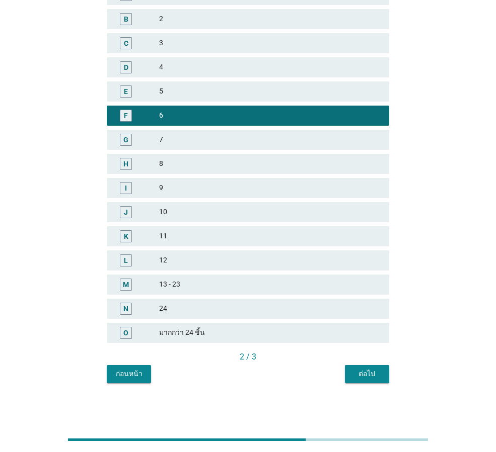
click at [357, 371] on div "ต่อไป" at bounding box center [367, 374] width 28 height 11
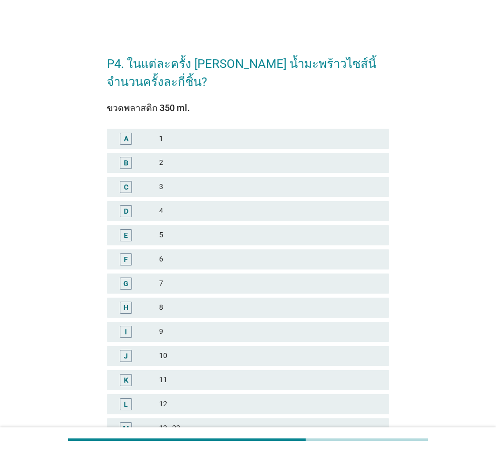
click at [215, 237] on div "5" at bounding box center [270, 235] width 222 height 12
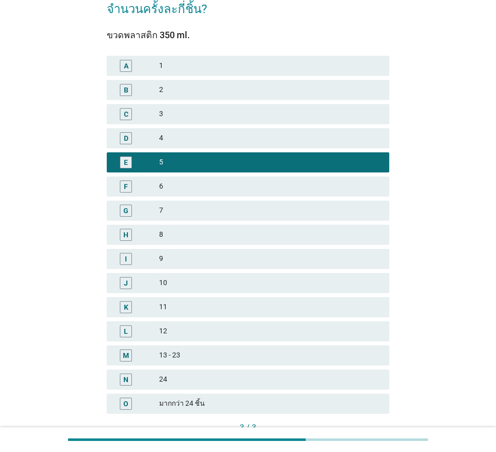
scroll to position [144, 0]
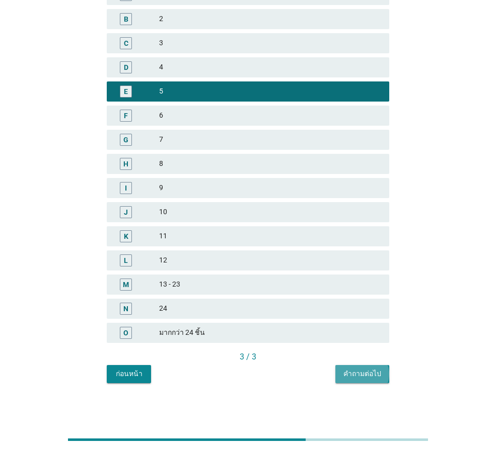
click at [360, 375] on div "คำถามต่อไป" at bounding box center [362, 374] width 38 height 11
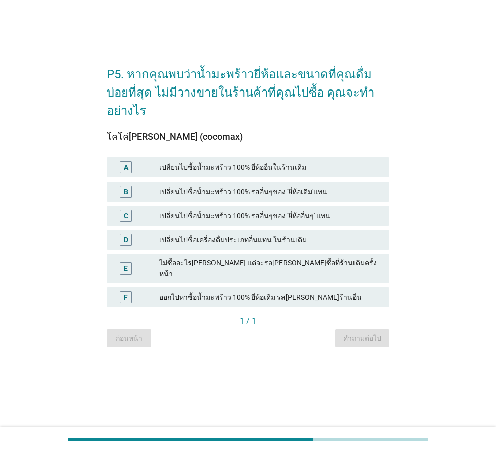
scroll to position [0, 0]
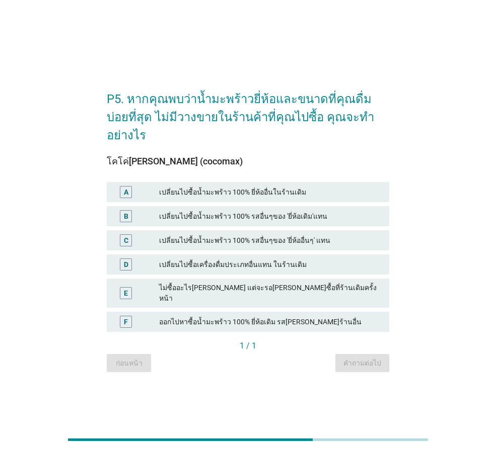
click at [159, 188] on div "เปลี่ยนไปซื้อน้ำมะพร้าว 100% ยี่ห้ออื่นในร้านเดิม" at bounding box center [270, 192] width 222 height 12
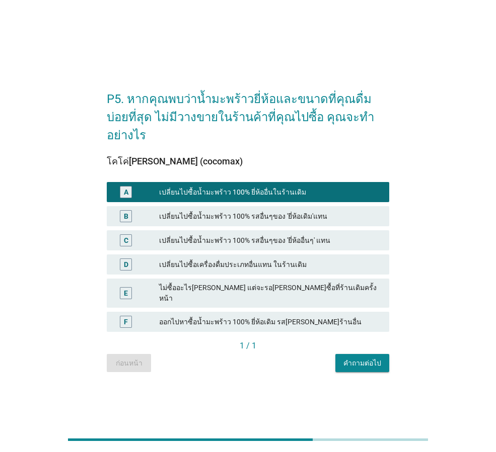
click at [172, 210] on div "เปลี่ยนไปซื้อน้ำมะพร้าว 100% รสอื่นๆของ 'ยี่ห้อเดิม'แทน" at bounding box center [270, 216] width 222 height 12
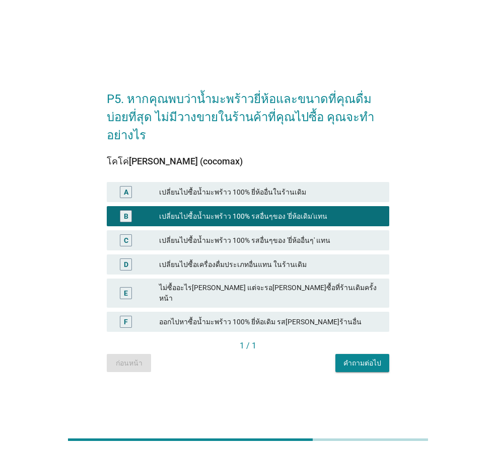
click at [369, 358] on div "คำถามต่อไป" at bounding box center [362, 363] width 38 height 11
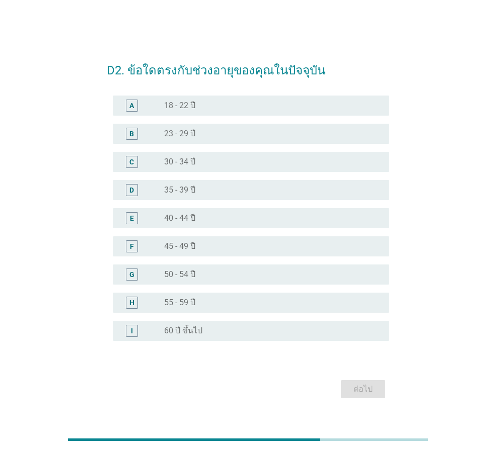
drag, startPoint x: 181, startPoint y: 248, endPoint x: 222, endPoint y: 273, distance: 48.3
click at [182, 249] on label "45 - 49 ปี" at bounding box center [179, 247] width 31 height 10
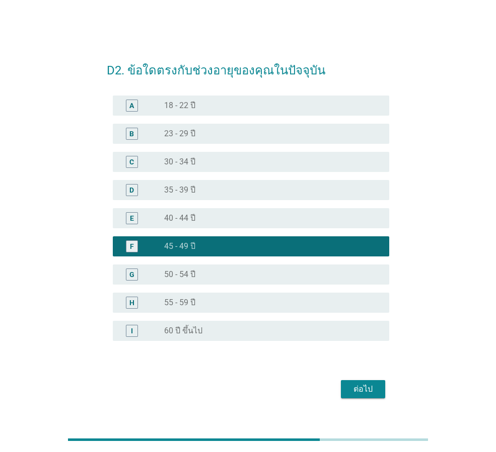
click at [359, 391] on div "ต่อไป" at bounding box center [363, 389] width 28 height 12
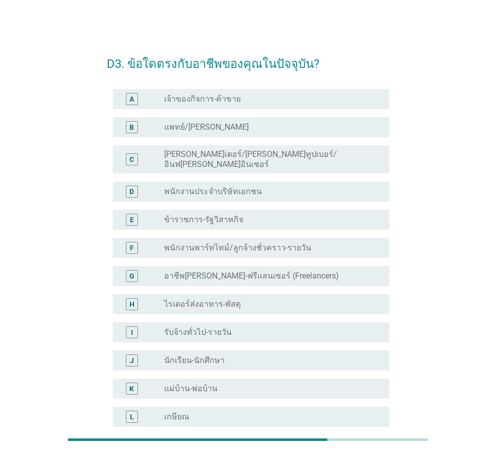
click at [216, 188] on label "พนักงานประจำบริษัทเอกชน" at bounding box center [213, 192] width 98 height 10
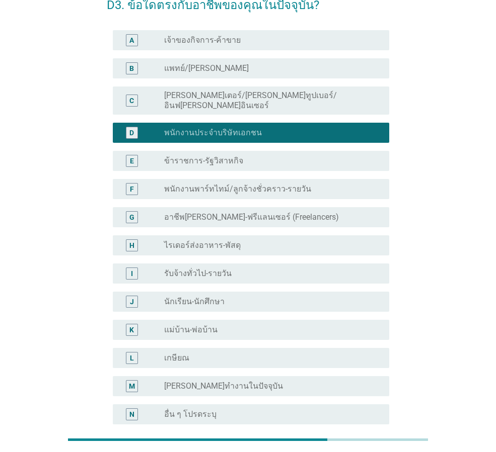
scroll to position [151, 0]
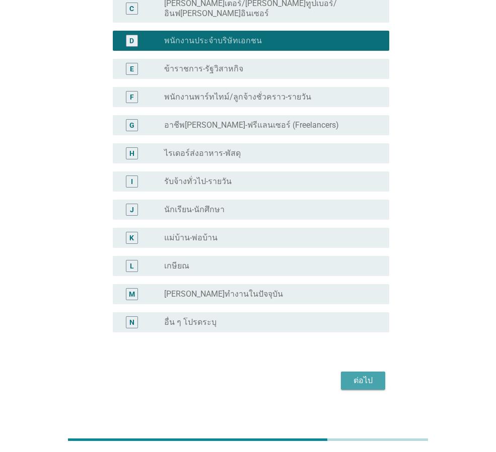
click at [352, 375] on div "ต่อไป" at bounding box center [363, 381] width 28 height 12
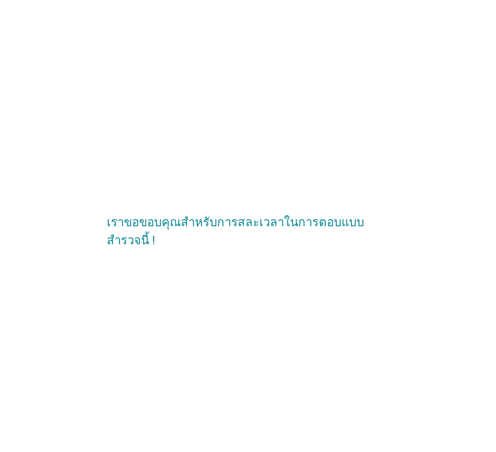
scroll to position [0, 0]
